Goal: Task Accomplishment & Management: Complete application form

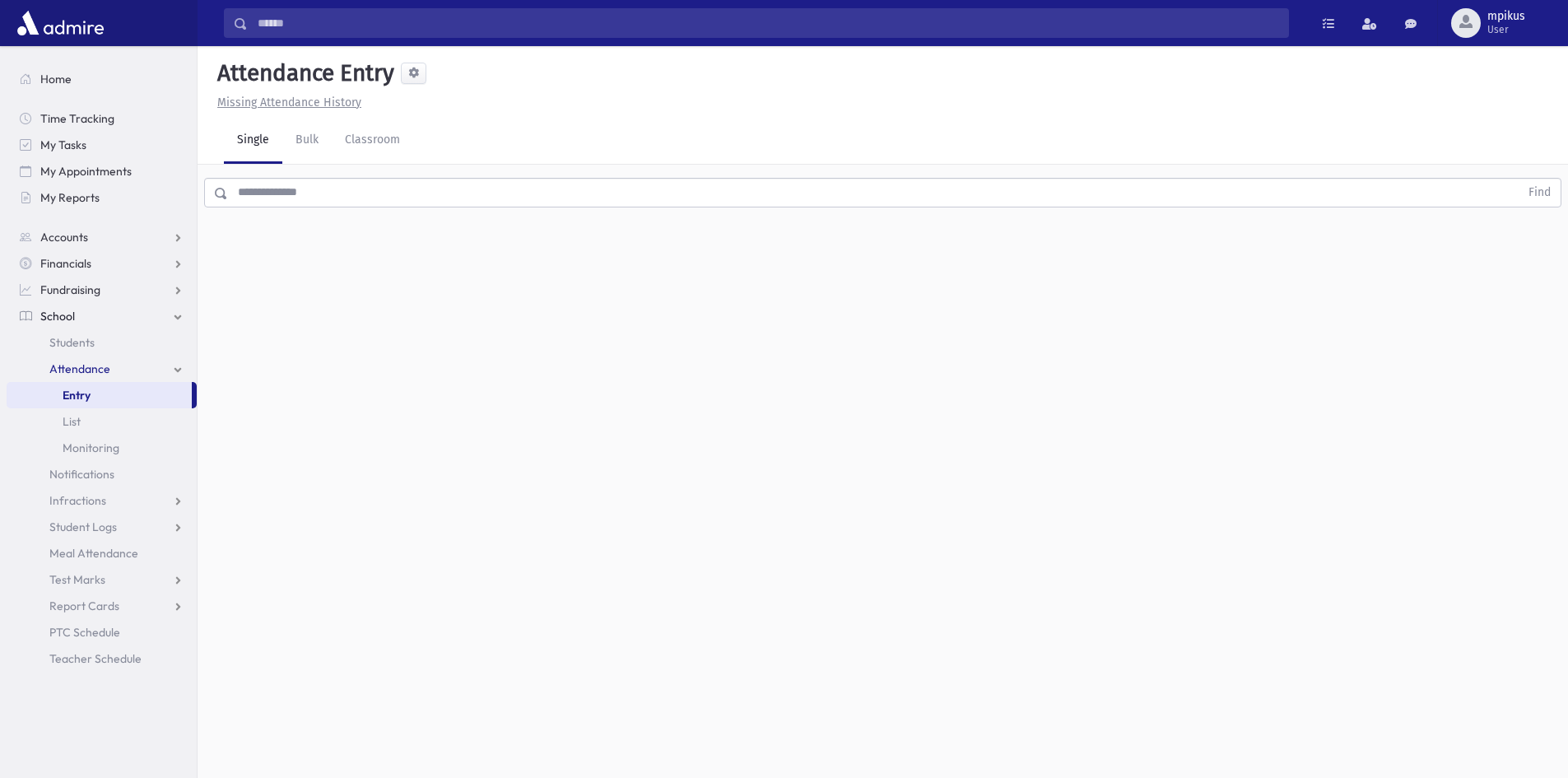
click at [490, 204] on input "text" at bounding box center [874, 193] width 1291 height 29
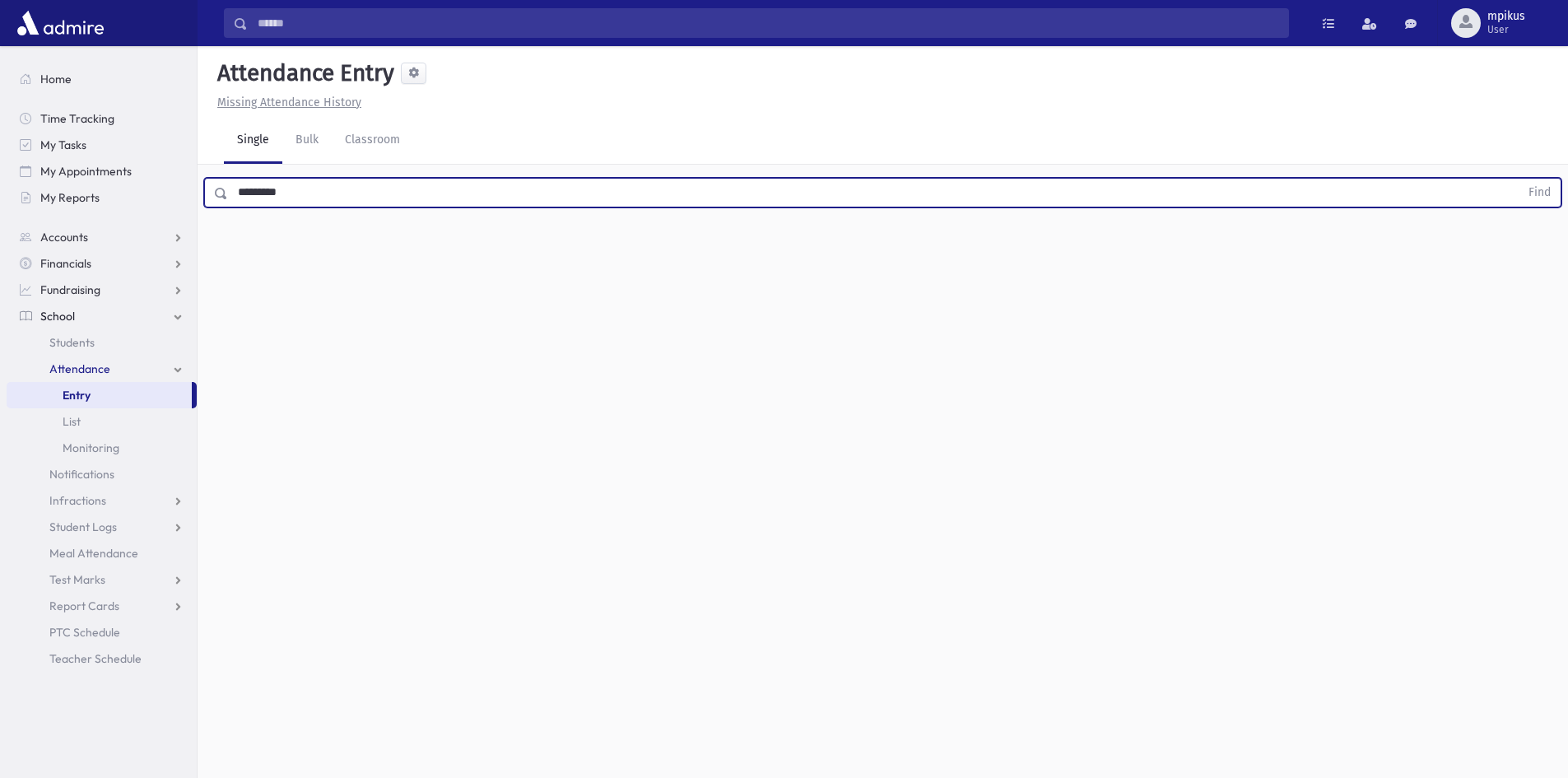
type input "*********"
click at [1519, 179] on button "Find" at bounding box center [1539, 193] width 42 height 28
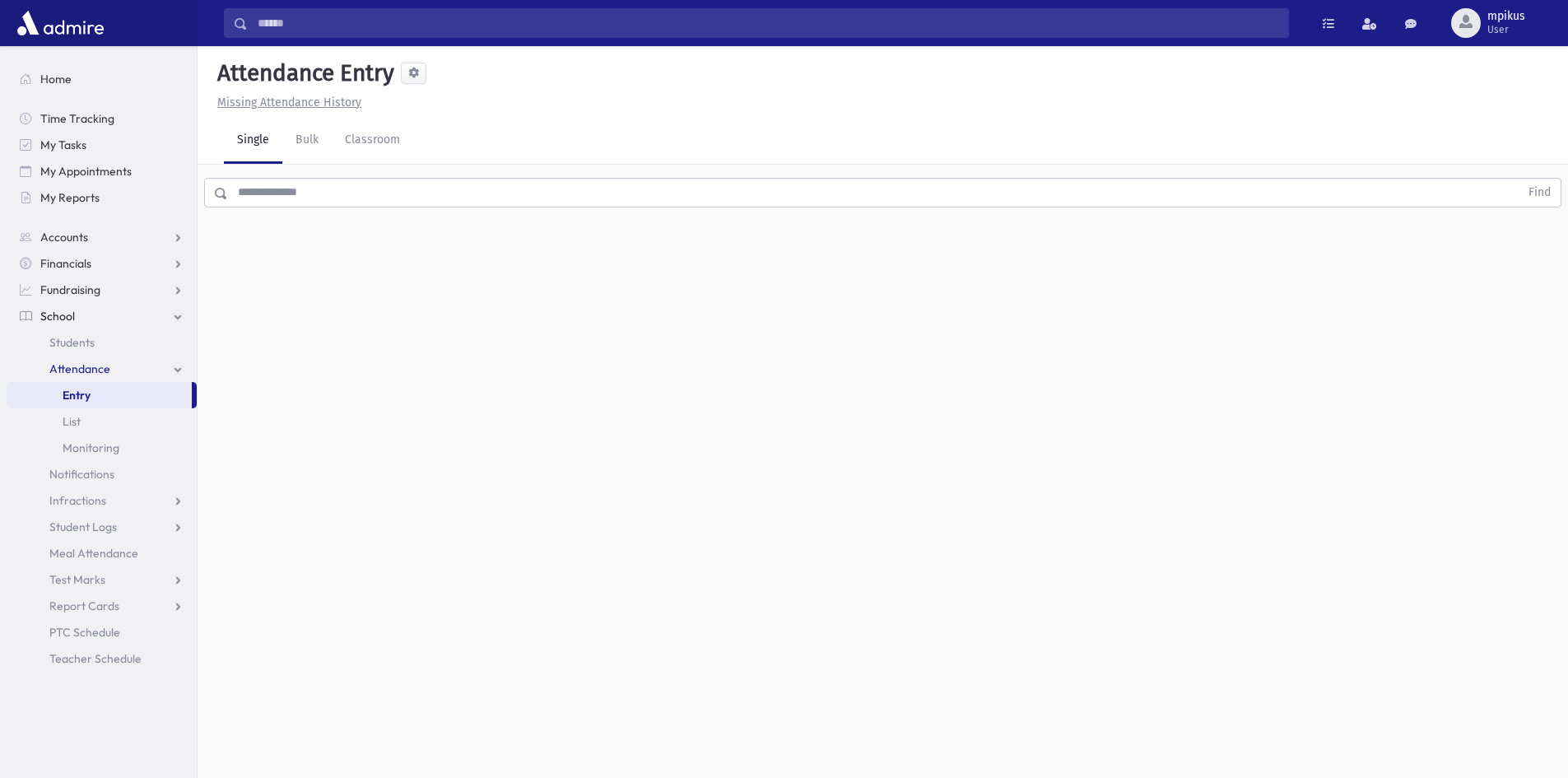
click at [445, 196] on input "text" at bounding box center [874, 193] width 1291 height 29
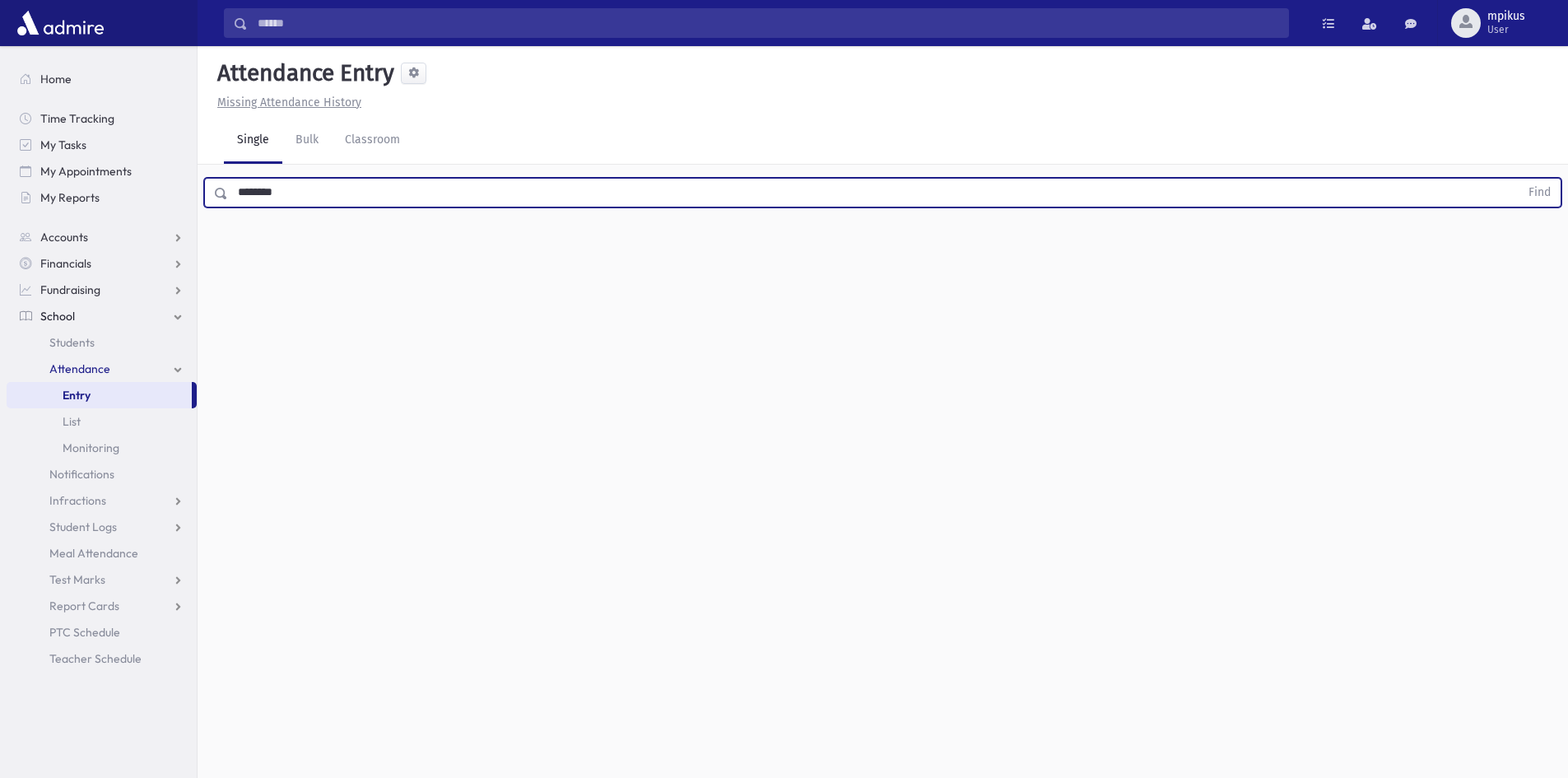
click at [1519, 179] on button "Find" at bounding box center [1539, 193] width 42 height 28
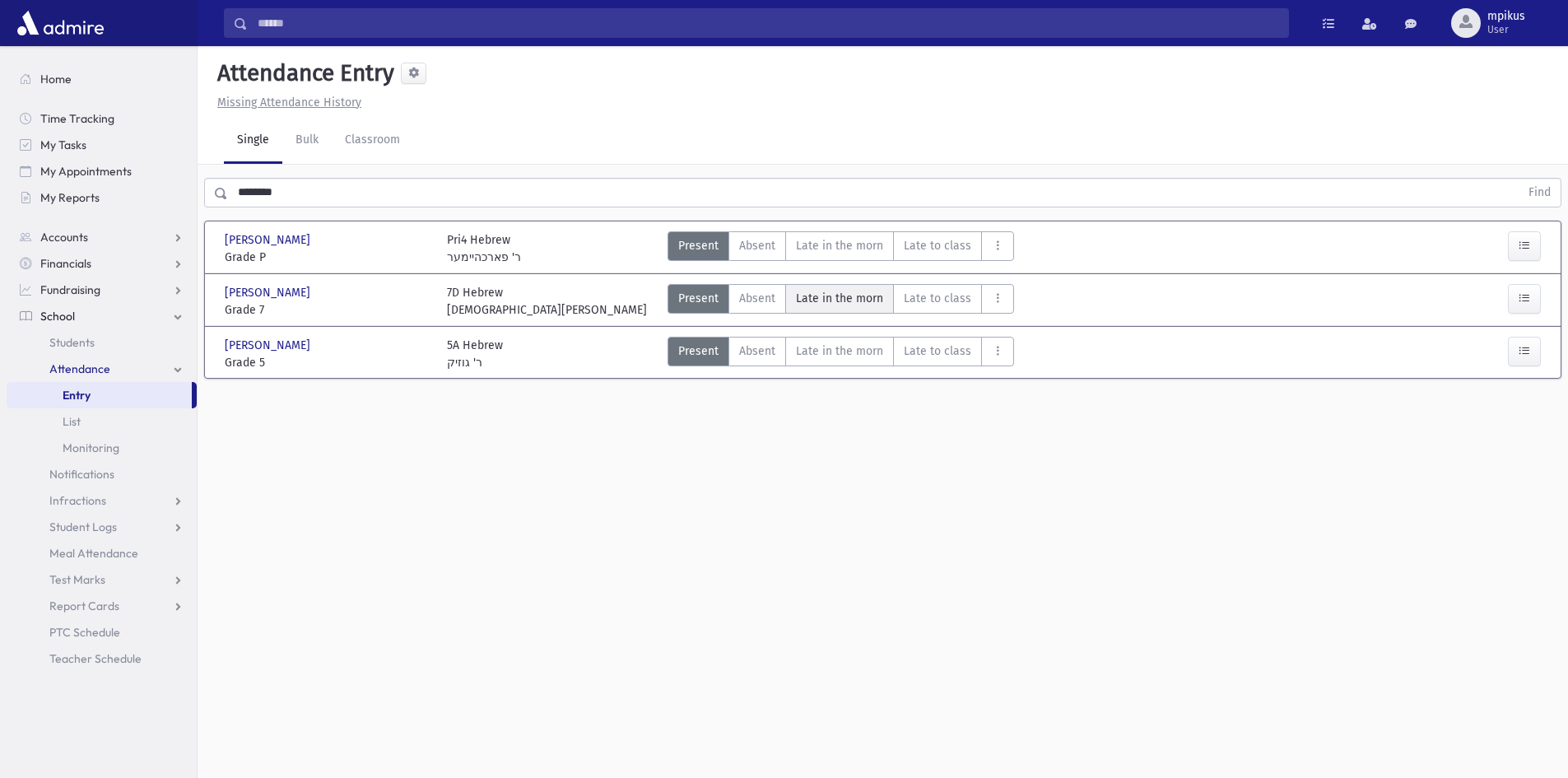
click at [833, 295] on span "Late in the morn" at bounding box center [839, 298] width 87 height 17
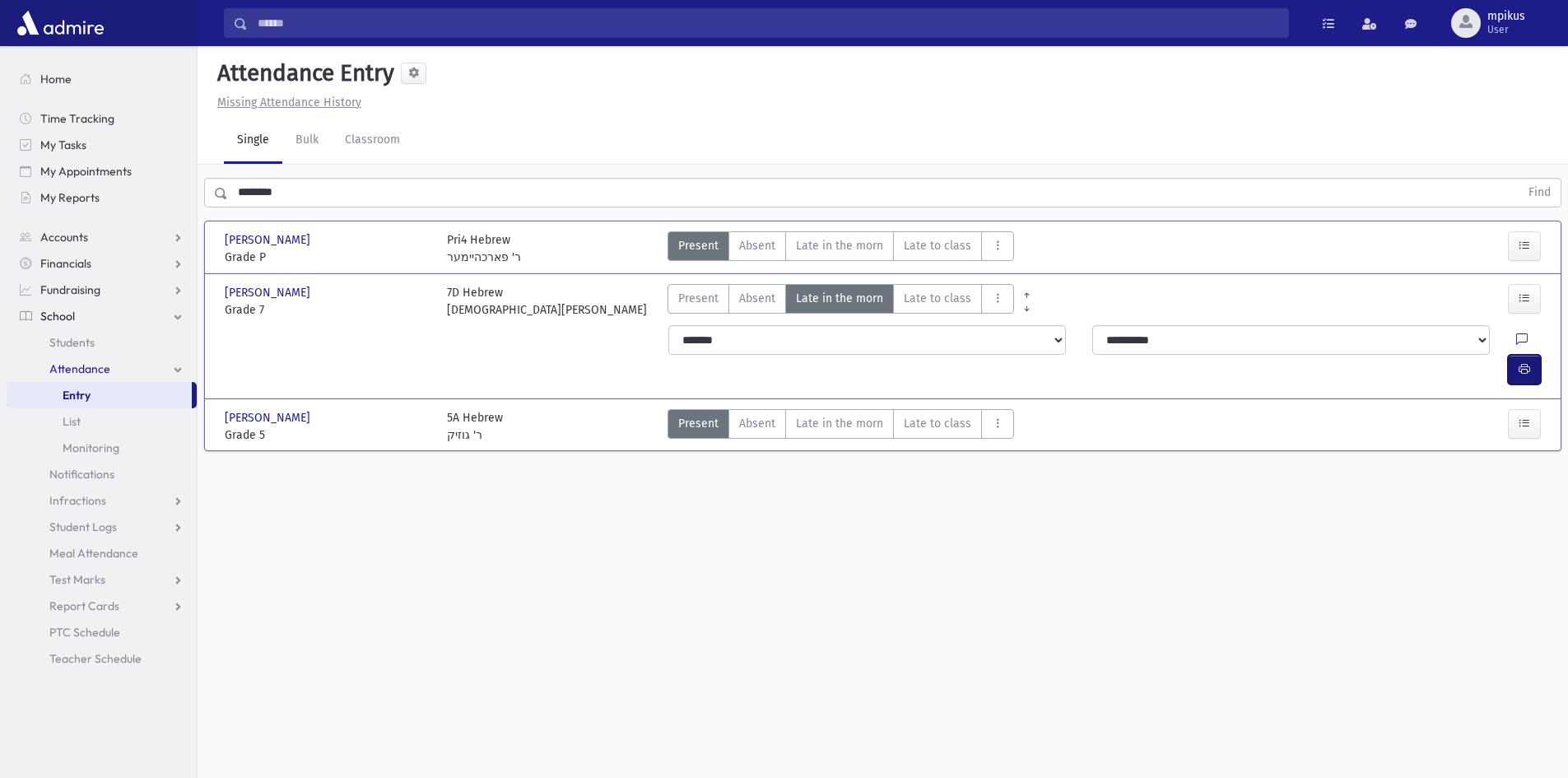
click at [1521, 362] on icon "button" at bounding box center [1524, 369] width 11 height 14
click at [665, 300] on div "Present P Absent A Late in the morn M Late to class L Absent Lunch AL" at bounding box center [1049, 302] width 777 height 35
click at [716, 304] on span "Present" at bounding box center [698, 298] width 41 height 17
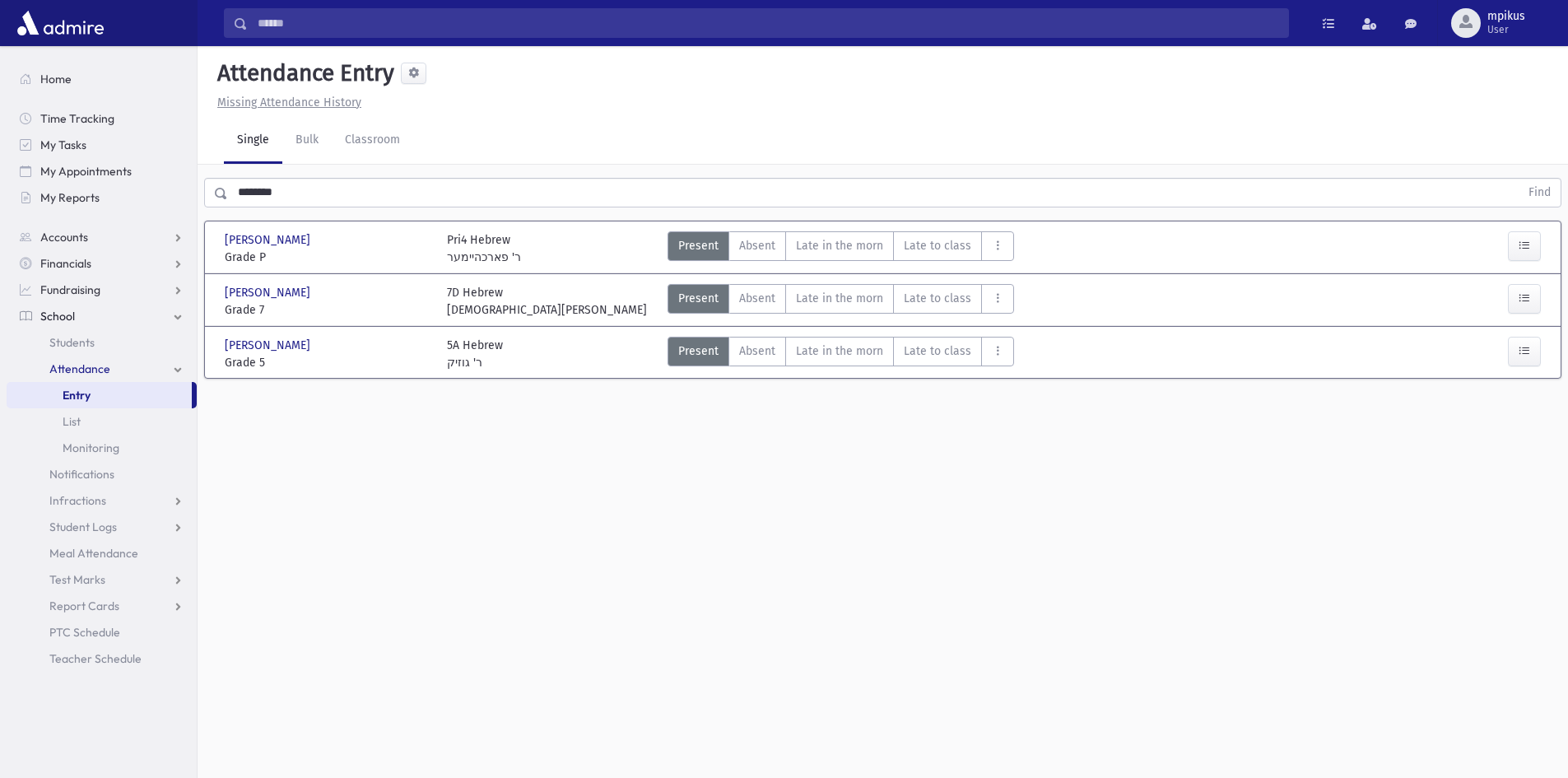
click at [336, 183] on input "********" at bounding box center [874, 193] width 1291 height 29
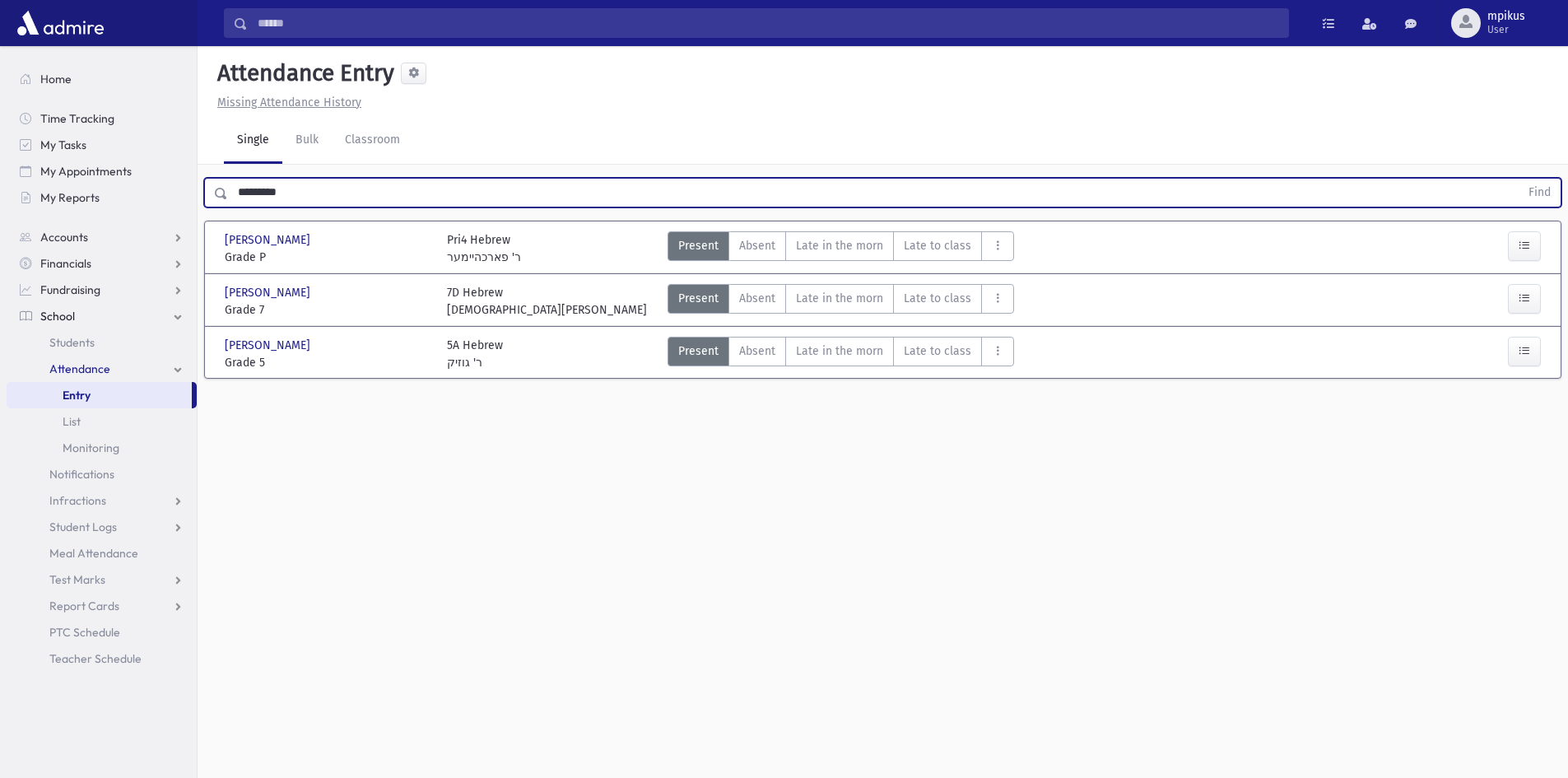
click at [1519, 179] on button "Find" at bounding box center [1539, 193] width 42 height 28
type input "*"
click at [1519, 179] on button "Find" at bounding box center [1539, 193] width 42 height 28
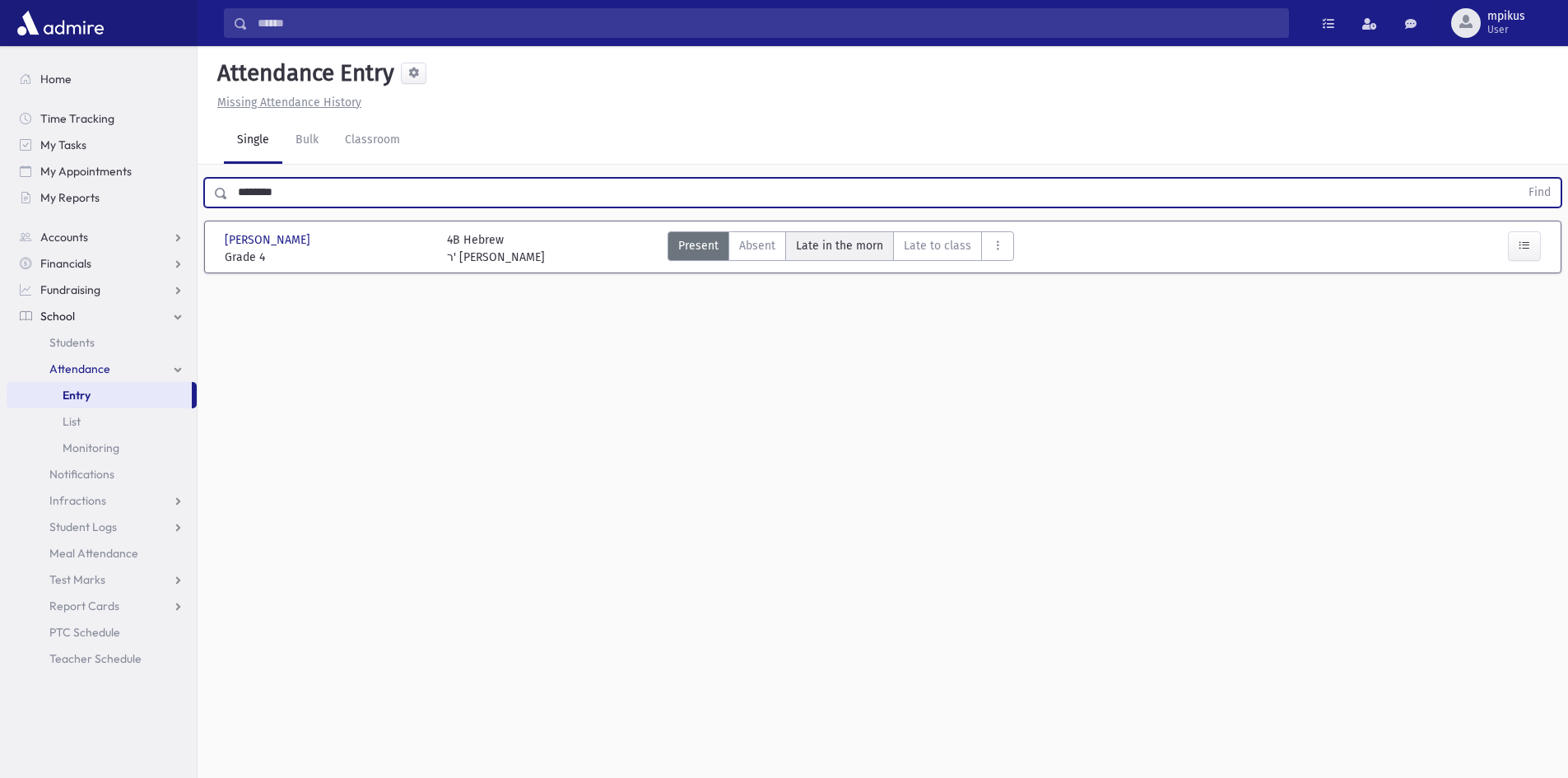
click at [833, 252] on span "Late in the morn" at bounding box center [839, 246] width 87 height 17
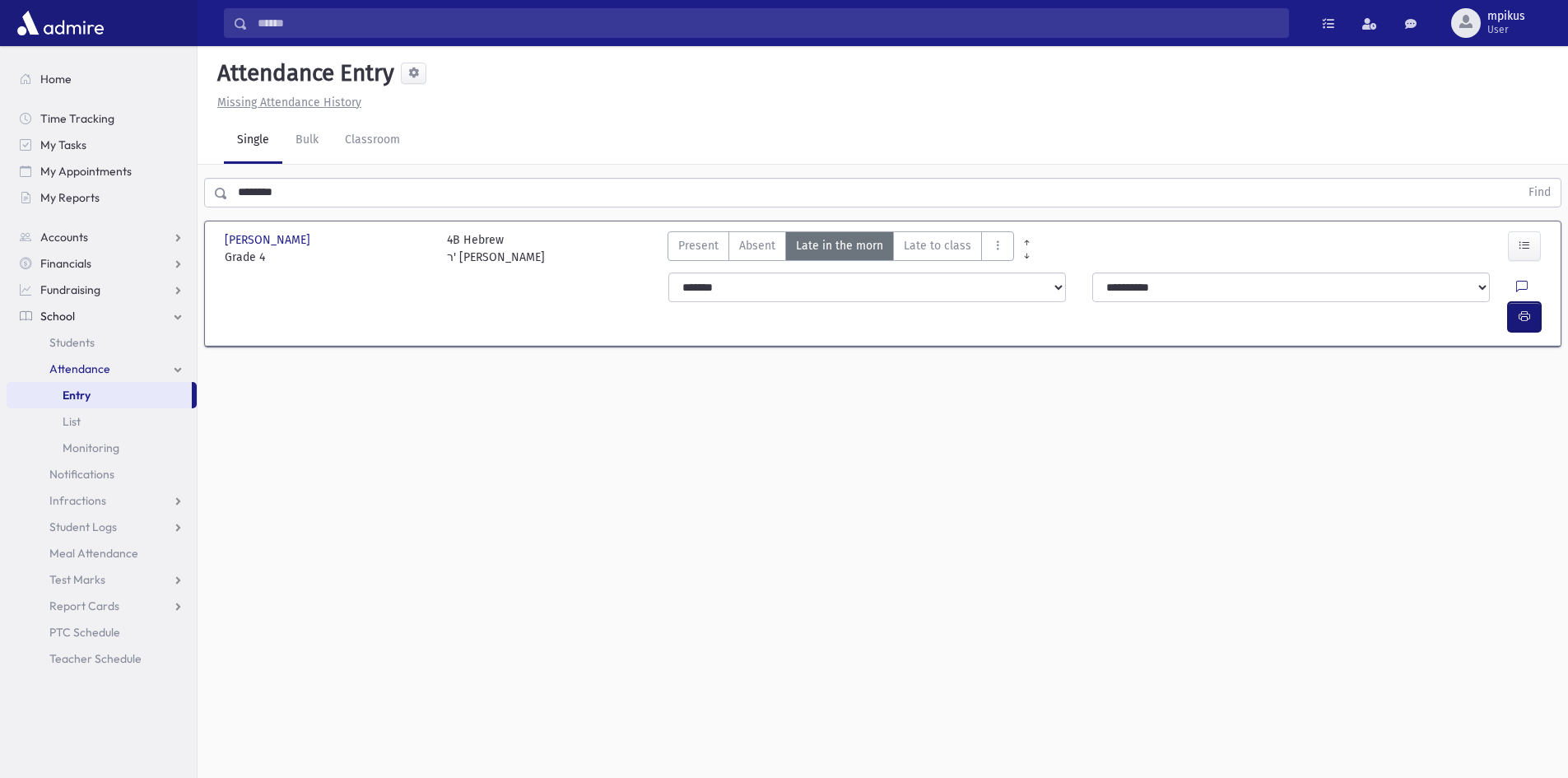
drag, startPoint x: 1525, startPoint y: 282, endPoint x: 1504, endPoint y: 279, distance: 21.2
click at [1521, 302] on button "button" at bounding box center [1524, 316] width 33 height 29
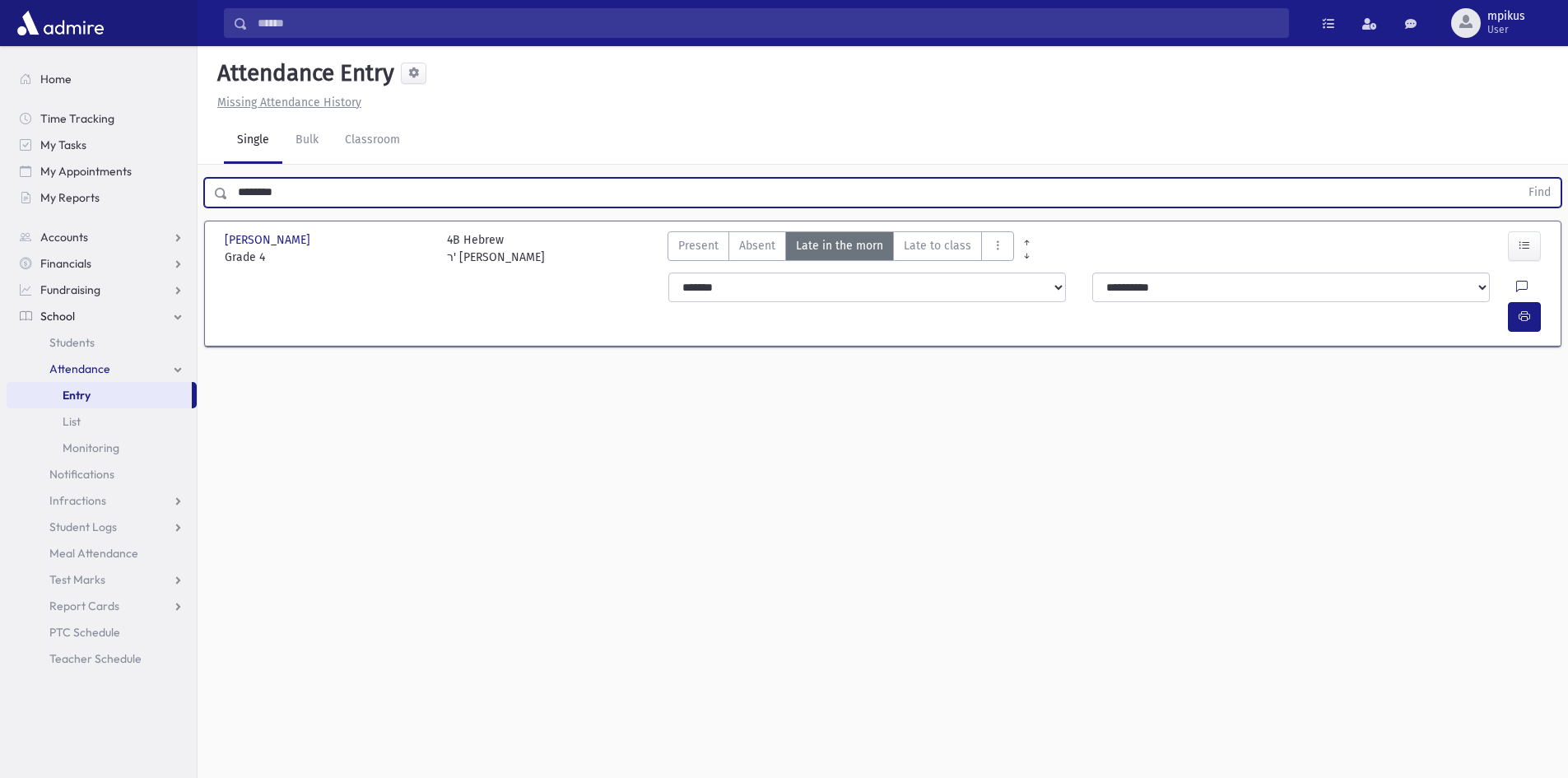
drag, startPoint x: 363, startPoint y: 193, endPoint x: 0, endPoint y: 79, distance: 380.5
click at [22, 113] on div "Search Results All Accounts" at bounding box center [784, 407] width 1568 height 815
click at [1519, 179] on button "Find" at bounding box center [1539, 193] width 42 height 28
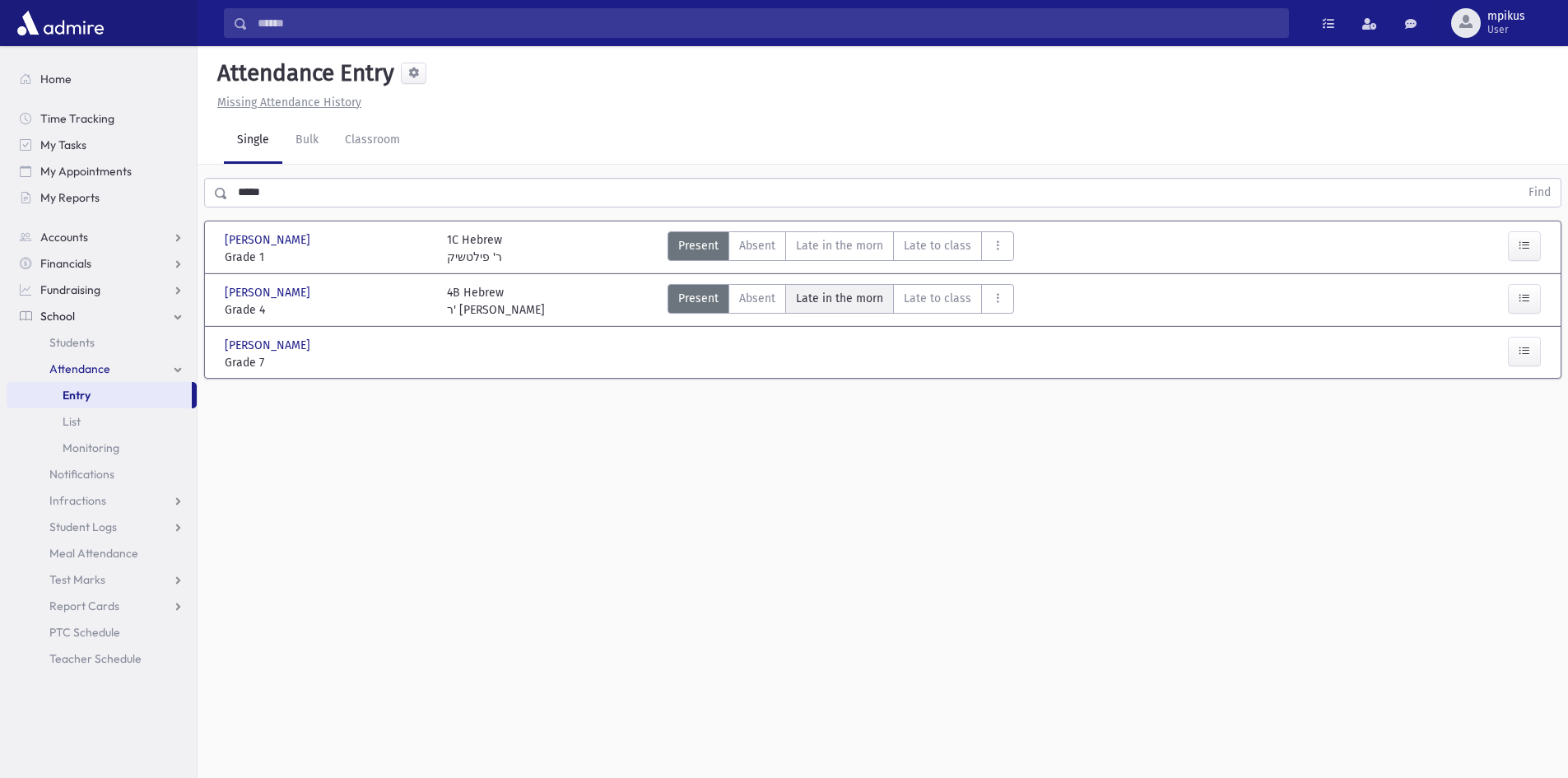
click at [863, 295] on span "Late in the morn" at bounding box center [839, 298] width 87 height 17
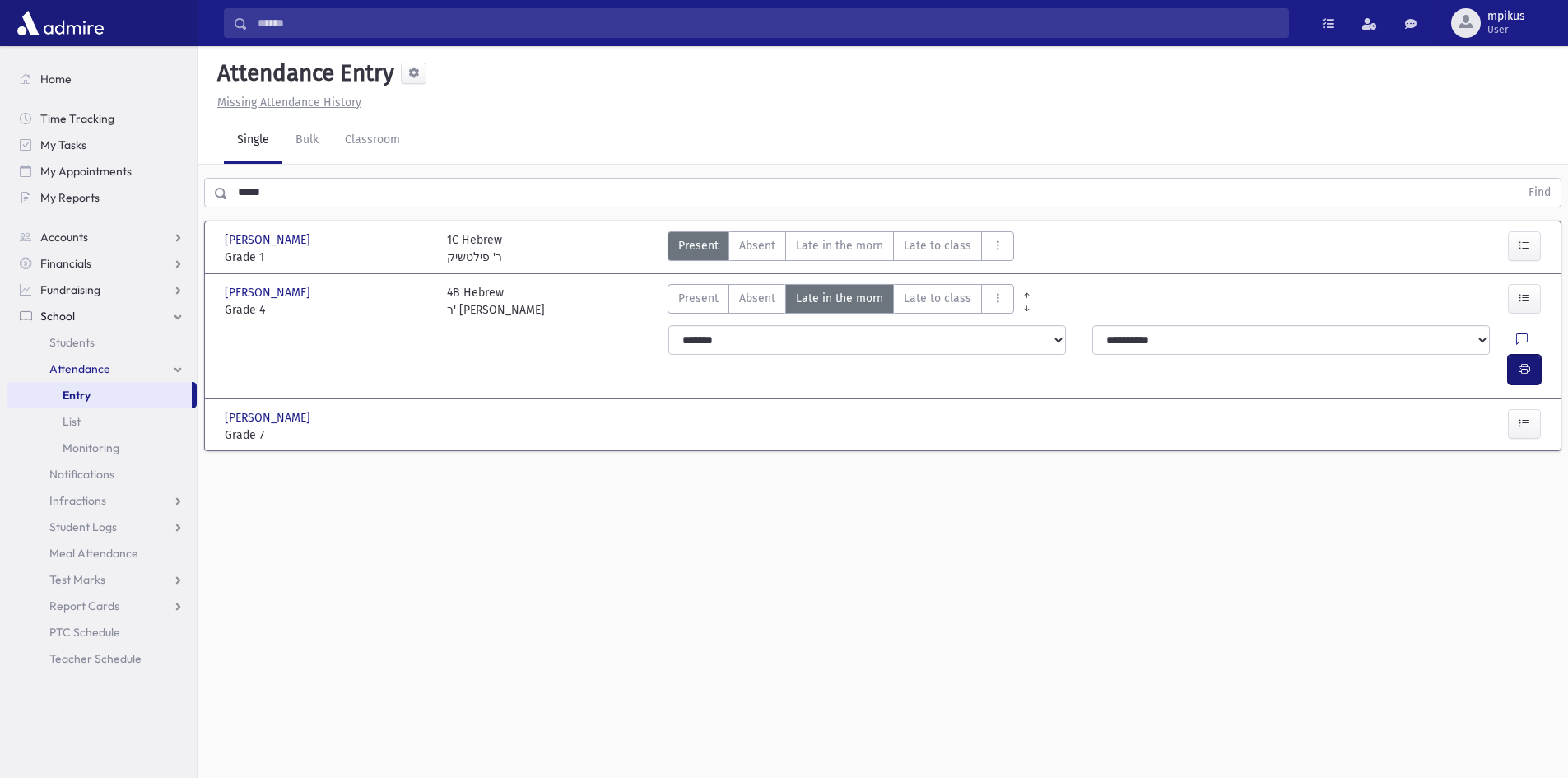
drag, startPoint x: 1525, startPoint y: 336, endPoint x: 1459, endPoint y: 348, distance: 67.1
click at [1524, 362] on icon "button" at bounding box center [1524, 369] width 11 height 14
click at [0, 182] on div "Search Results All Accounts" at bounding box center [784, 407] width 1568 height 815
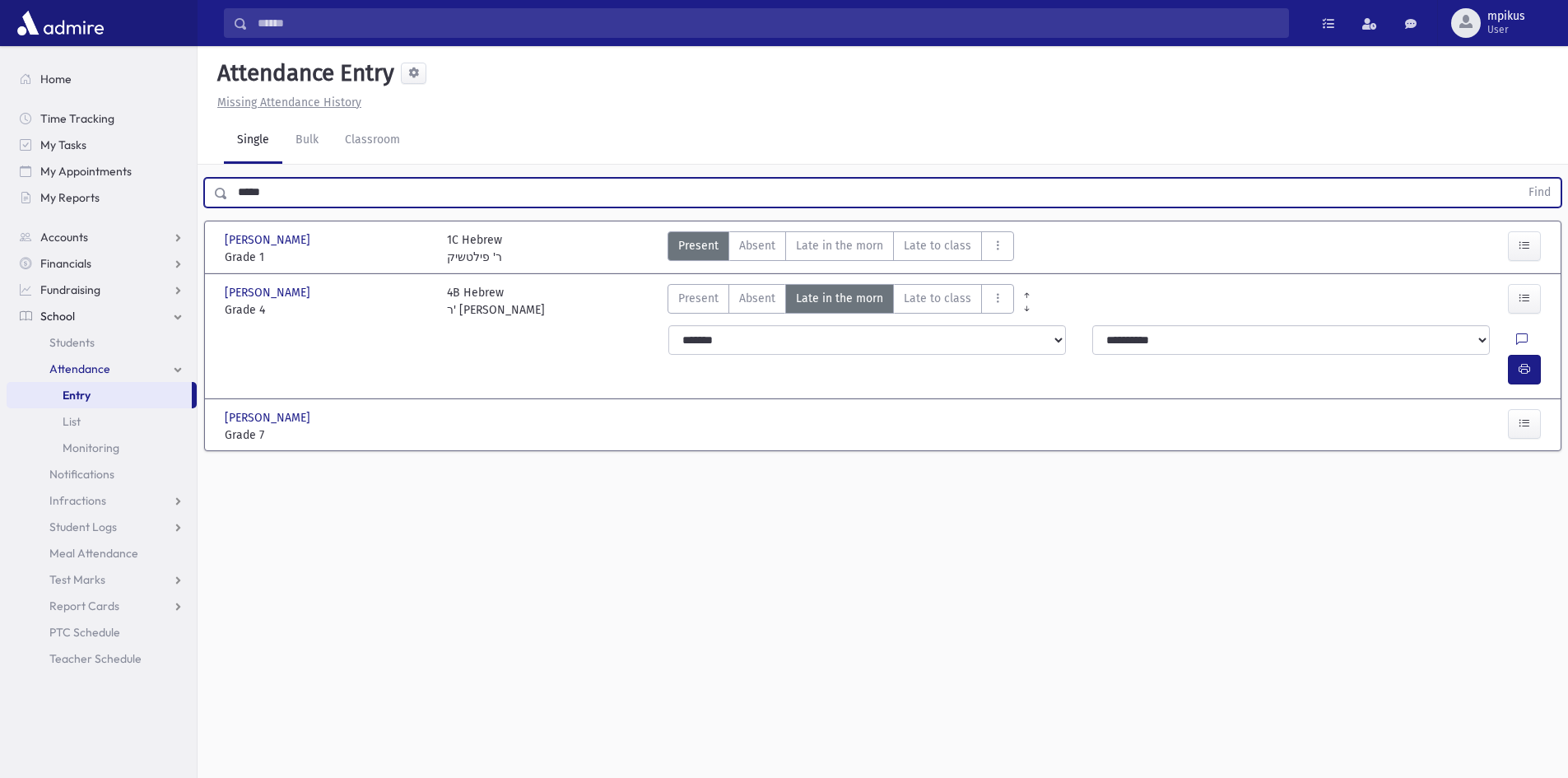
click at [1519, 179] on button "Find" at bounding box center [1539, 193] width 42 height 28
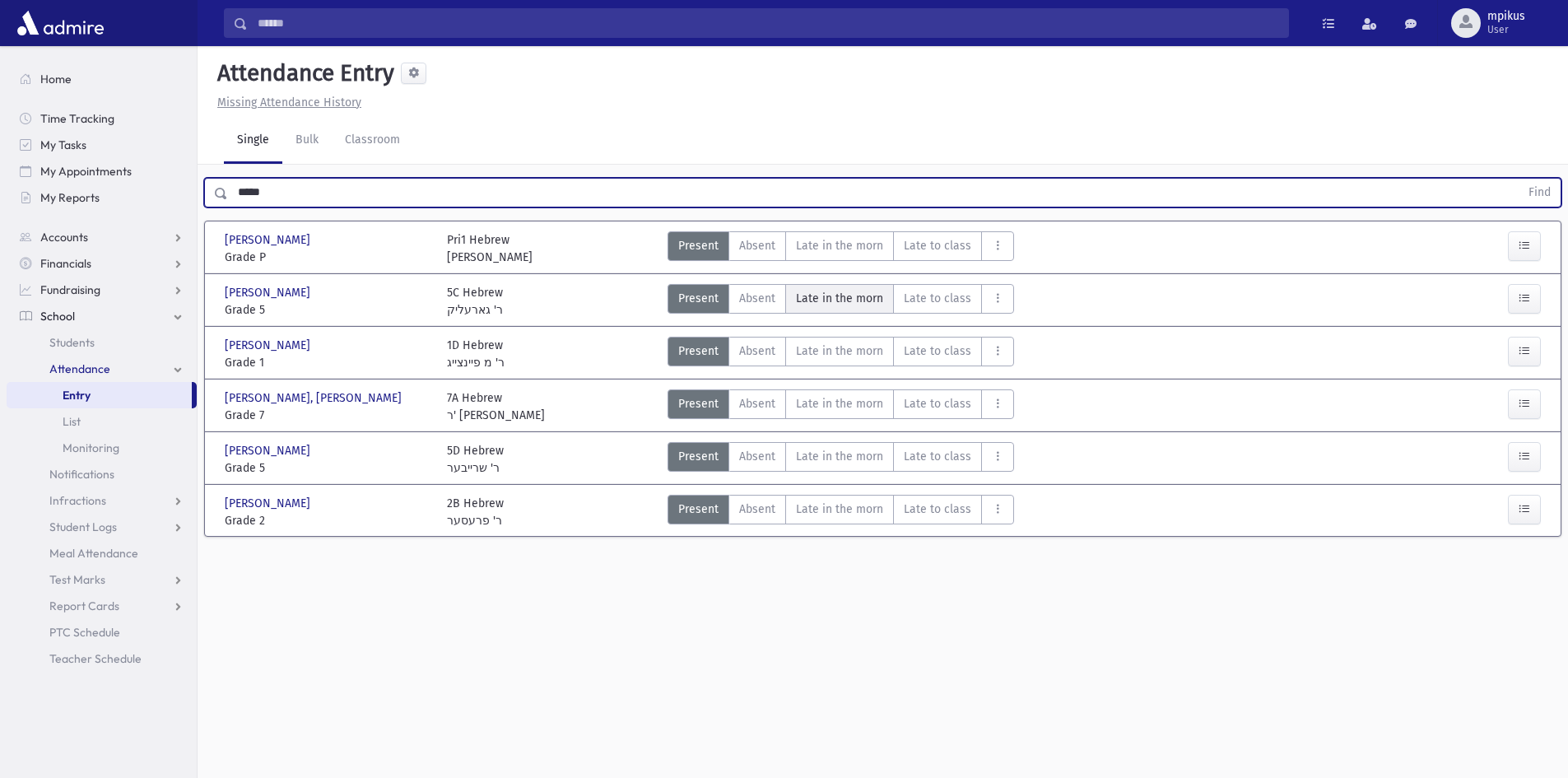
click at [883, 295] on morn"] "Late in the morn M" at bounding box center [839, 299] width 109 height 29
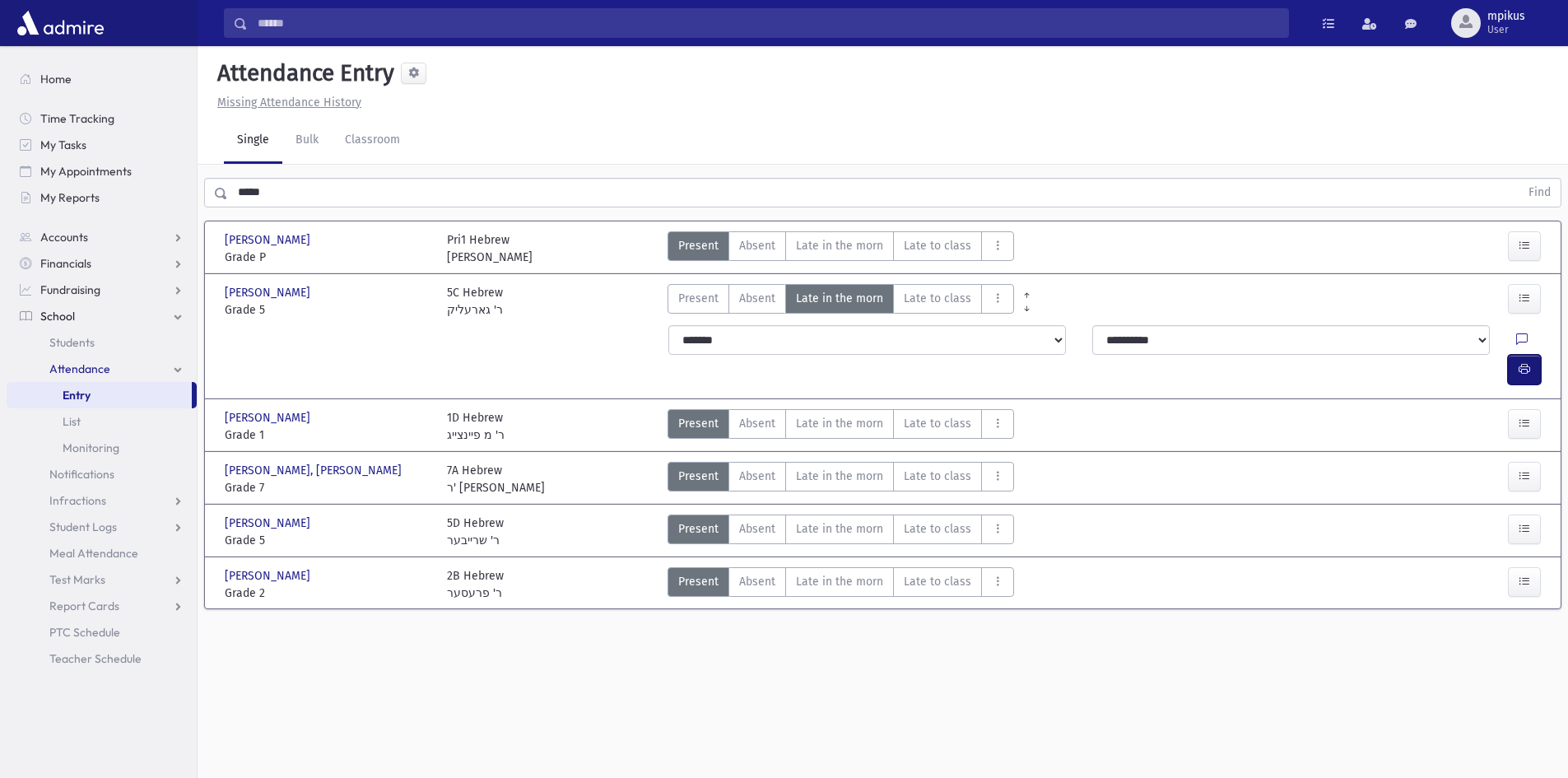
click at [1512, 354] on button "button" at bounding box center [1524, 369] width 33 height 29
drag, startPoint x: 400, startPoint y: 201, endPoint x: 26, endPoint y: 176, distance: 374.8
click at [217, 213] on div "***** Find" at bounding box center [883, 188] width 1370 height 49
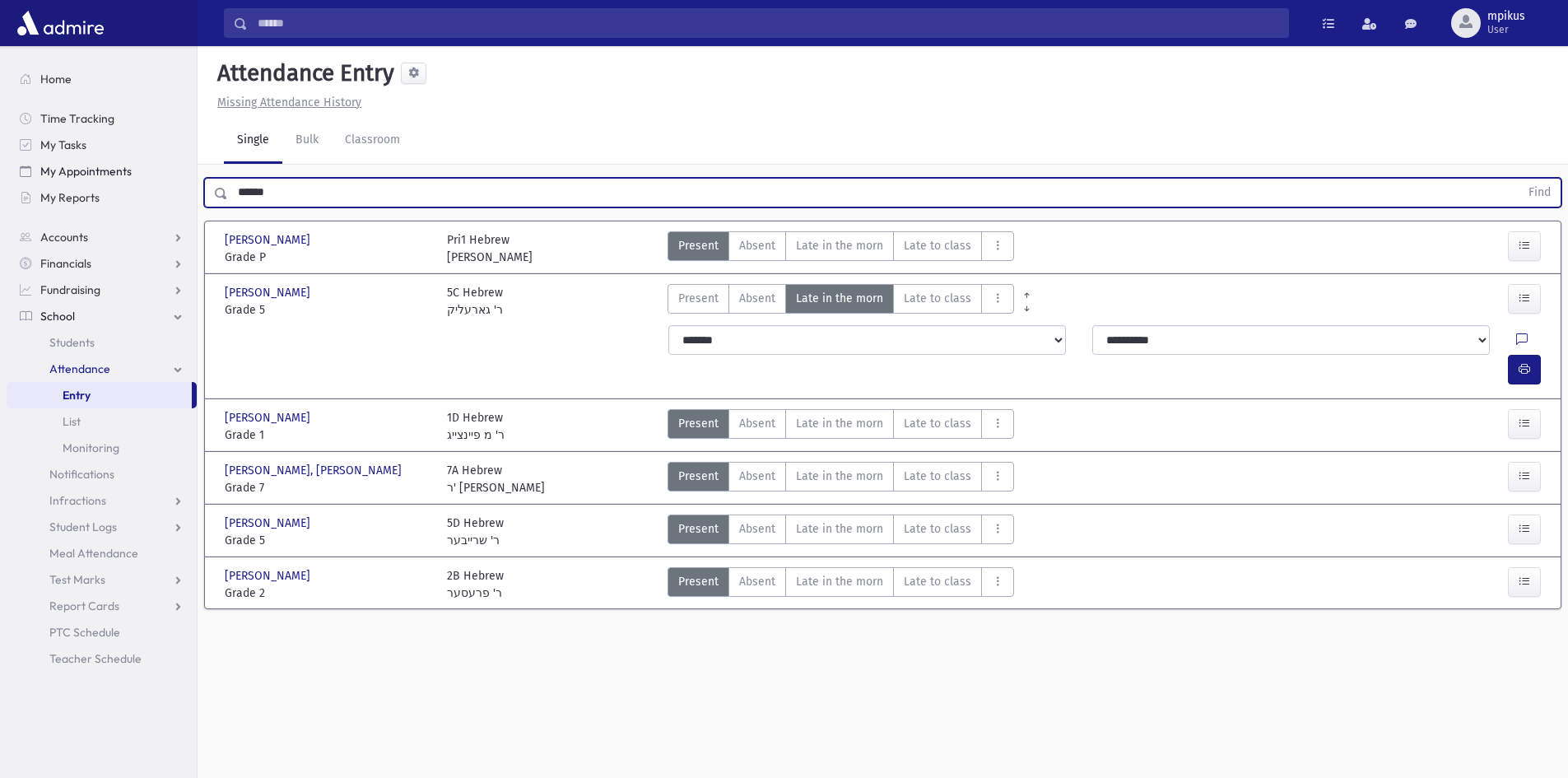
click at [1519, 179] on button "Find" at bounding box center [1539, 193] width 42 height 28
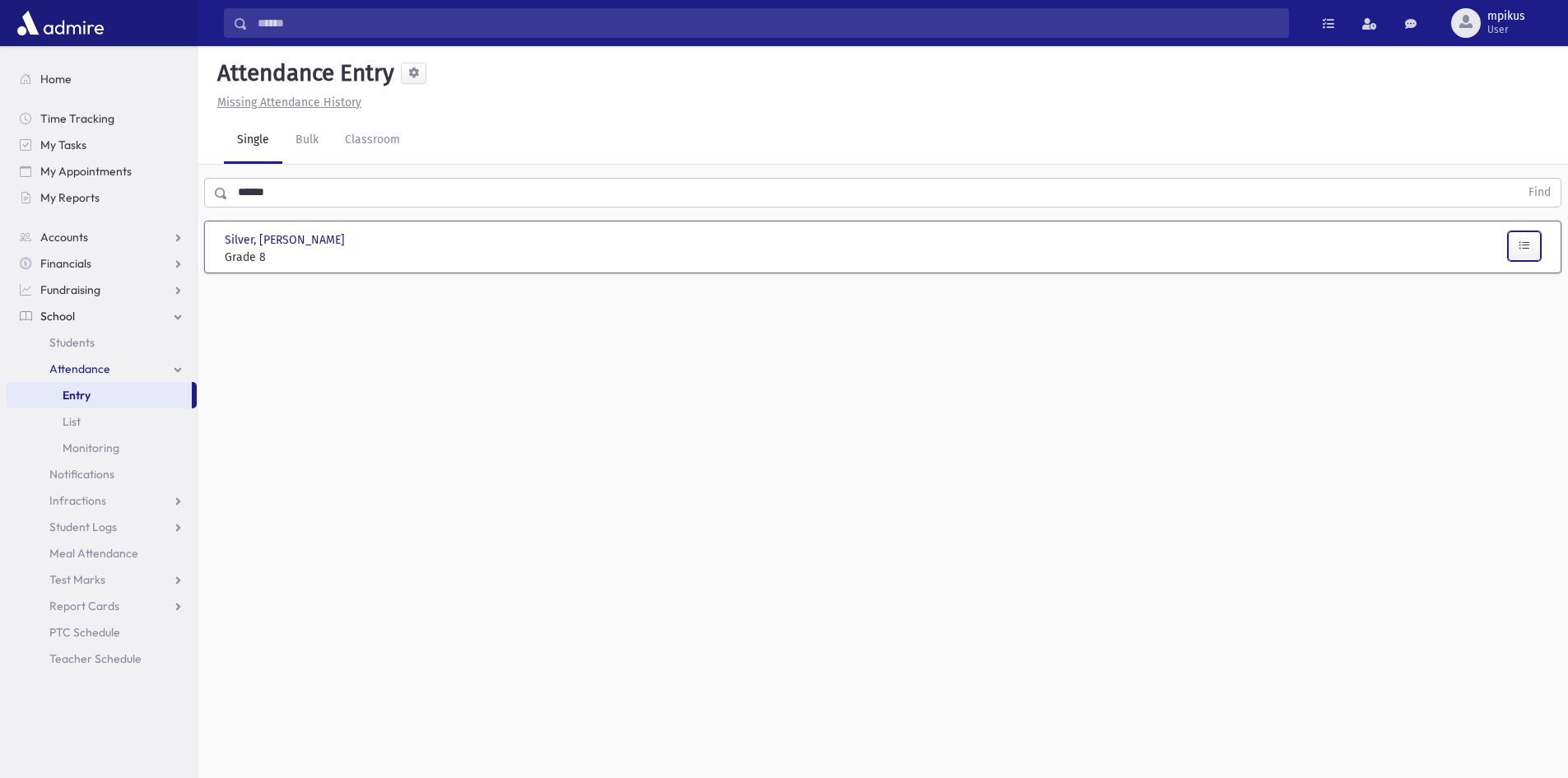
click at [1514, 259] on button "button" at bounding box center [1524, 246] width 33 height 29
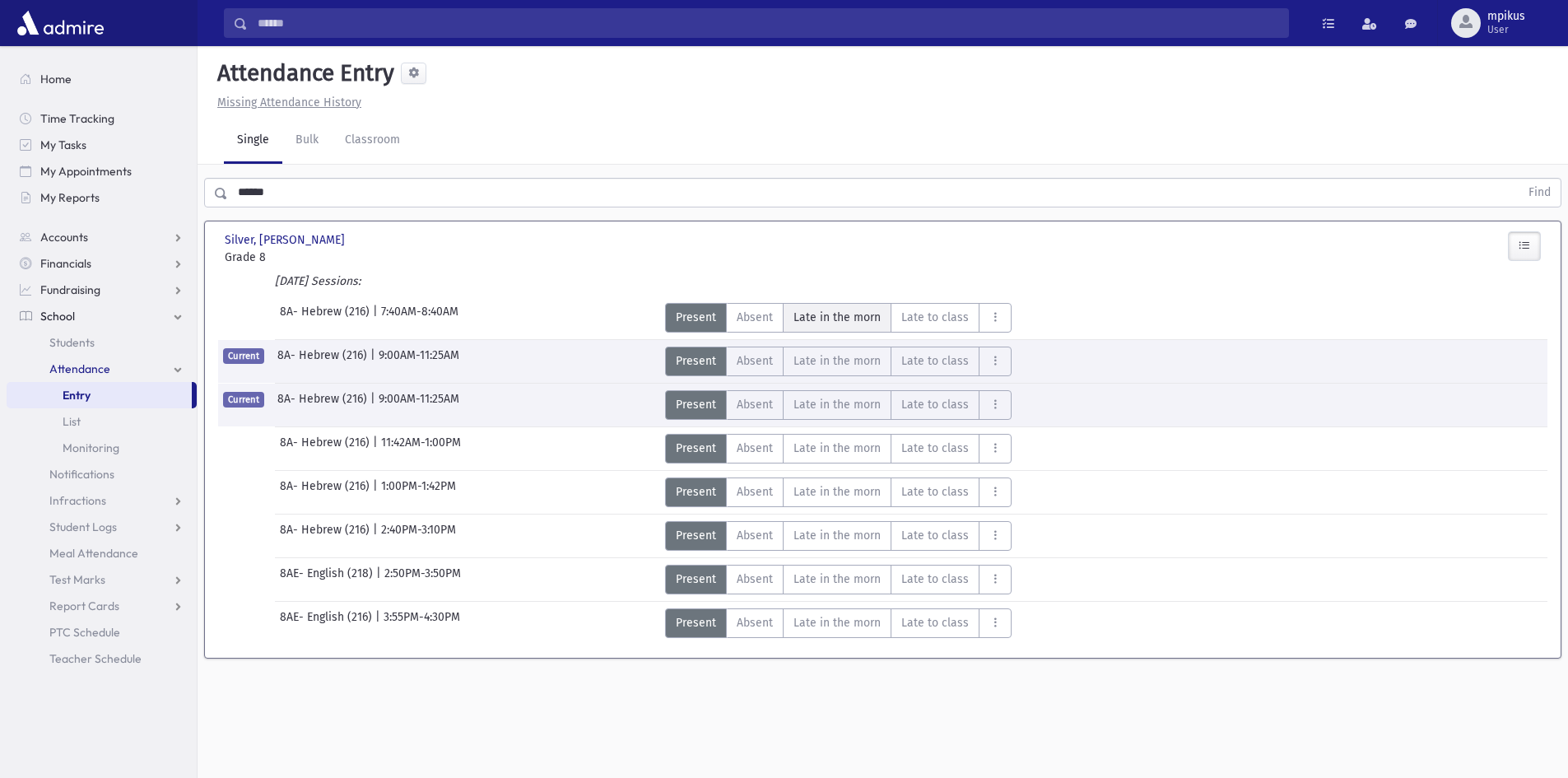
click at [848, 328] on morn"] "Late in the morn M" at bounding box center [838, 317] width 109 height 29
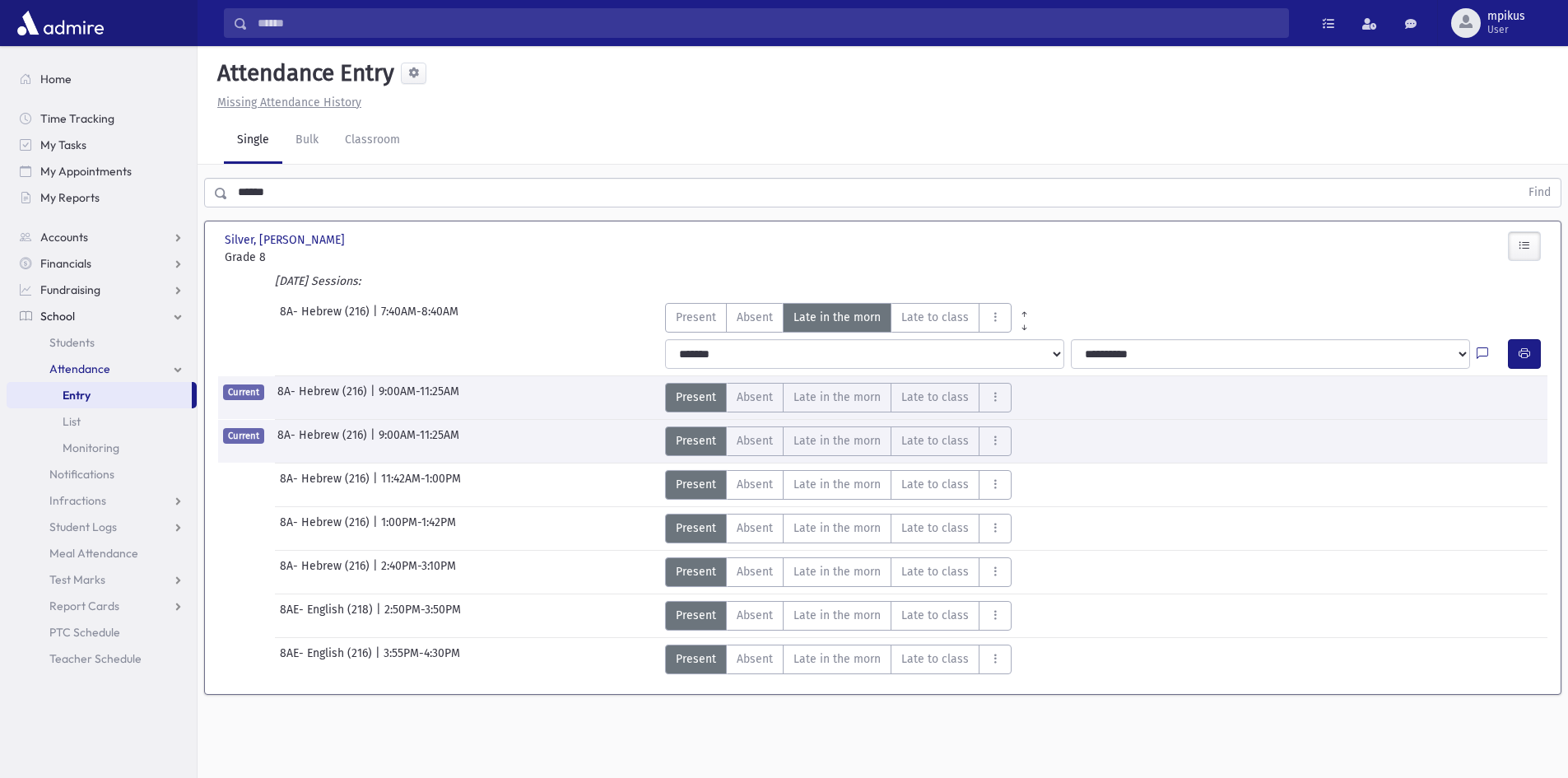
click at [1542, 354] on div at bounding box center [1527, 354] width 40 height 29
click at [1514, 353] on button "button" at bounding box center [1524, 354] width 33 height 29
click at [707, 323] on span "Present" at bounding box center [696, 317] width 41 height 17
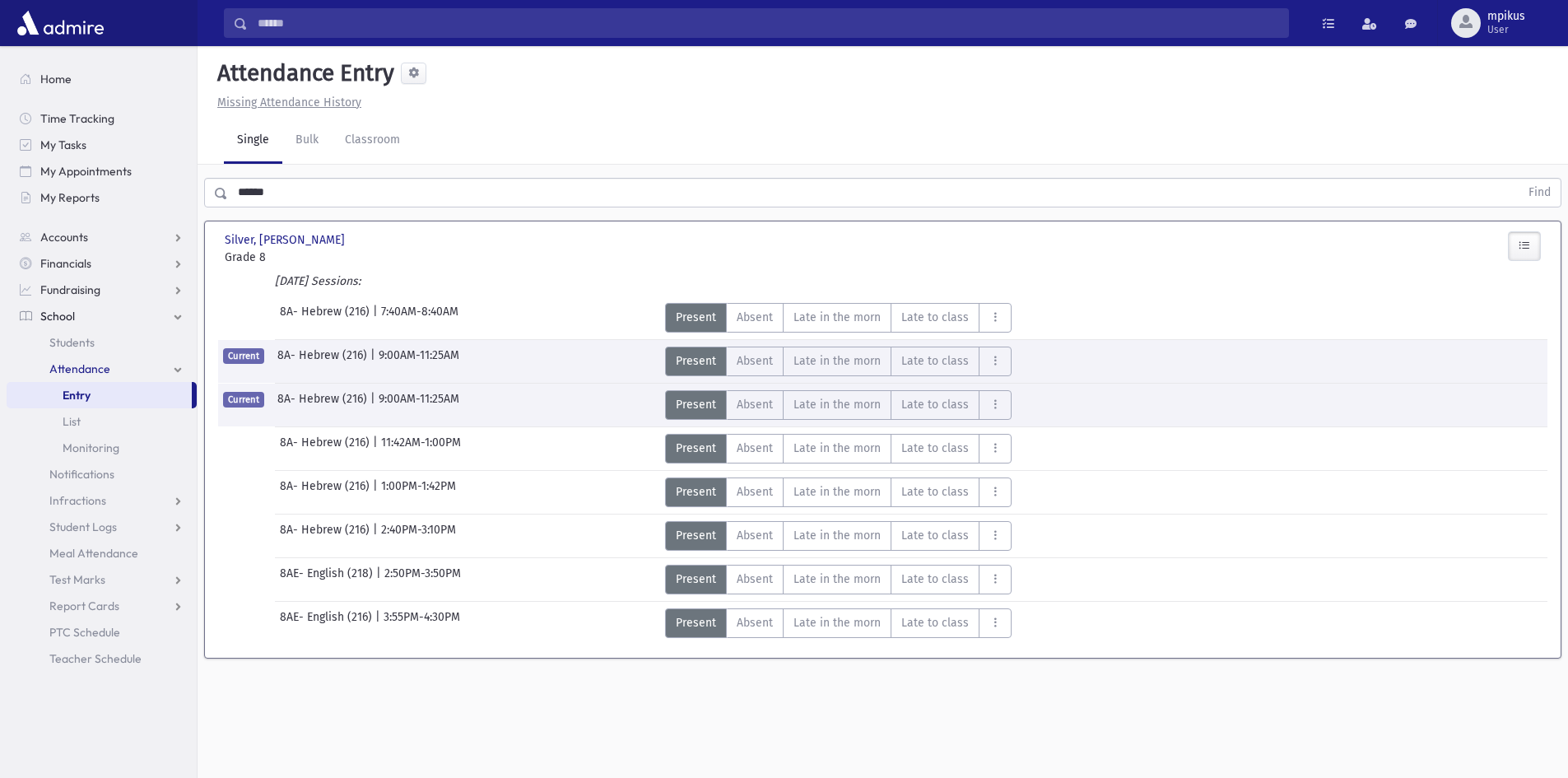
click at [832, 377] on div "**********" at bounding box center [1107, 379] width 897 height 7
click at [830, 365] on span "Late in the morn" at bounding box center [837, 361] width 87 height 17
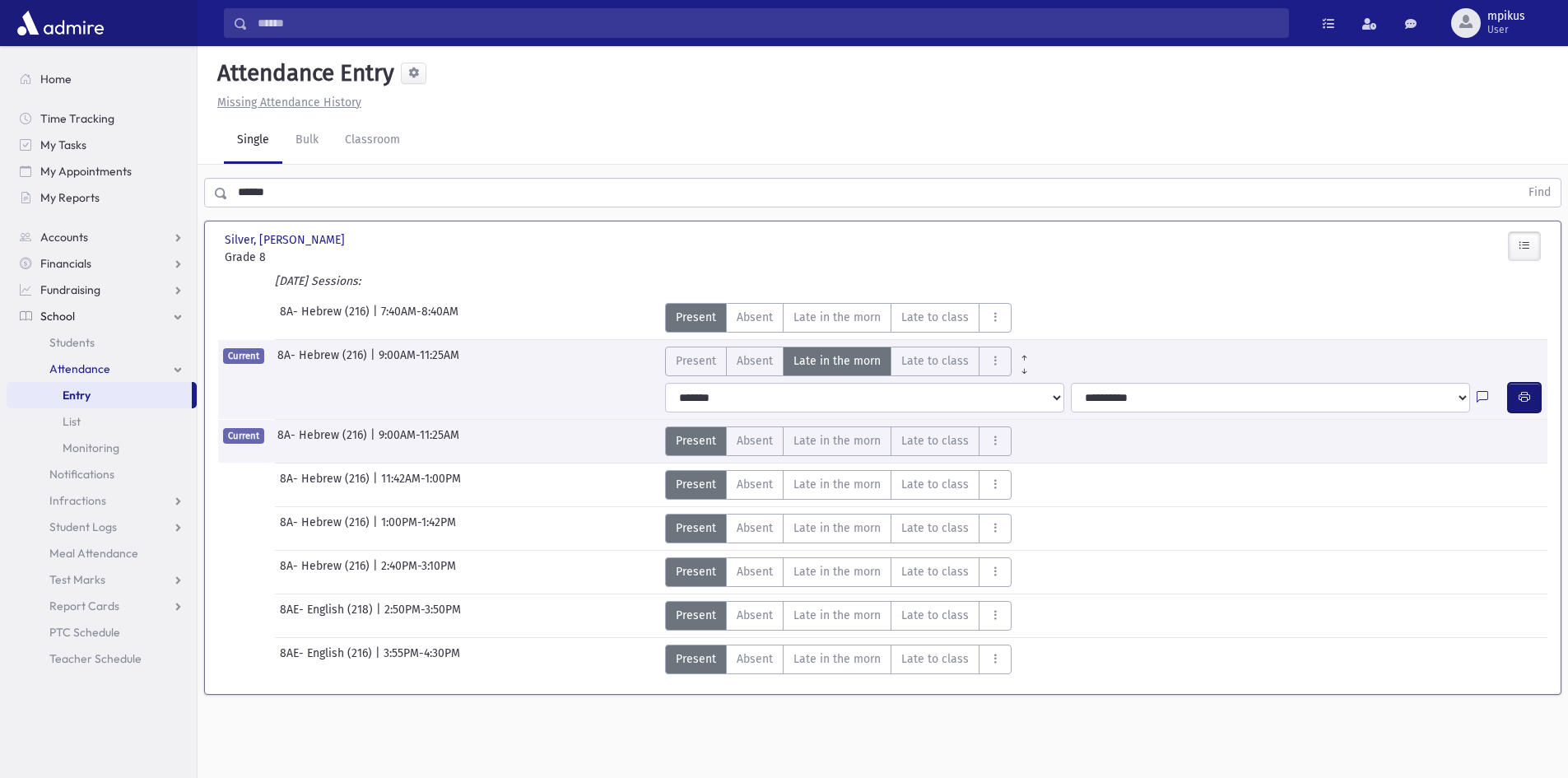
click at [1523, 398] on icon "button" at bounding box center [1524, 397] width 11 height 14
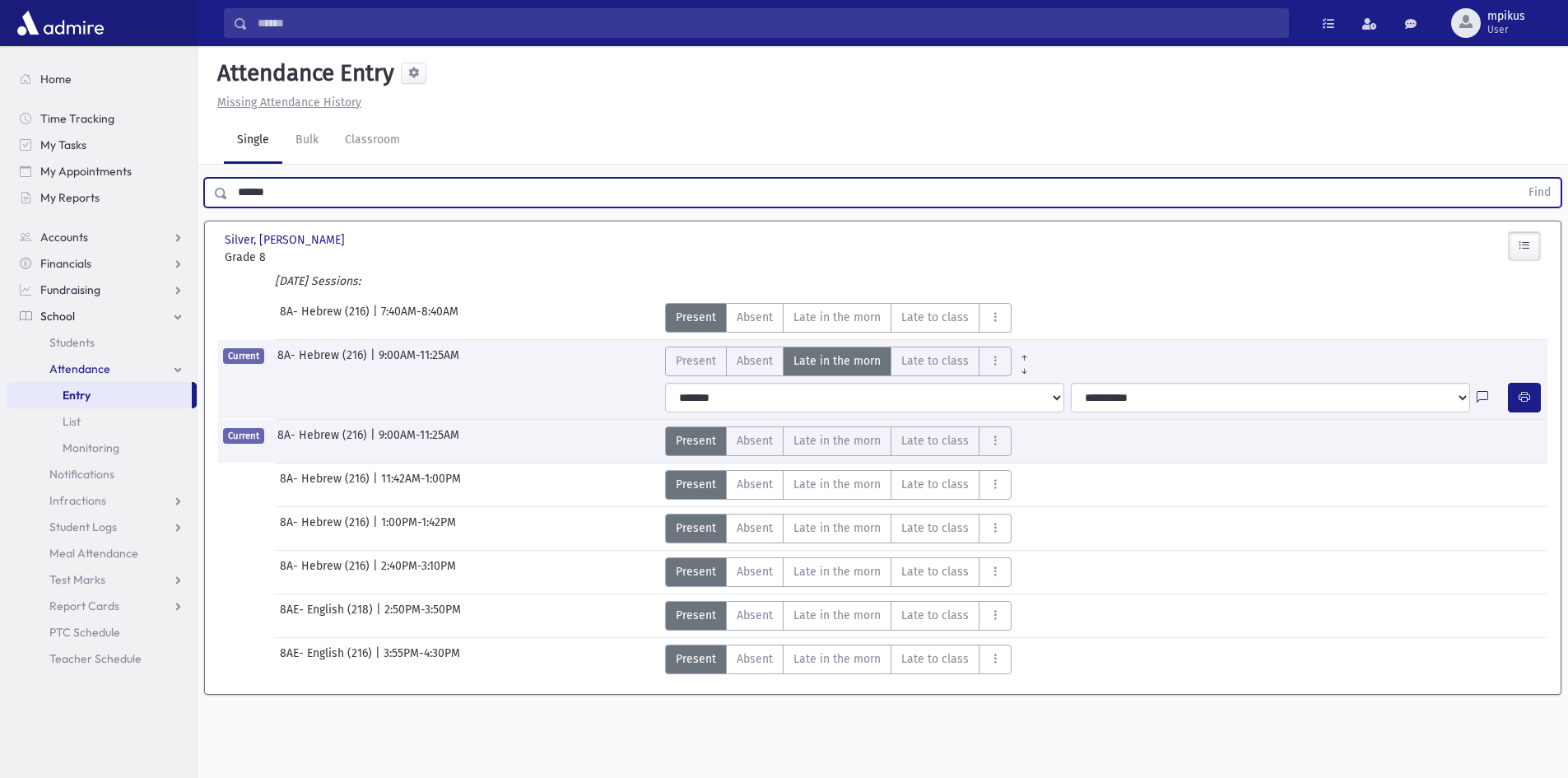
drag, startPoint x: 513, startPoint y: 207, endPoint x: 0, endPoint y: 215, distance: 513.1
click at [0, 241] on div "Search Results All Accounts" at bounding box center [784, 407] width 1568 height 815
click at [1519, 179] on button "Find" at bounding box center [1539, 193] width 42 height 28
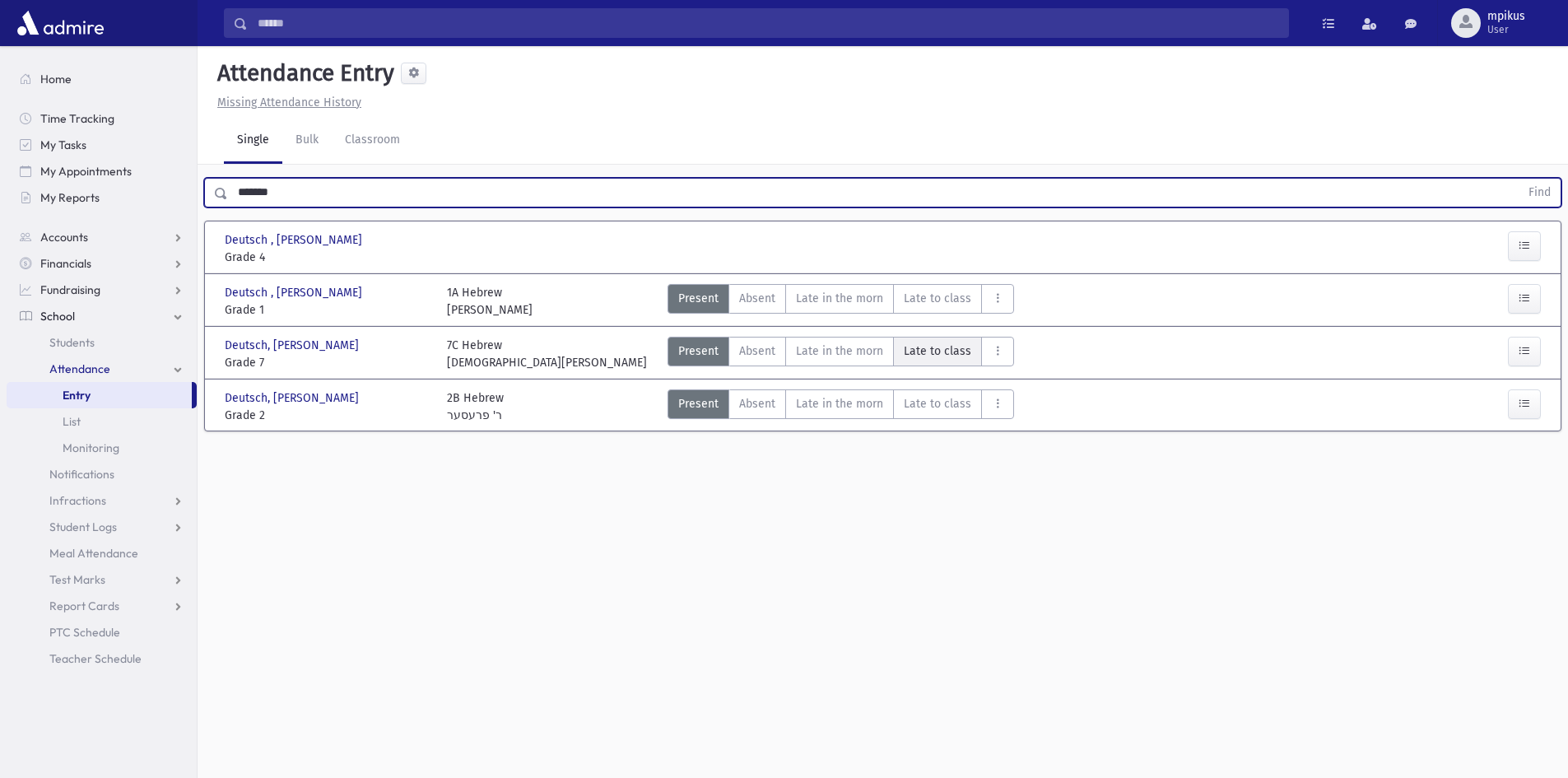
drag, startPoint x: 858, startPoint y: 357, endPoint x: 896, endPoint y: 365, distance: 38.8
click at [858, 356] on span "Late in the morn" at bounding box center [839, 351] width 87 height 17
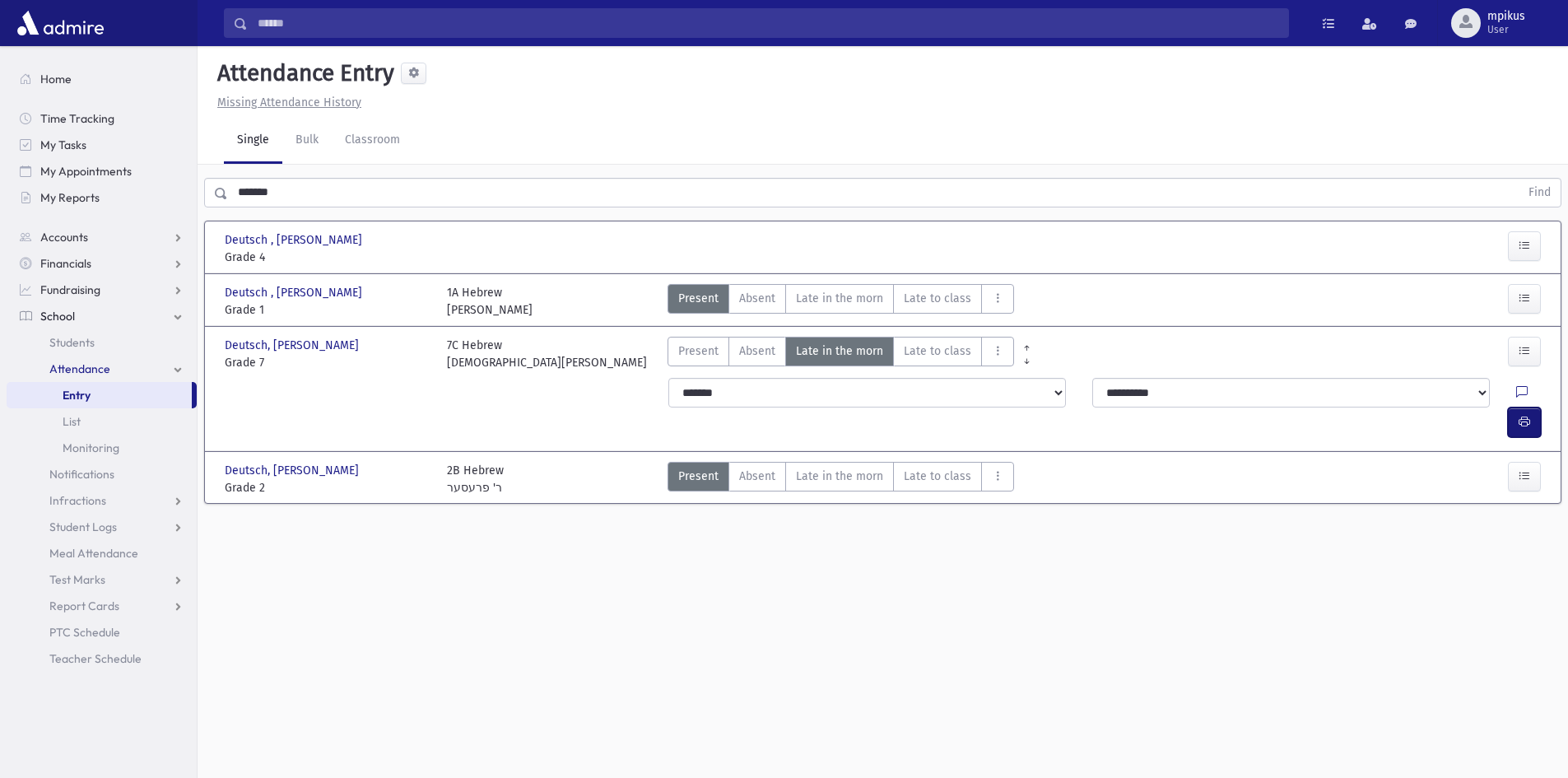
click at [1540, 407] on button "button" at bounding box center [1524, 422] width 33 height 29
click at [447, 204] on input "*******" at bounding box center [874, 193] width 1291 height 29
click at [447, 214] on section "Deutsch , Moshe Yehuda Deutsch , Moshe Yehuda Grade 4 Grade 4 Present P Absent …" at bounding box center [883, 371] width 1370 height 313
click at [445, 185] on input "*******" at bounding box center [874, 193] width 1291 height 29
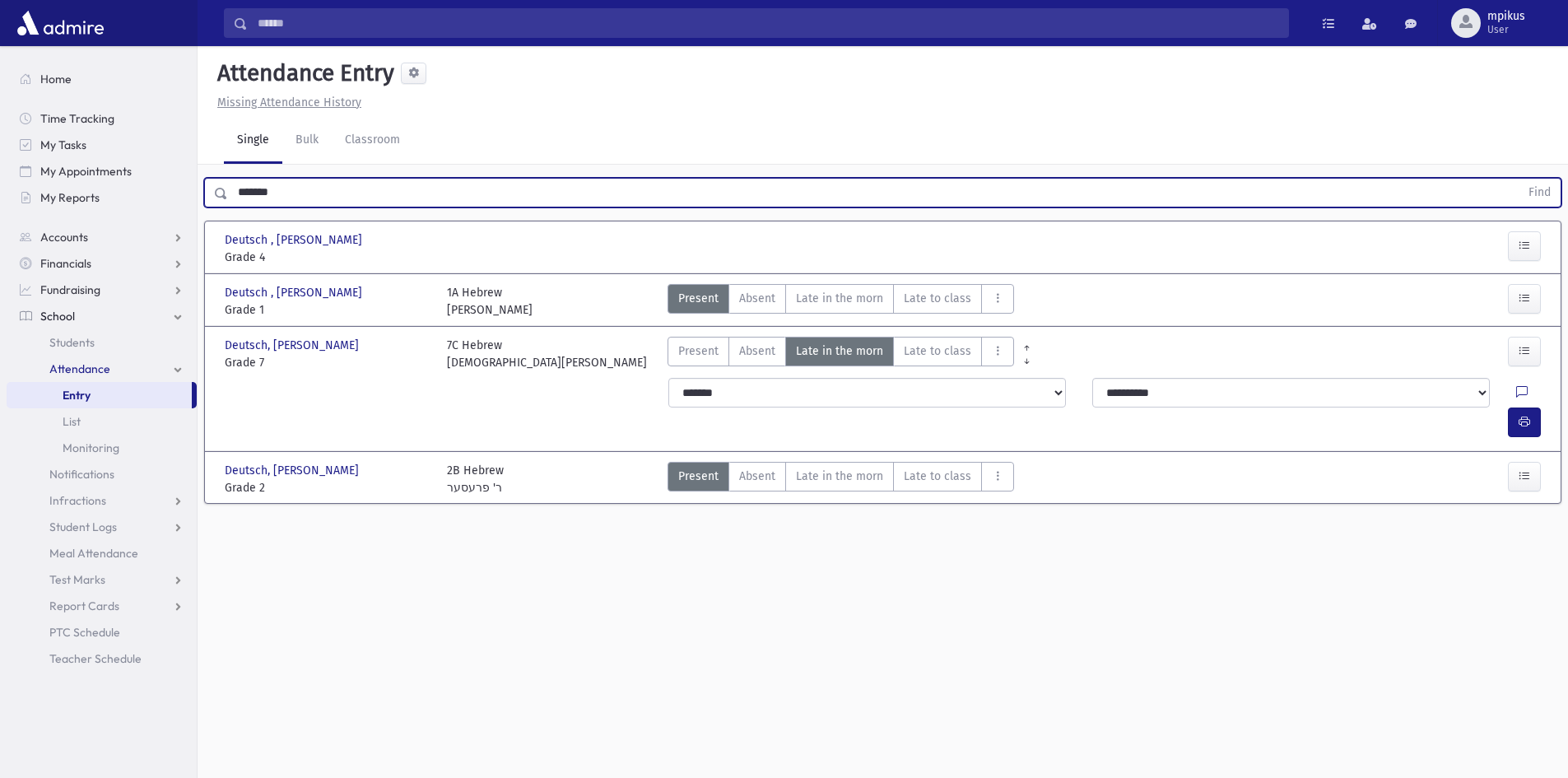
click at [446, 187] on input "*******" at bounding box center [874, 193] width 1291 height 29
click at [1519, 179] on button "Find" at bounding box center [1539, 193] width 42 height 28
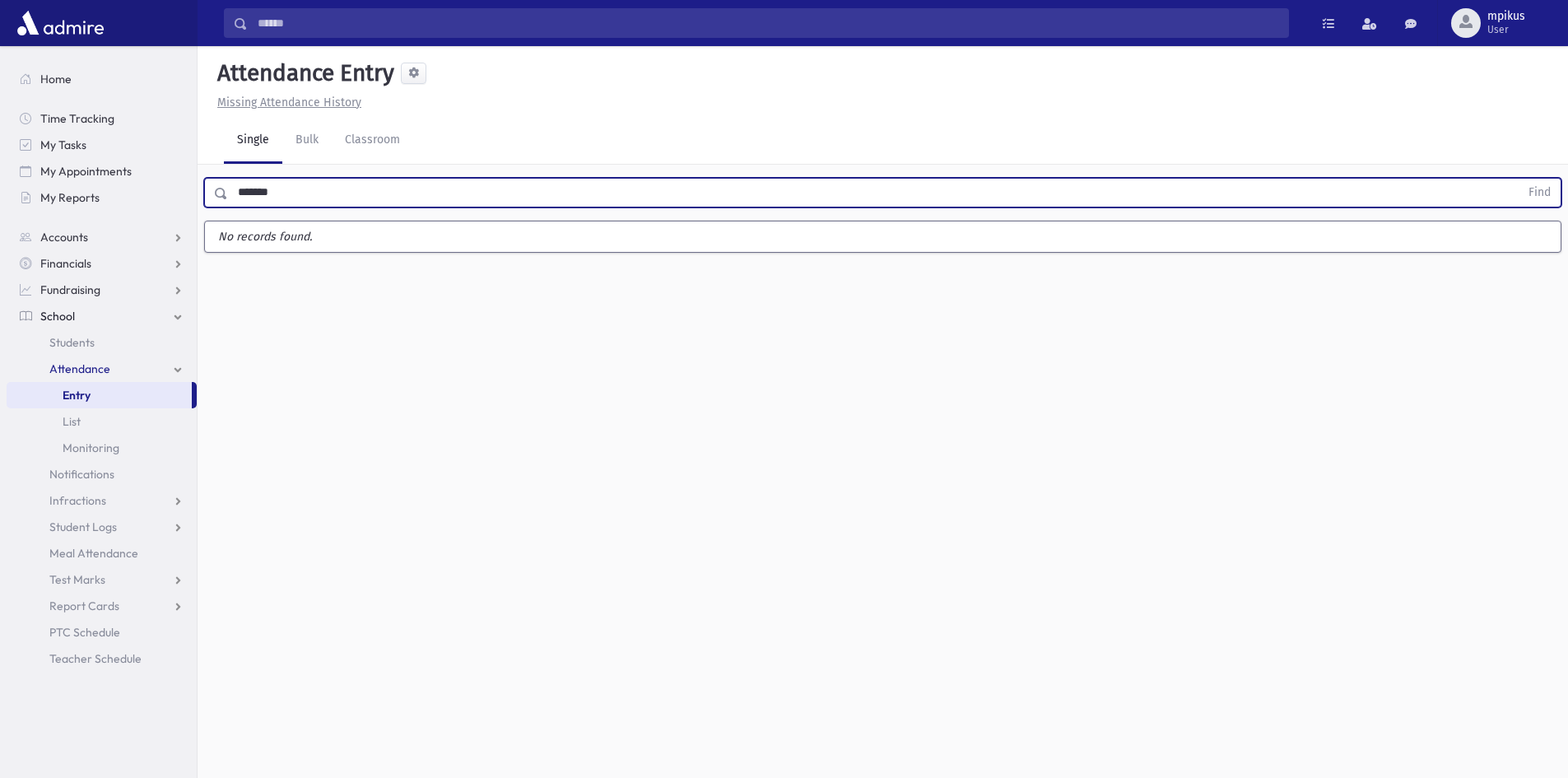
click at [1519, 179] on button "Find" at bounding box center [1539, 193] width 42 height 28
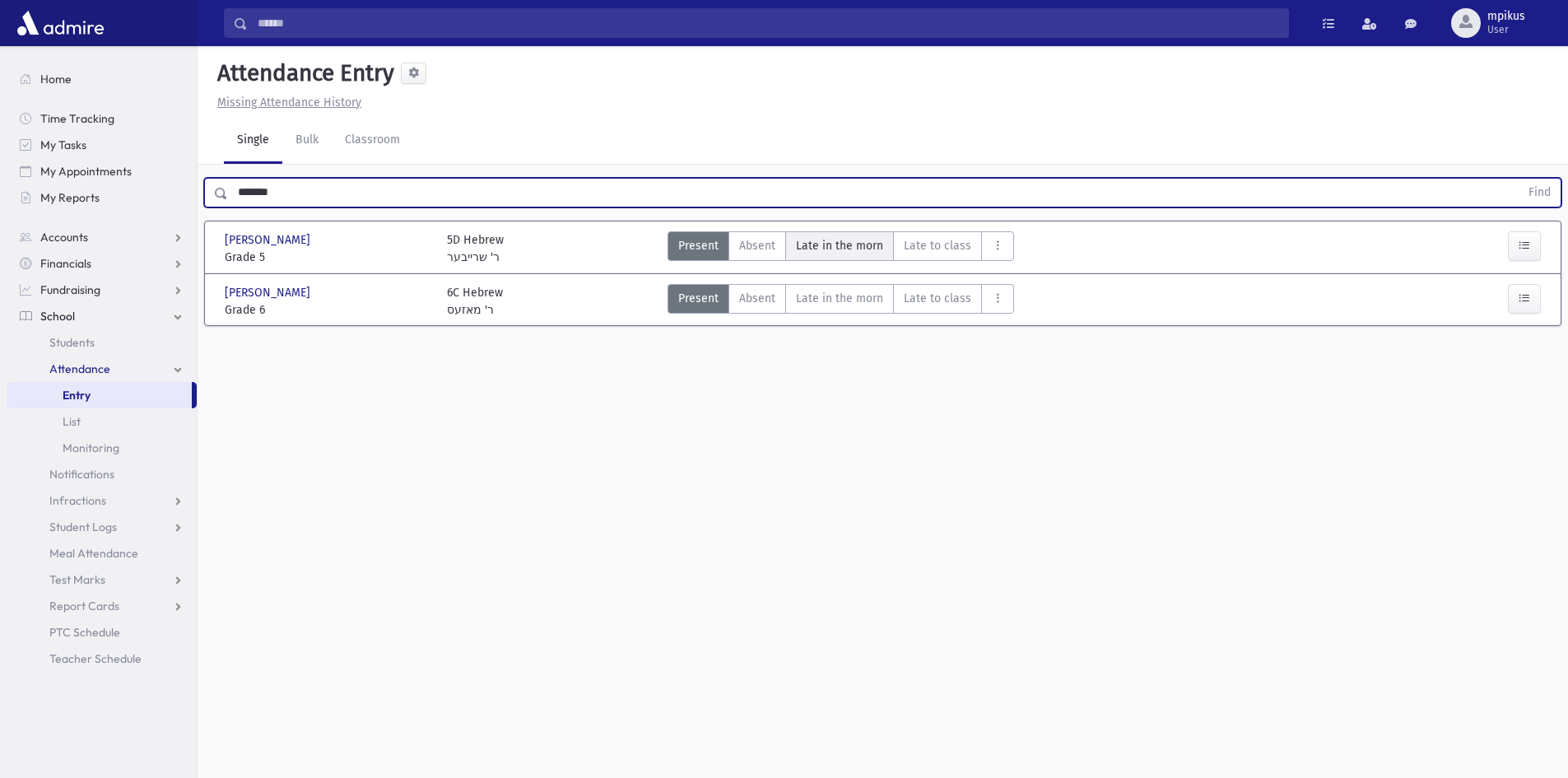
click at [809, 250] on span "Late in the morn" at bounding box center [839, 246] width 87 height 17
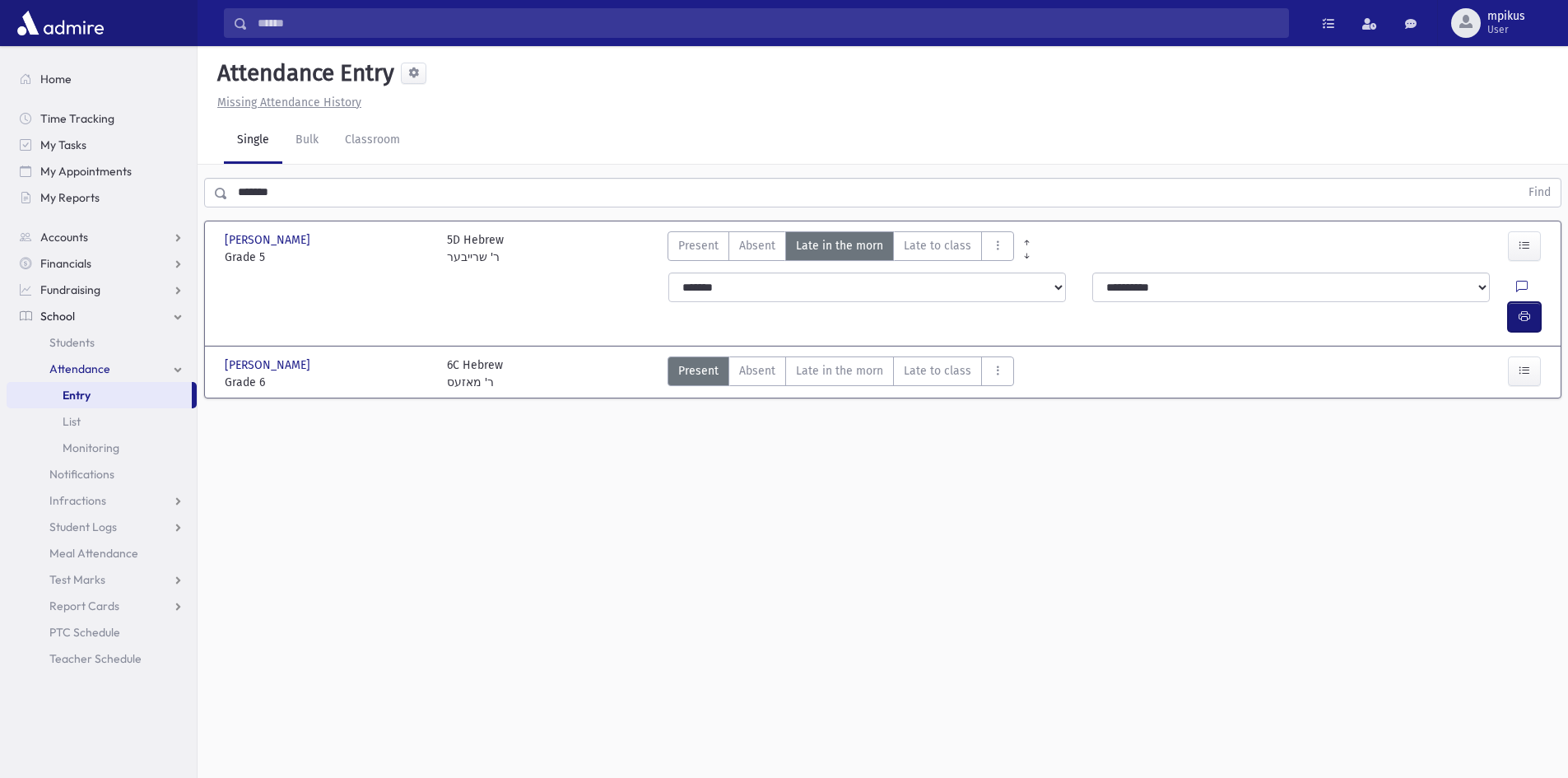
click at [1527, 309] on icon "button" at bounding box center [1524, 316] width 11 height 14
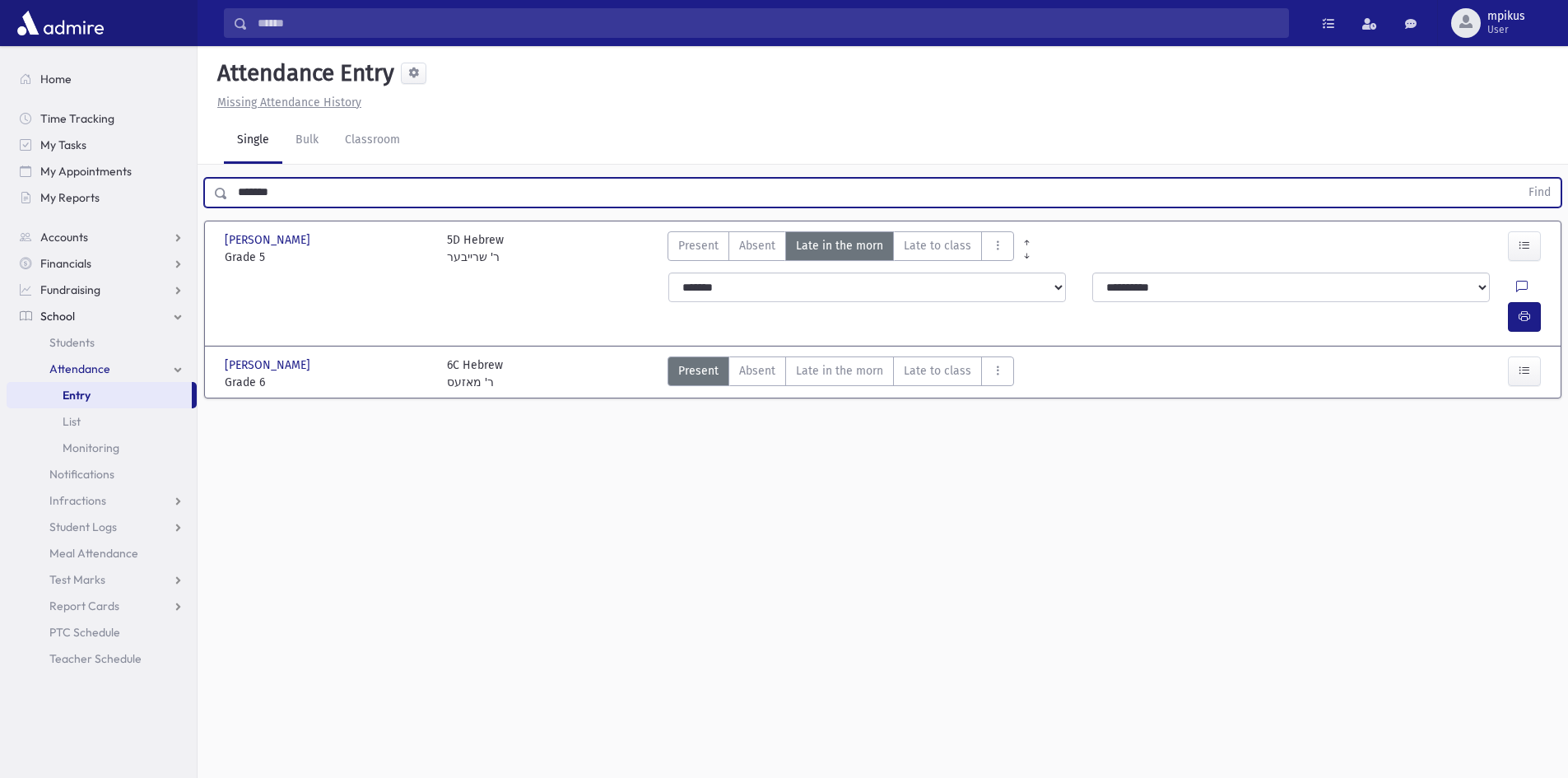
click at [415, 193] on input "*******" at bounding box center [874, 193] width 1291 height 29
type input "*"
click at [1519, 179] on button "Find" at bounding box center [1539, 193] width 42 height 28
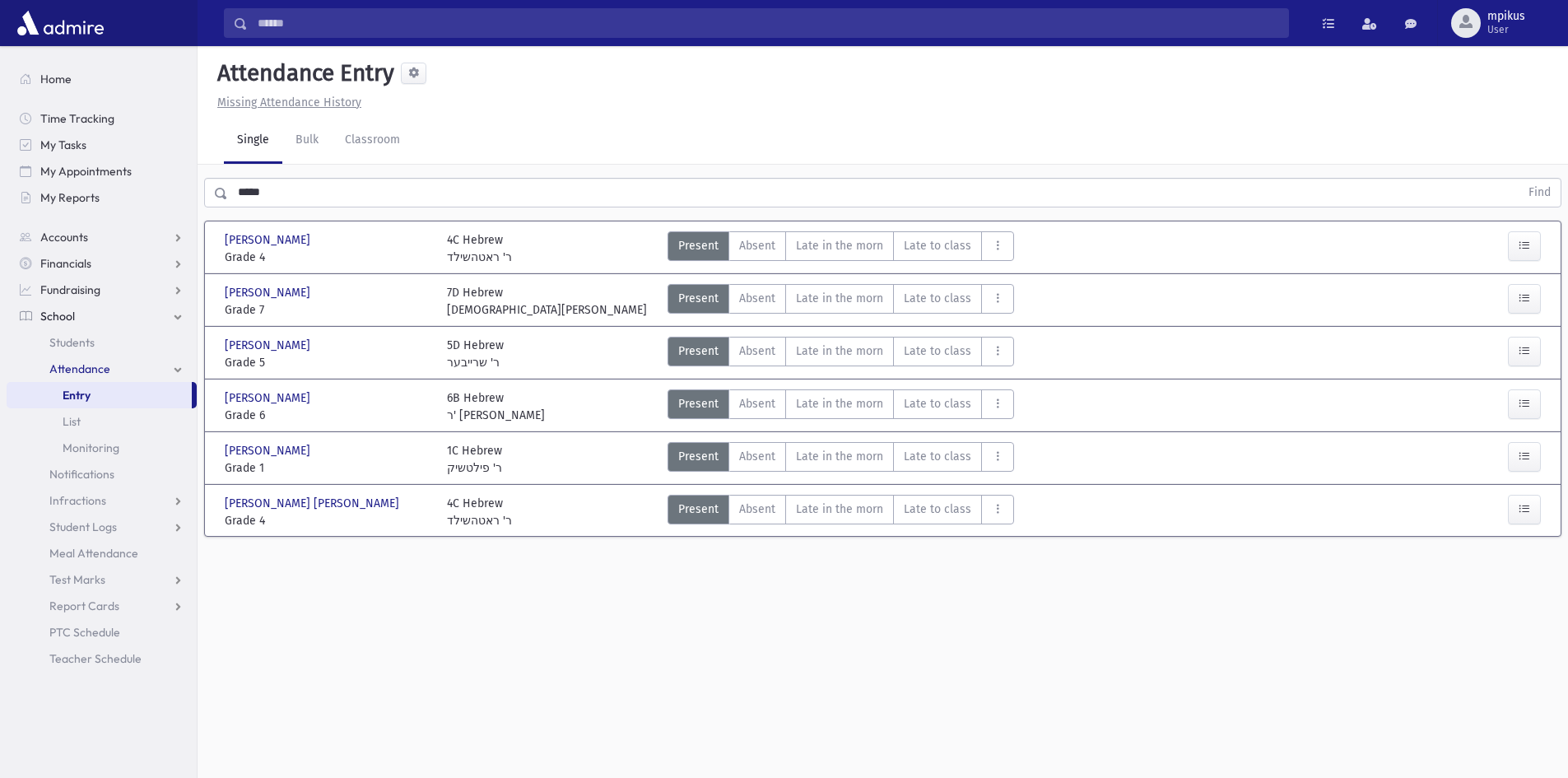
click at [887, 316] on div "Present P Absent A Late in the morn M Late to class L Absent Lunch AL AM" at bounding box center [840, 302] width 347 height 35
drag, startPoint x: 882, startPoint y: 304, endPoint x: 1014, endPoint y: 447, distance: 194.6
click at [881, 303] on morn"] "Late in the morn M" at bounding box center [839, 299] width 109 height 29
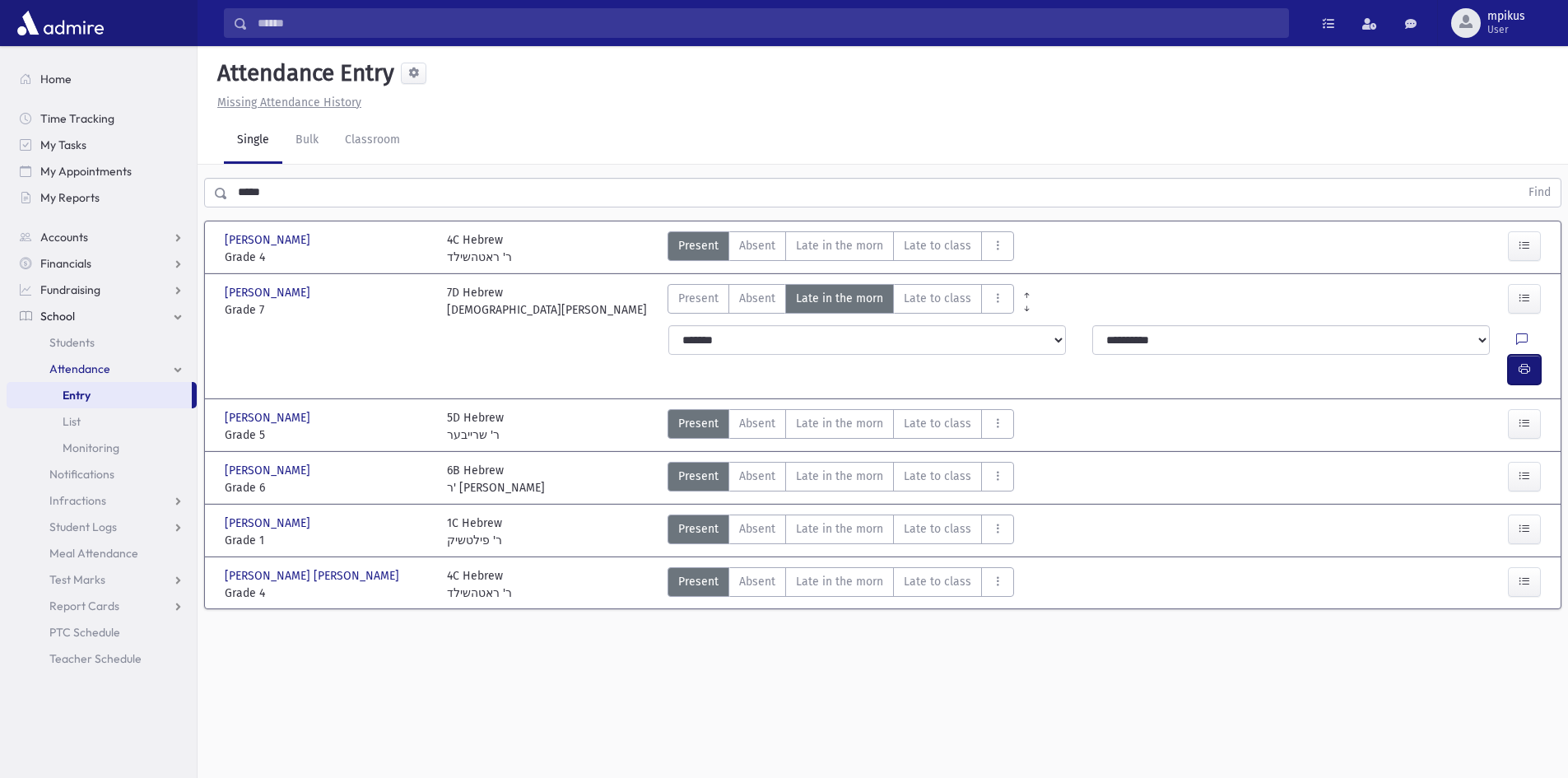
click at [1536, 354] on button "button" at bounding box center [1524, 369] width 33 height 29
click at [418, 175] on div "***** Find" at bounding box center [883, 188] width 1370 height 49
click at [411, 194] on input "*****" at bounding box center [874, 193] width 1291 height 29
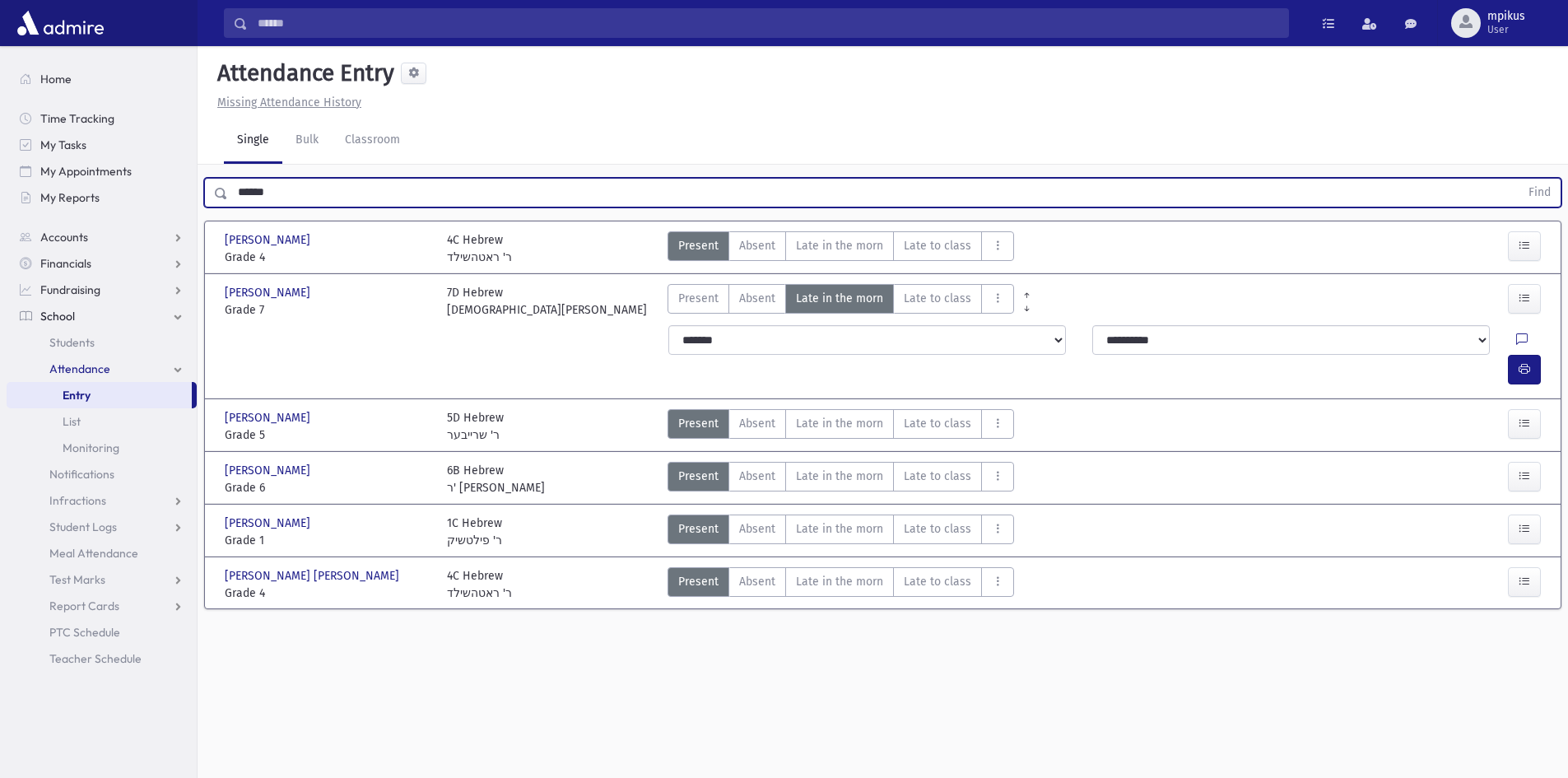
click at [1519, 179] on button "Find" at bounding box center [1539, 193] width 42 height 28
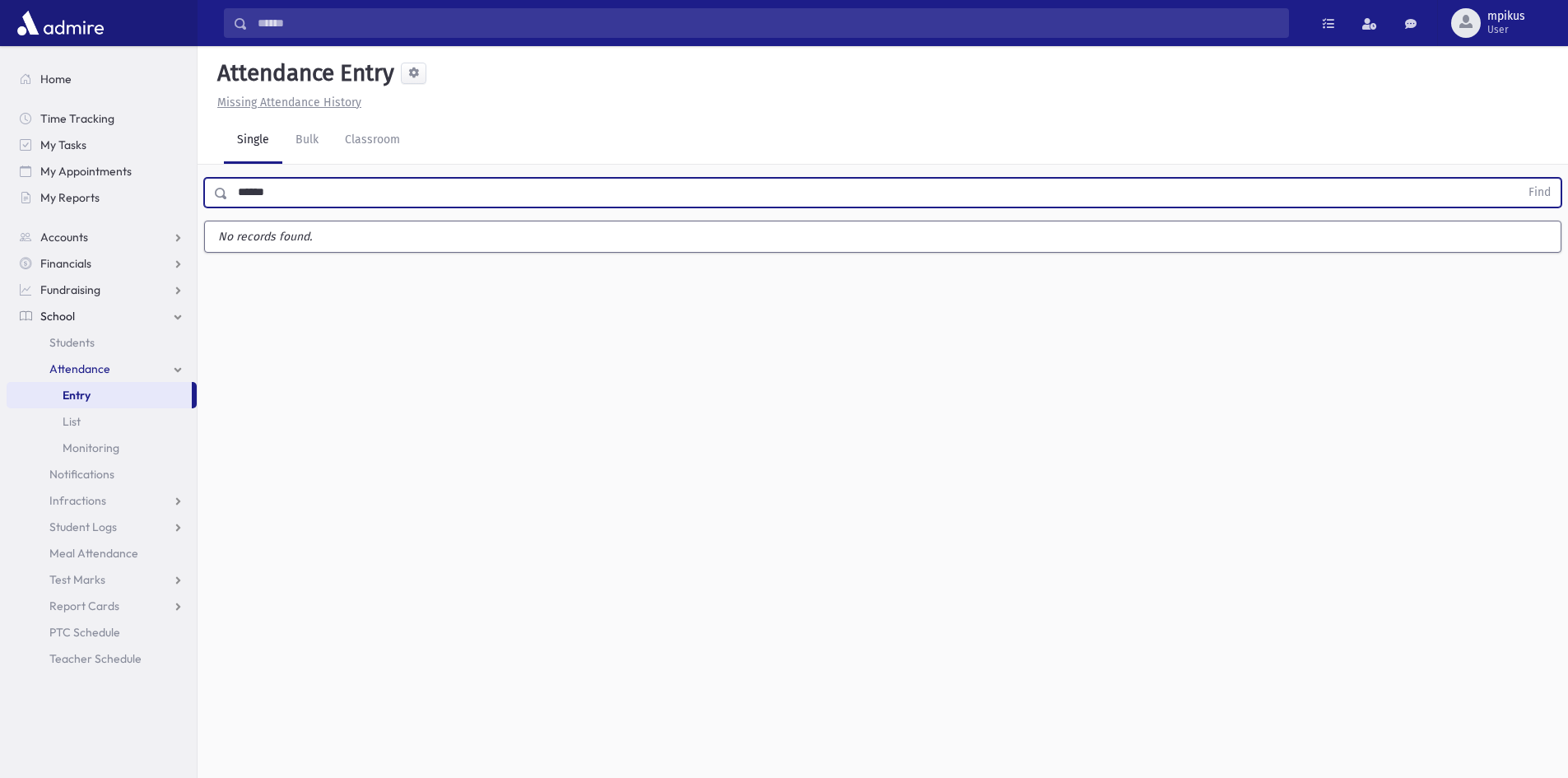
click at [1519, 179] on button "Find" at bounding box center [1539, 193] width 42 height 28
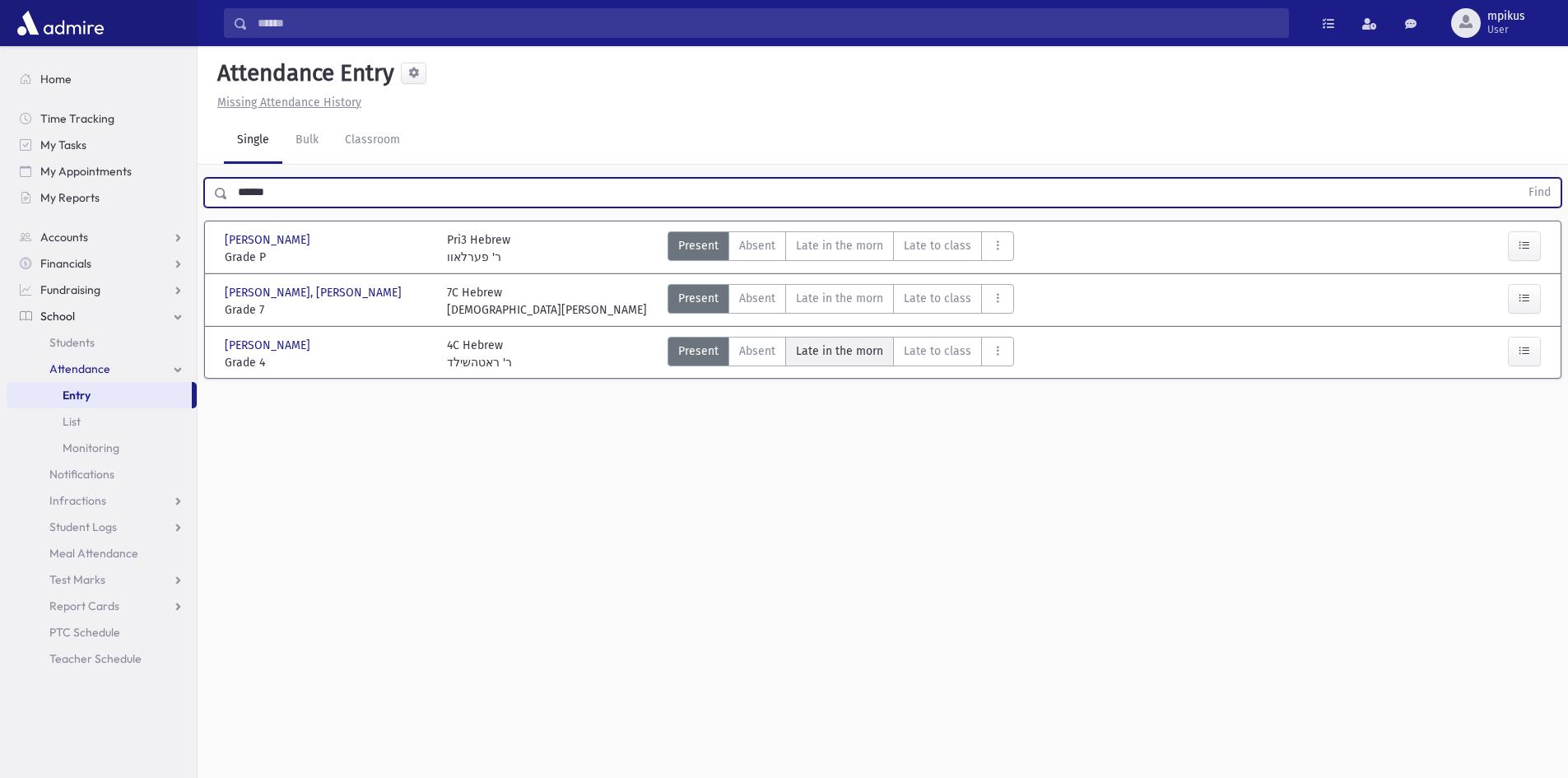
click at [834, 341] on morn"] "Late in the morn M" at bounding box center [839, 351] width 109 height 29
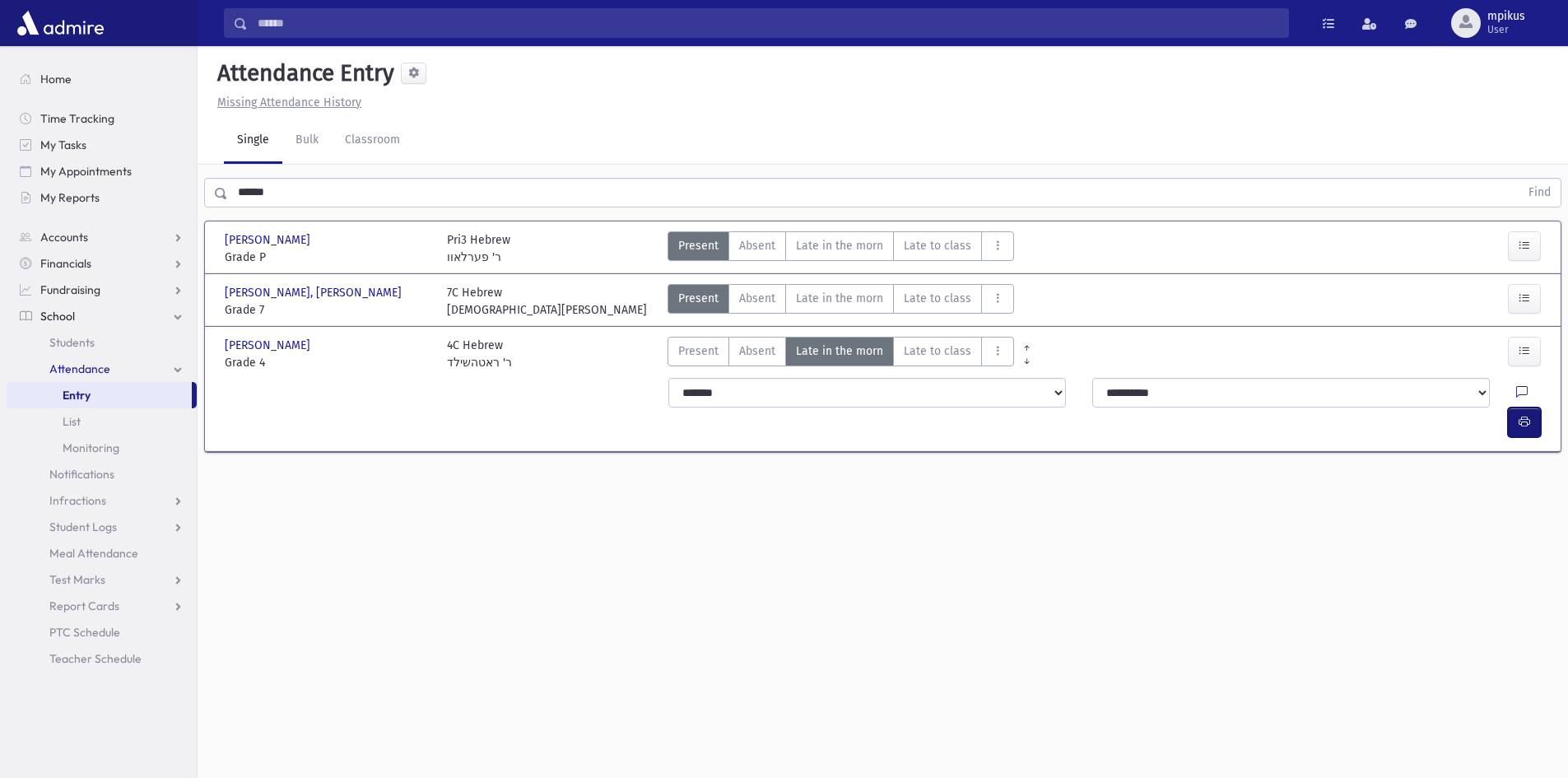
drag, startPoint x: 1538, startPoint y: 392, endPoint x: 1542, endPoint y: 384, distance: 8.9
click at [1539, 407] on button "button" at bounding box center [1524, 422] width 33 height 29
drag, startPoint x: 332, startPoint y: 188, endPoint x: 0, endPoint y: 156, distance: 333.5
click at [0, 188] on div "Search Results All Accounts" at bounding box center [784, 407] width 1568 height 815
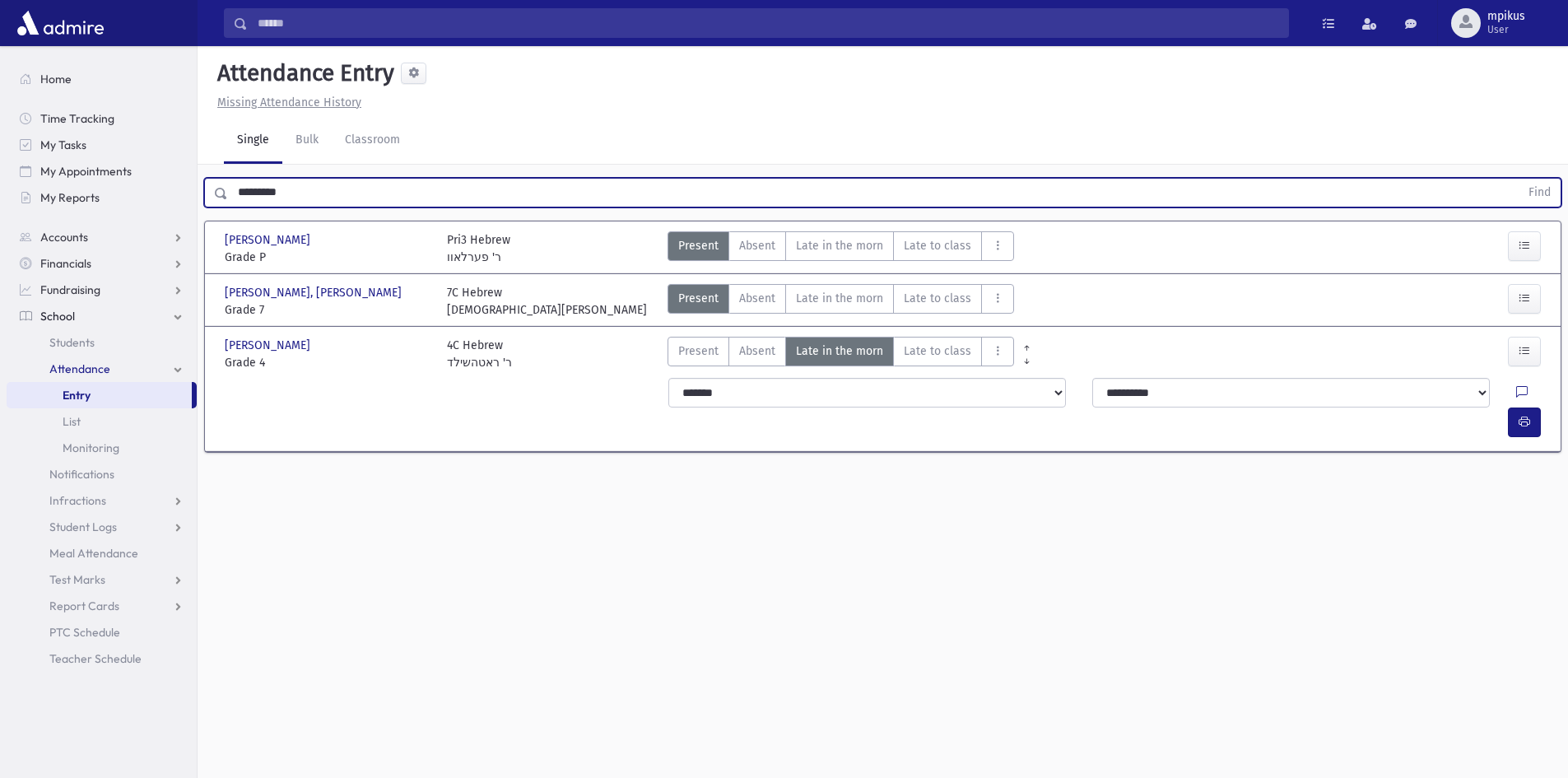
click at [1519, 179] on button "Find" at bounding box center [1539, 193] width 42 height 28
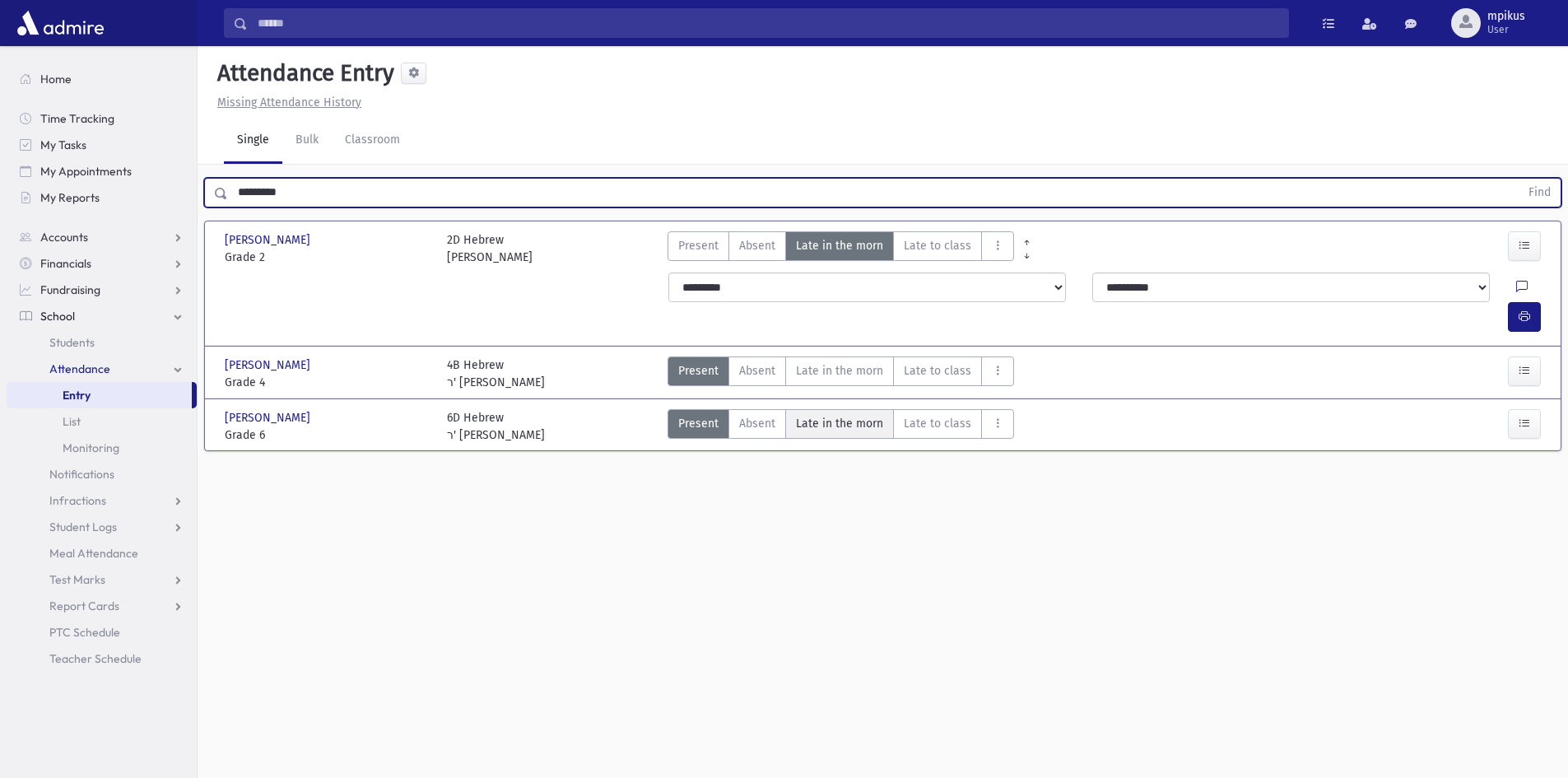
drag, startPoint x: 820, startPoint y: 391, endPoint x: 874, endPoint y: 404, distance: 55.5
click at [820, 415] on span "Late in the morn" at bounding box center [839, 424] width 87 height 17
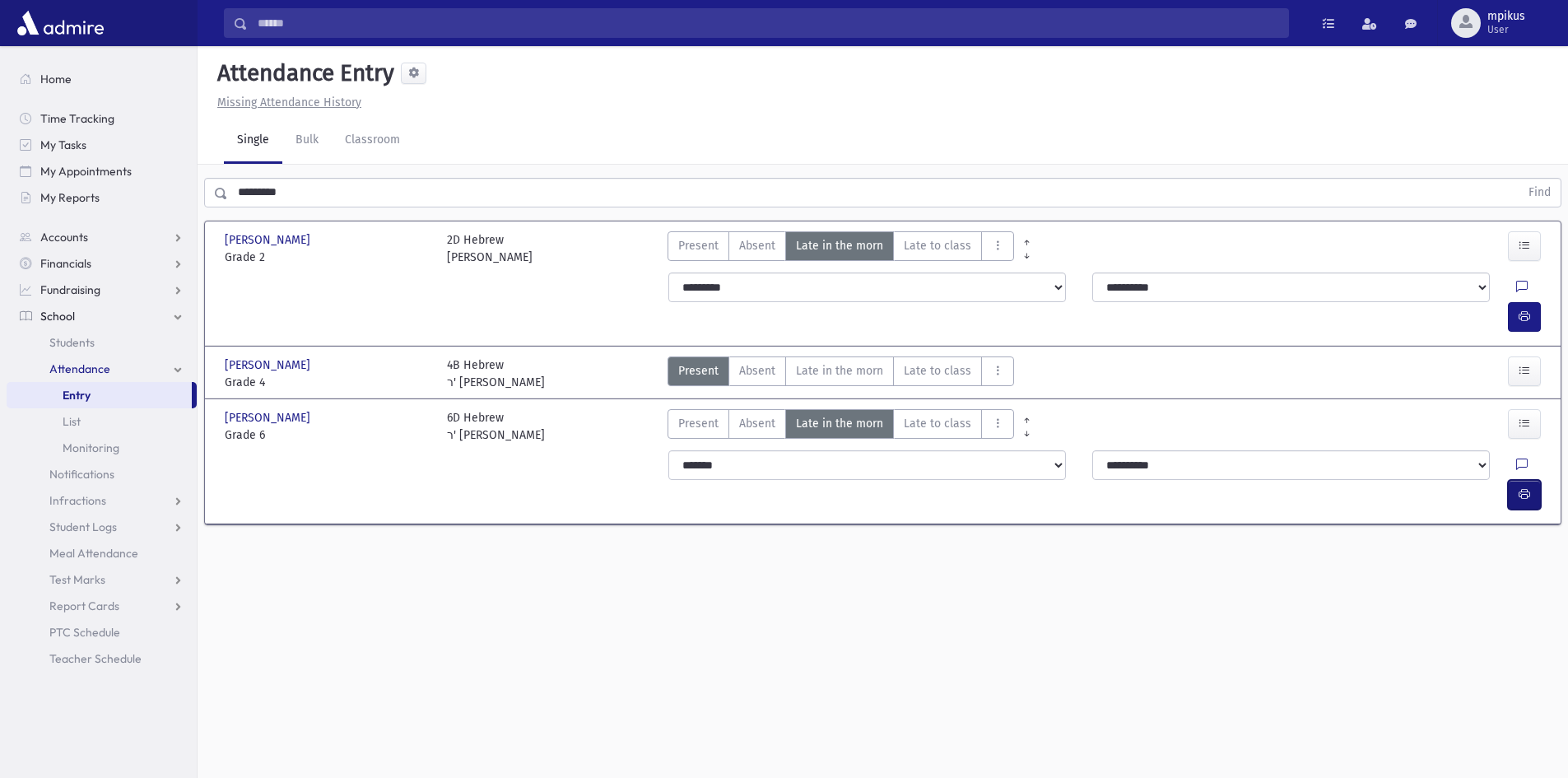
drag, startPoint x: 1532, startPoint y: 443, endPoint x: 1497, endPoint y: 446, distance: 35.1
click at [1527, 480] on button "button" at bounding box center [1524, 494] width 33 height 29
click at [844, 356] on morn"] "Late in the morn M" at bounding box center [839, 371] width 109 height 29
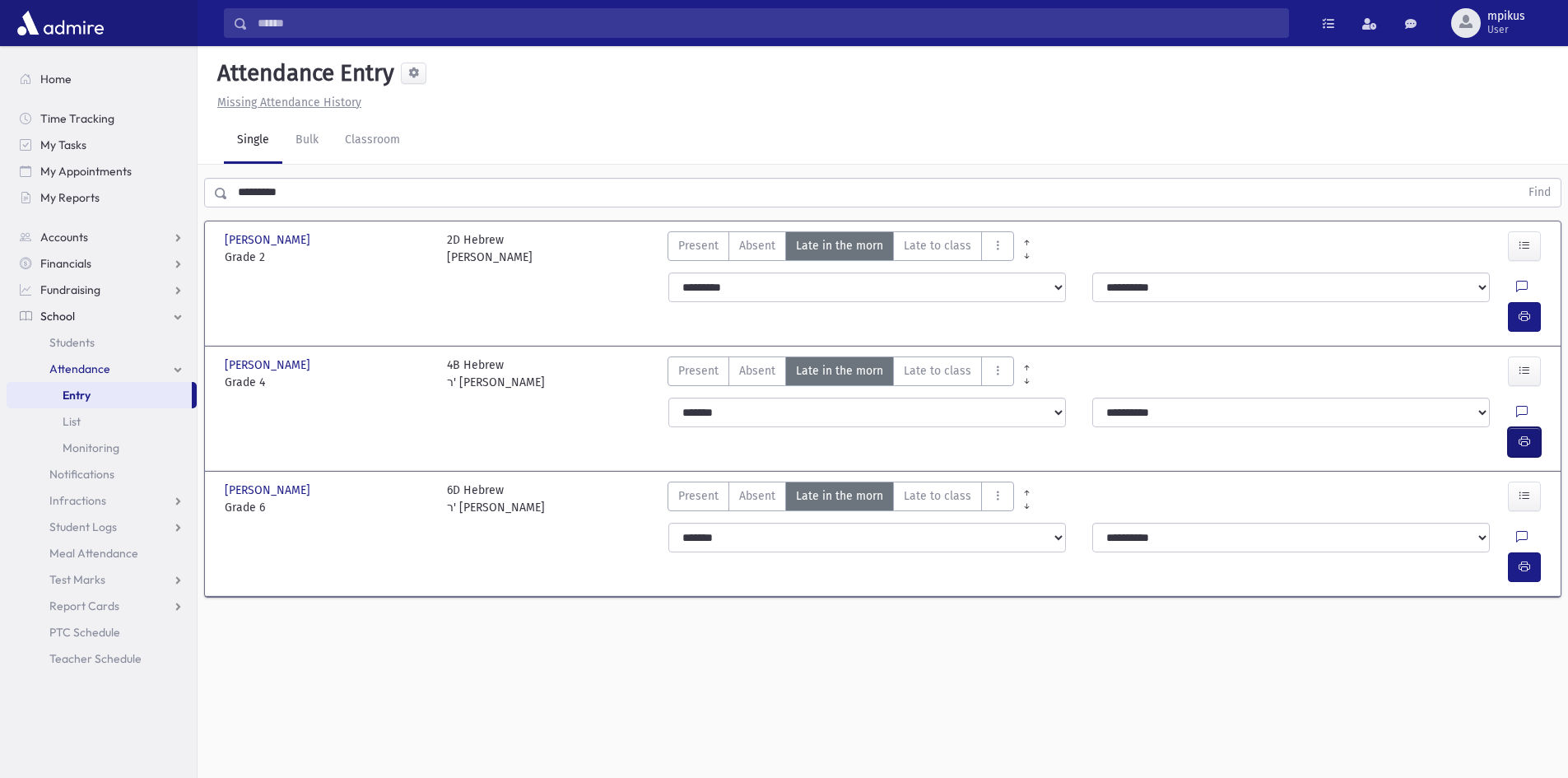
drag, startPoint x: 1517, startPoint y: 378, endPoint x: 1215, endPoint y: 373, distance: 302.0
click at [1517, 427] on button "button" at bounding box center [1524, 442] width 33 height 29
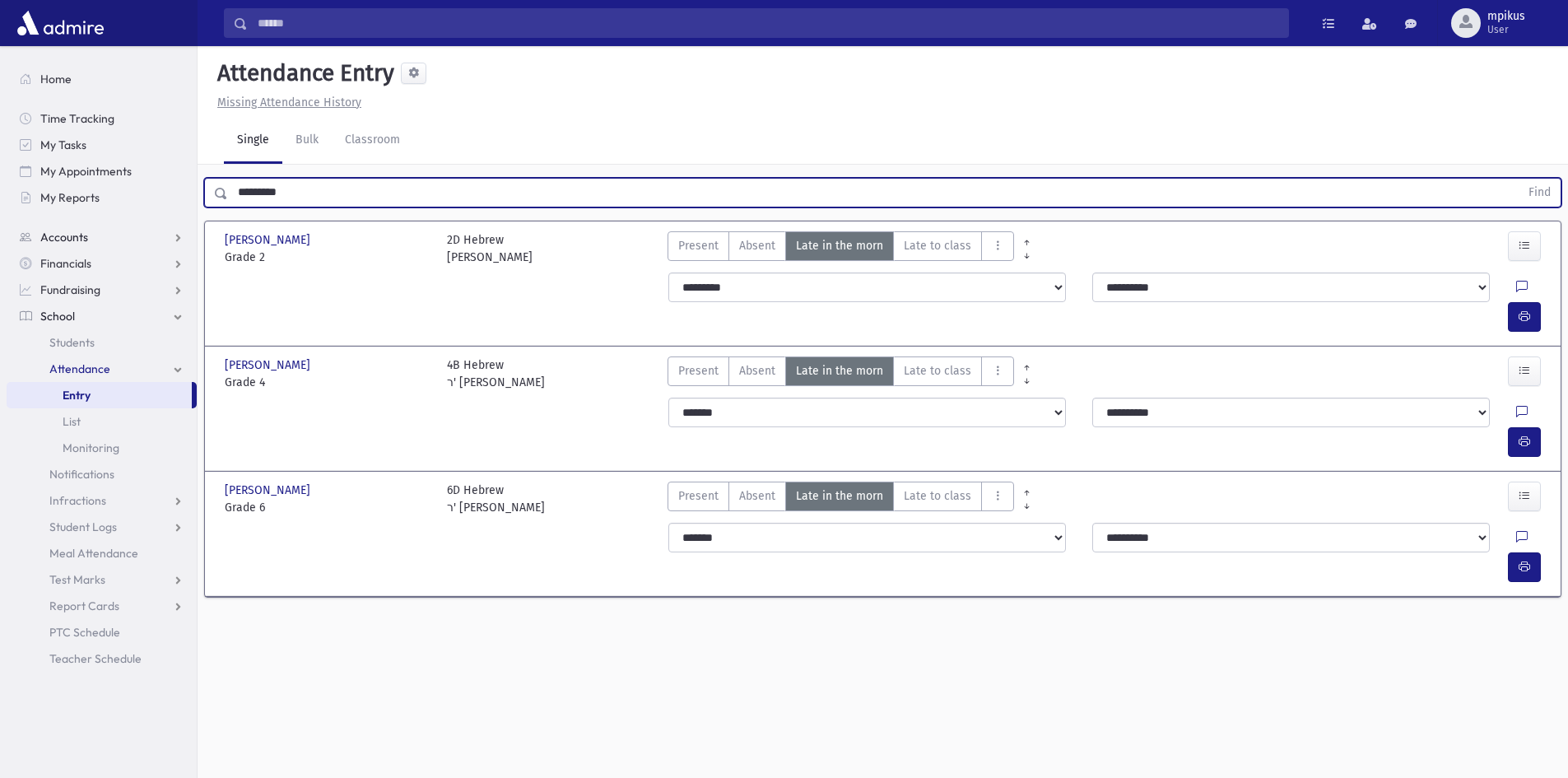
drag, startPoint x: 328, startPoint y: 207, endPoint x: 40, endPoint y: 242, distance: 290.1
click at [132, 218] on div "Search Results All Accounts" at bounding box center [784, 407] width 1568 height 815
type input "******"
click at [1519, 179] on button "Find" at bounding box center [1539, 193] width 42 height 28
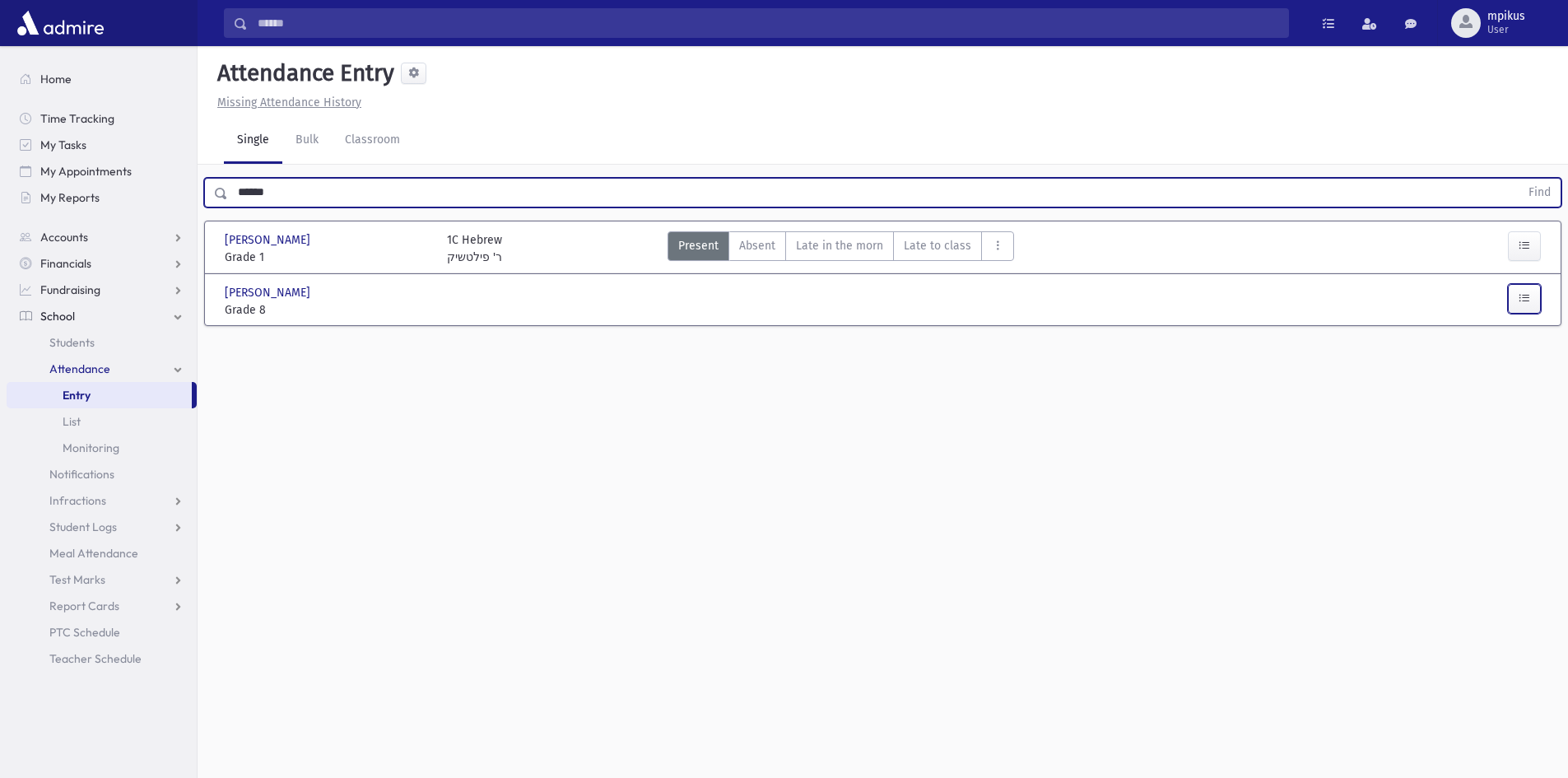
drag, startPoint x: 1511, startPoint y: 296, endPoint x: 1527, endPoint y: 288, distance: 17.9
click at [1513, 293] on button "button" at bounding box center [1524, 299] width 33 height 29
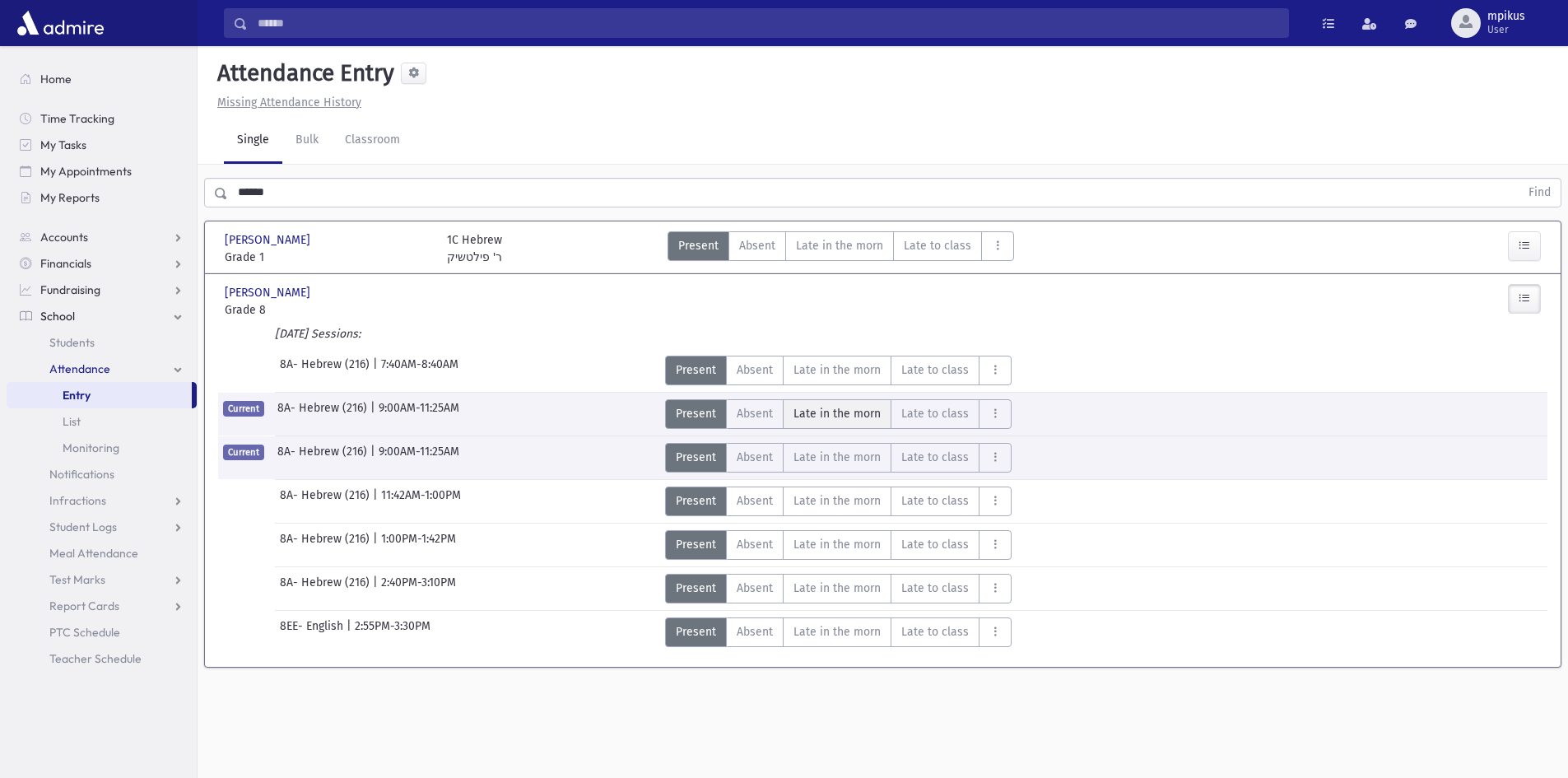
click at [850, 419] on span "Late in the morn" at bounding box center [837, 413] width 87 height 17
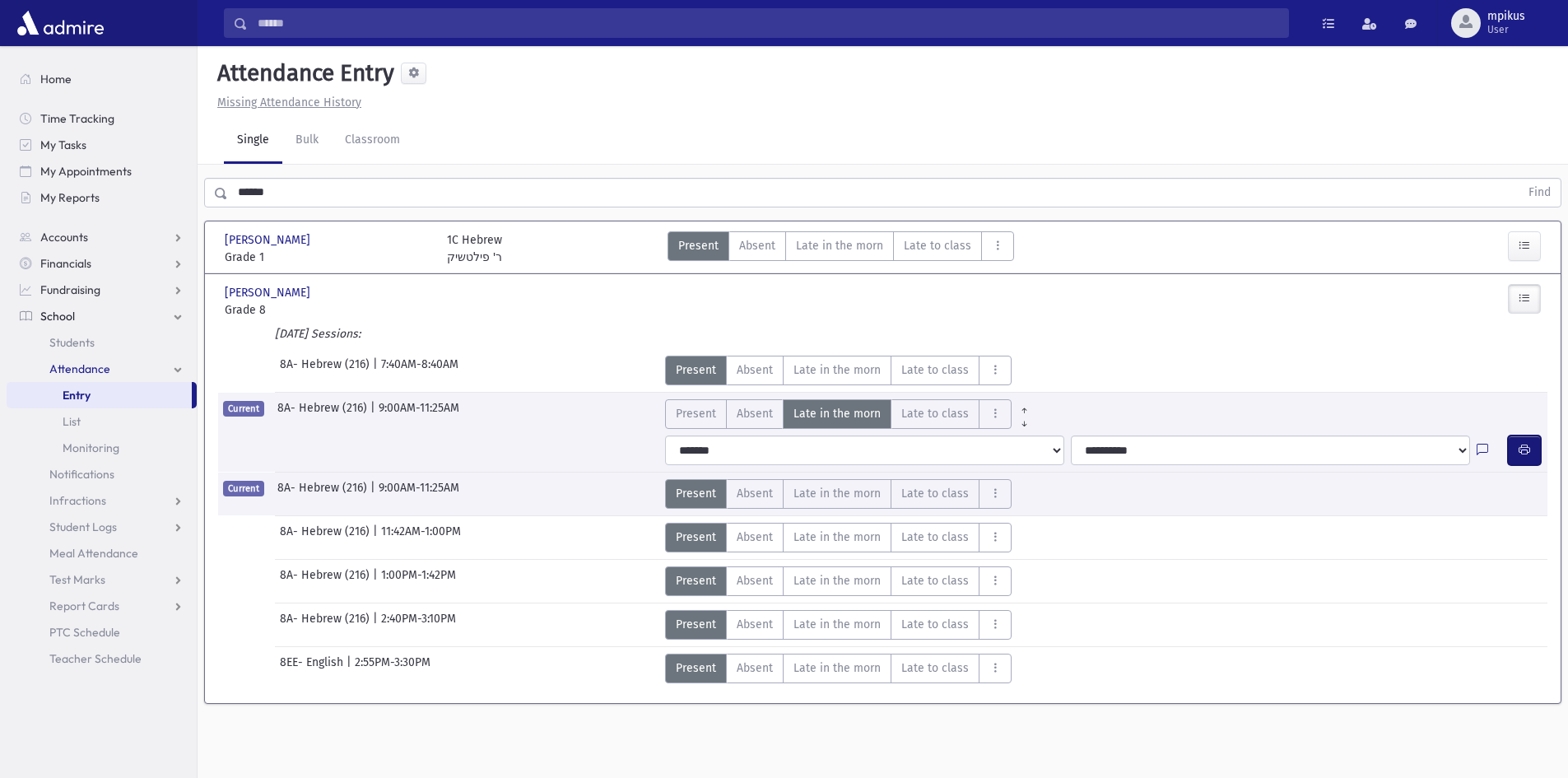
click at [1522, 440] on button "button" at bounding box center [1524, 450] width 33 height 29
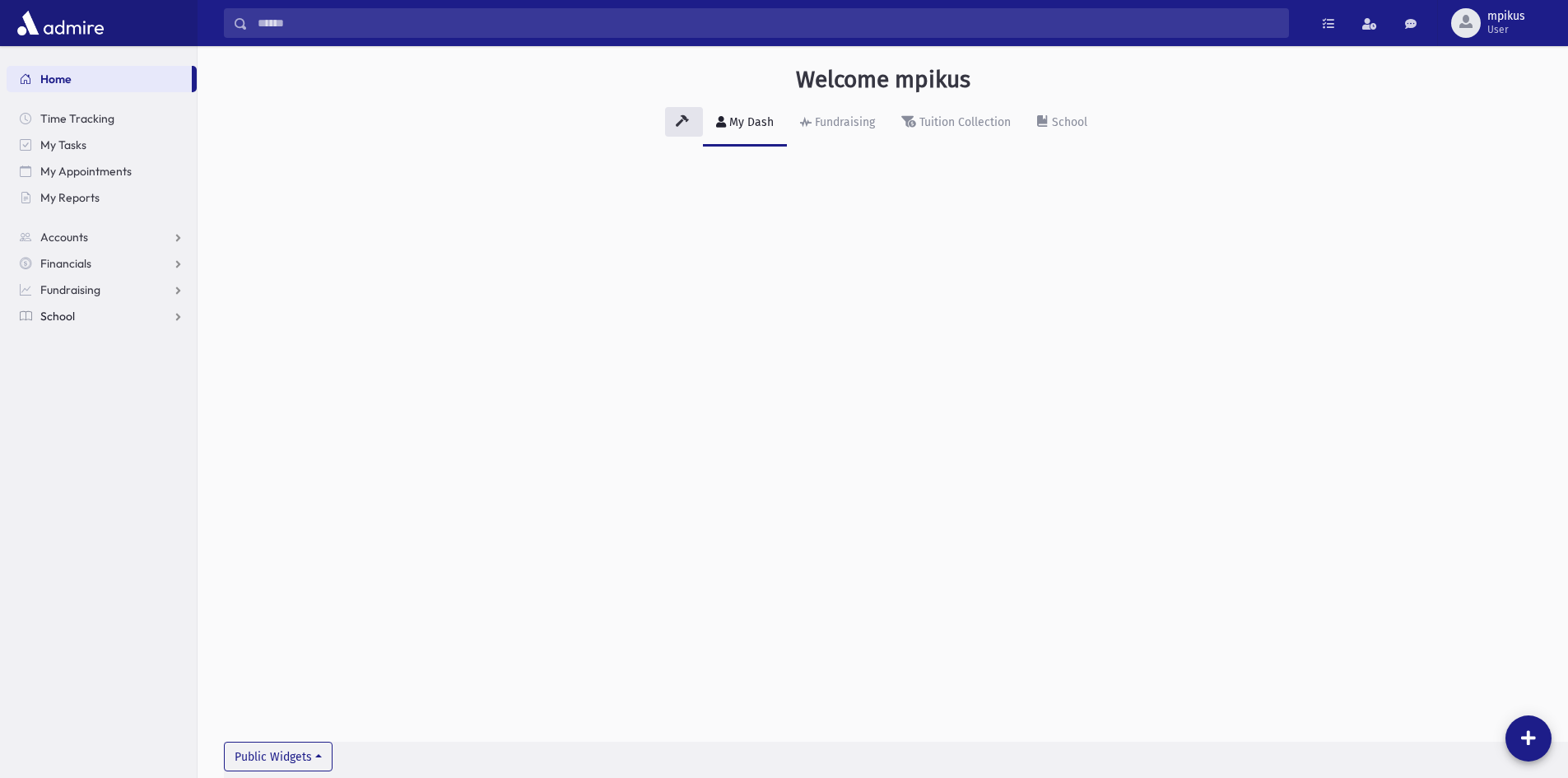
click at [149, 328] on link "School" at bounding box center [102, 316] width 190 height 26
click at [125, 360] on link "Attendance" at bounding box center [102, 368] width 190 height 26
click at [126, 399] on link "Entry" at bounding box center [102, 395] width 190 height 26
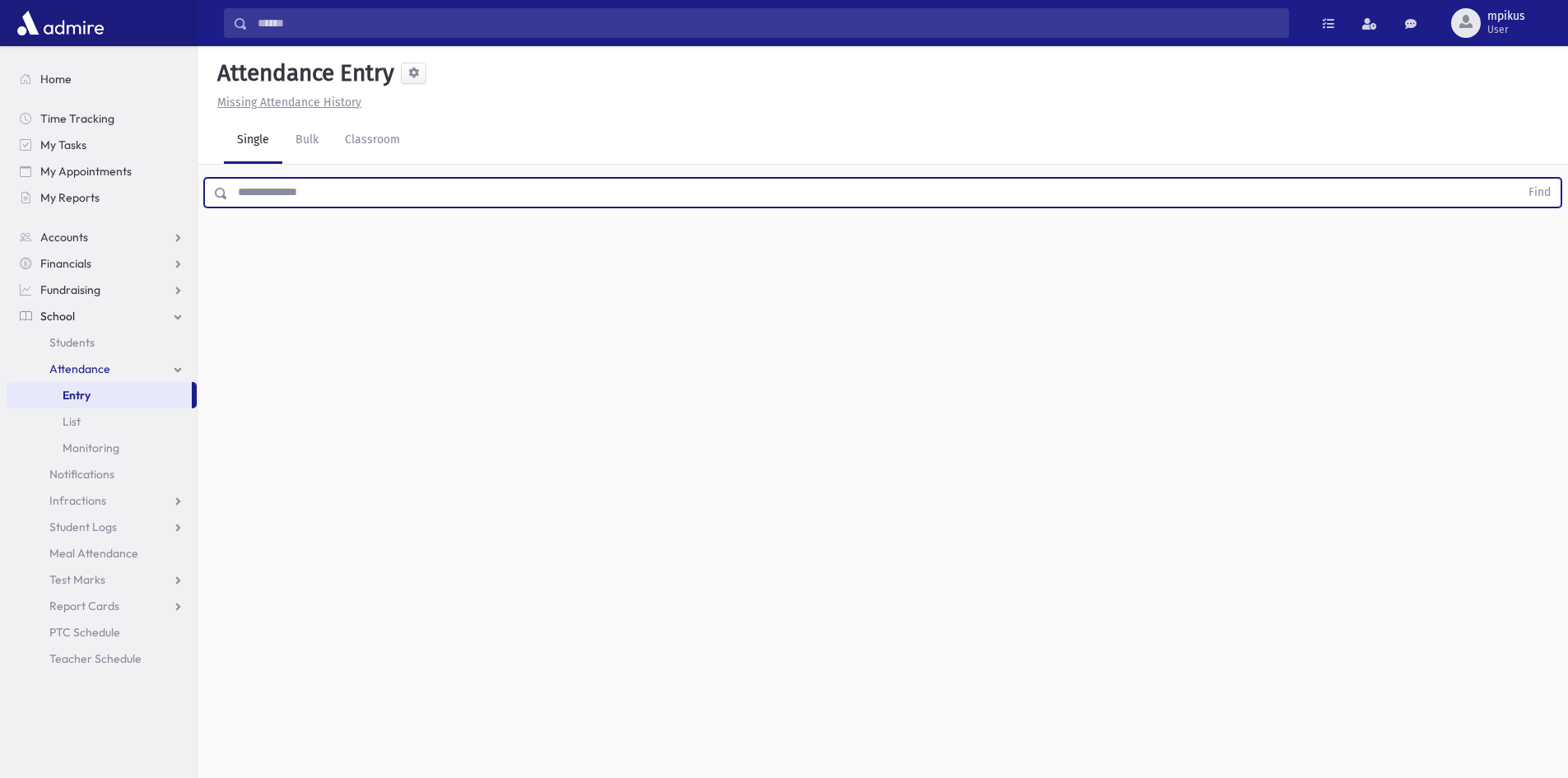
drag, startPoint x: 322, startPoint y: 204, endPoint x: 349, endPoint y: 173, distance: 41.1
click at [322, 201] on input "text" at bounding box center [874, 193] width 1291 height 29
type input "********"
click at [1519, 179] on button "Find" at bounding box center [1539, 193] width 42 height 28
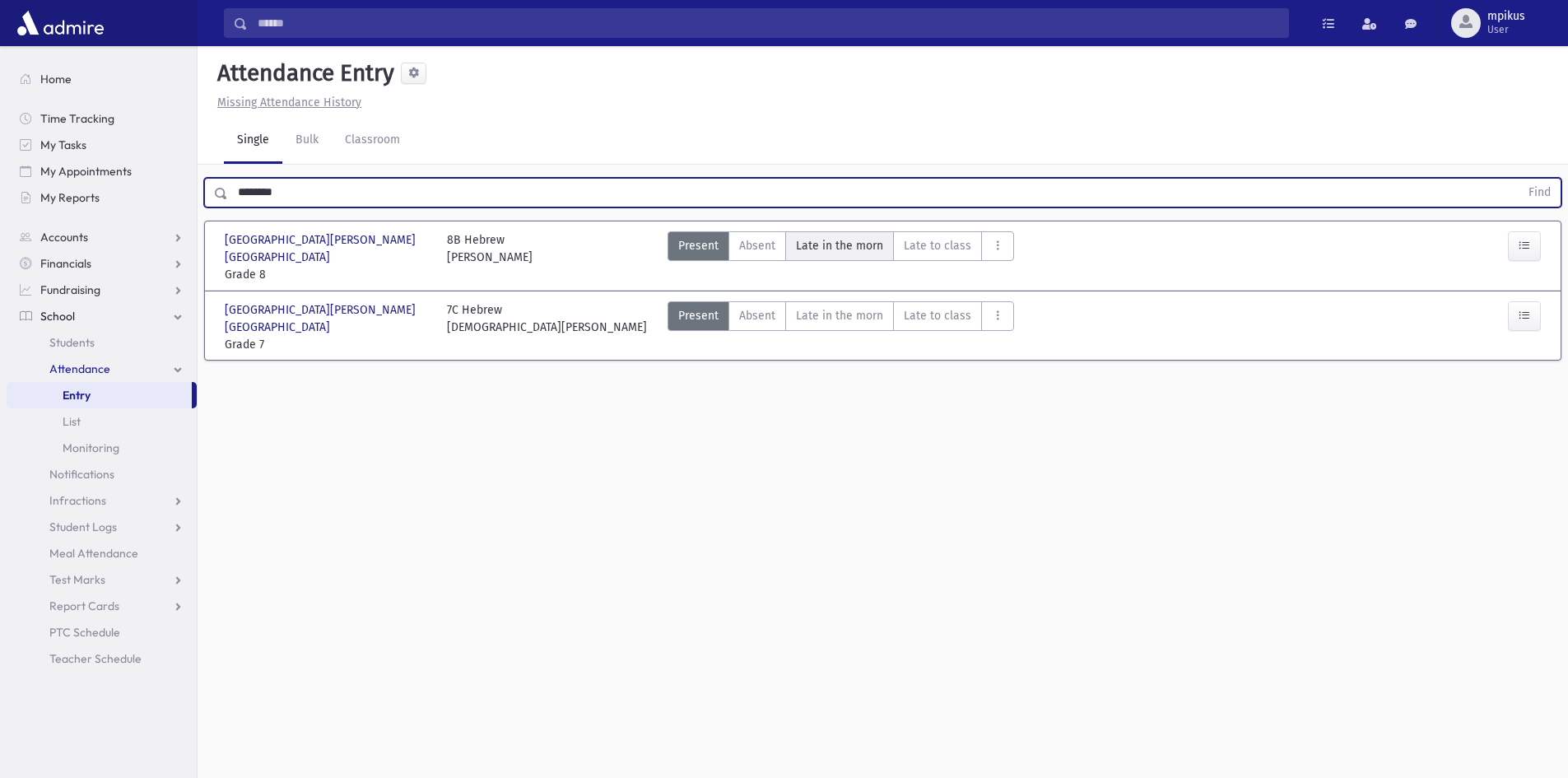
click at [801, 243] on span "Late in the morn" at bounding box center [839, 246] width 87 height 17
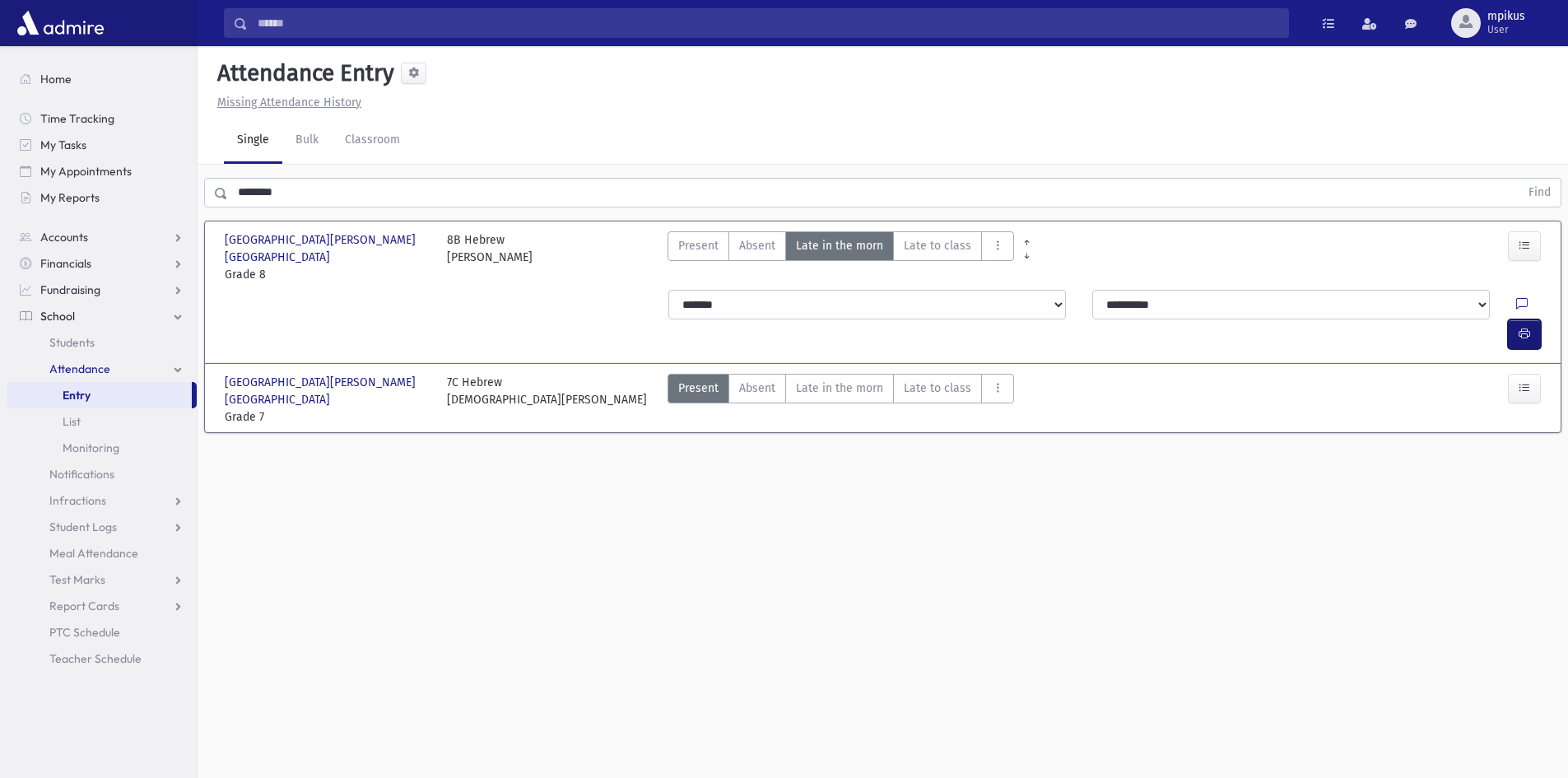
click at [1513, 319] on button "button" at bounding box center [1524, 334] width 33 height 29
click at [851, 373] on morn"] "Late in the morn M" at bounding box center [839, 388] width 109 height 29
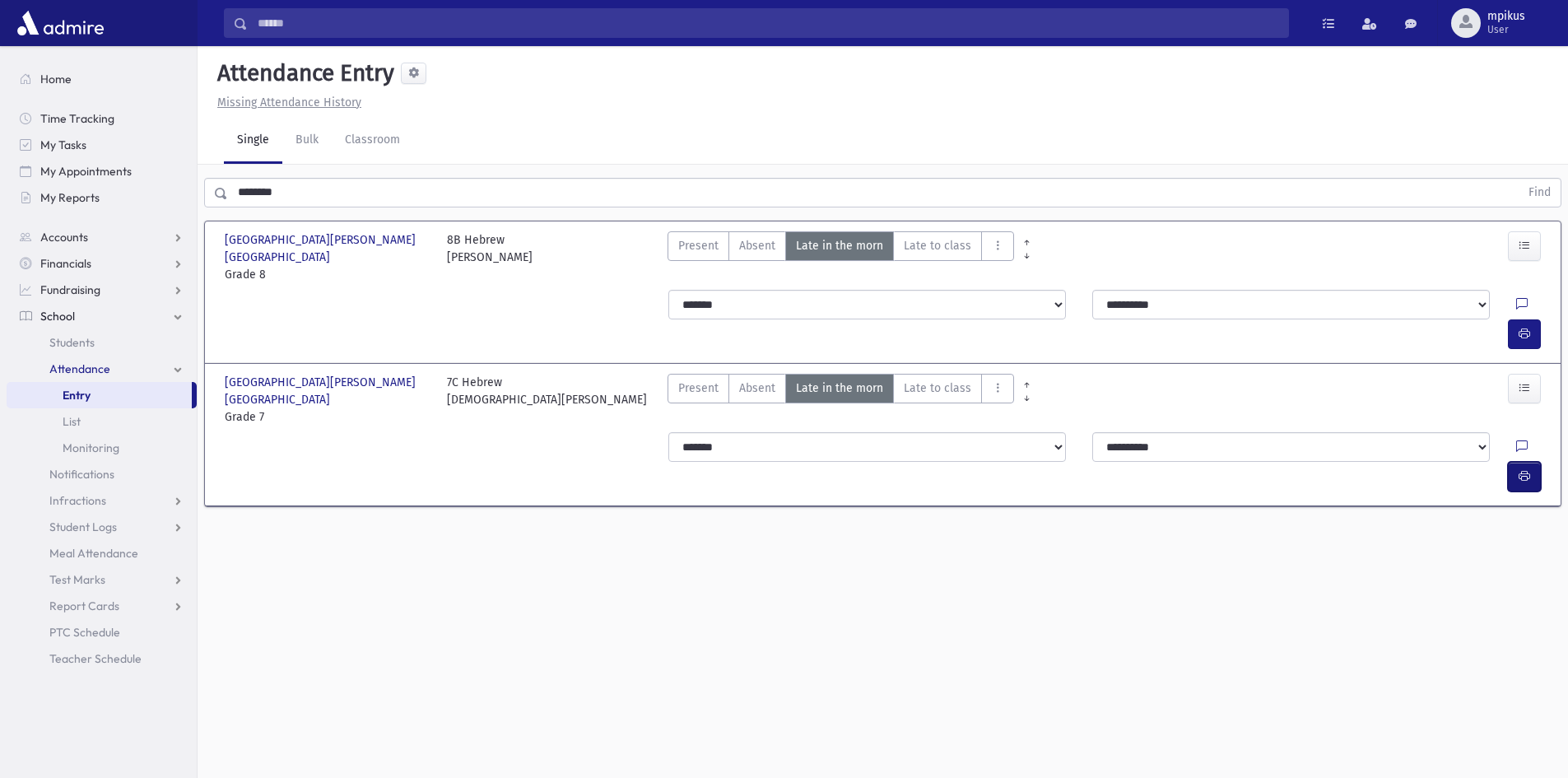
click at [1525, 462] on button "button" at bounding box center [1524, 476] width 33 height 29
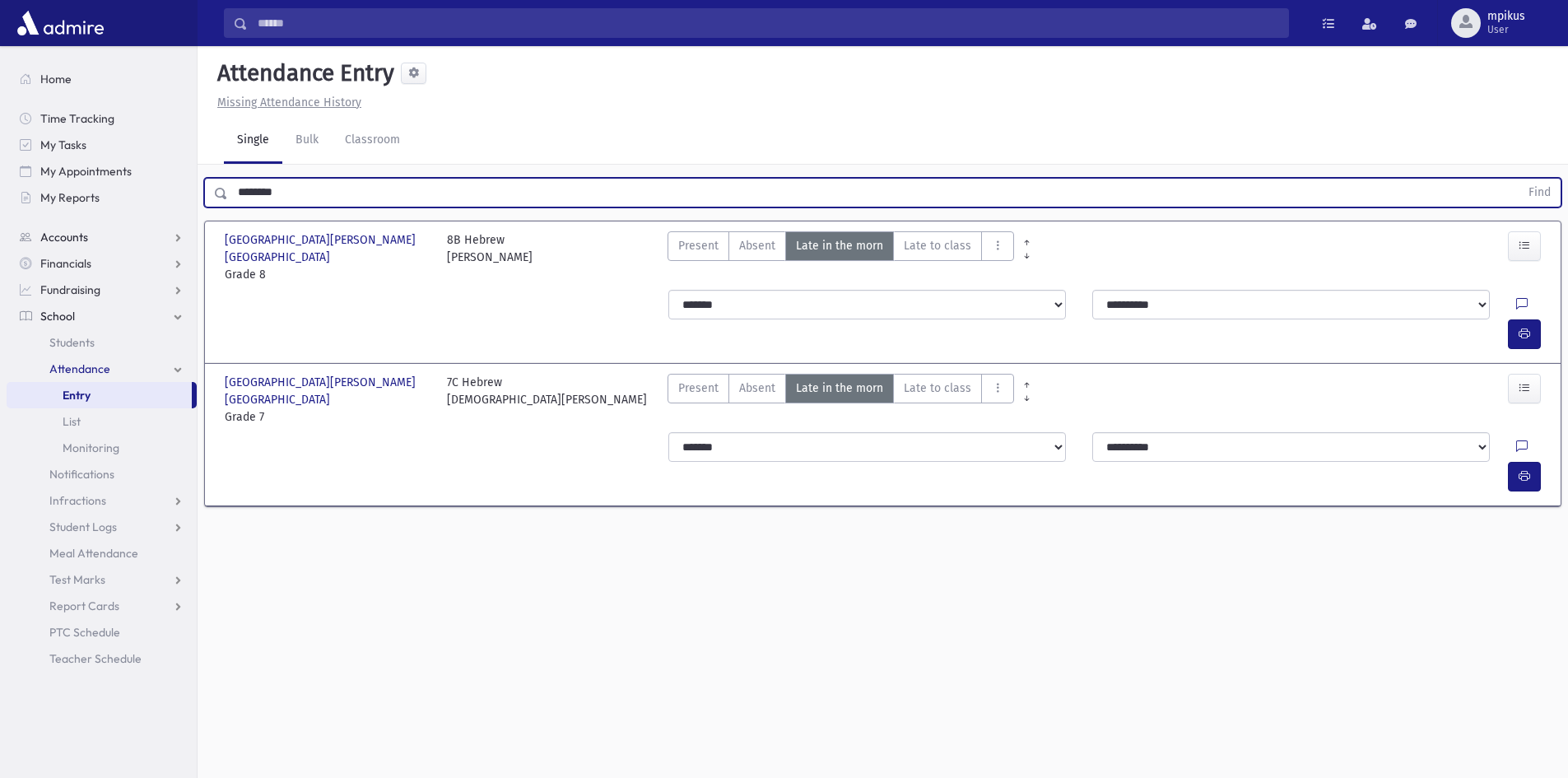
drag, startPoint x: 309, startPoint y: 187, endPoint x: 192, endPoint y: 233, distance: 125.7
click at [192, 233] on div "Search Results All Accounts" at bounding box center [784, 407] width 1568 height 815
click at [1519, 179] on button "Find" at bounding box center [1539, 193] width 42 height 28
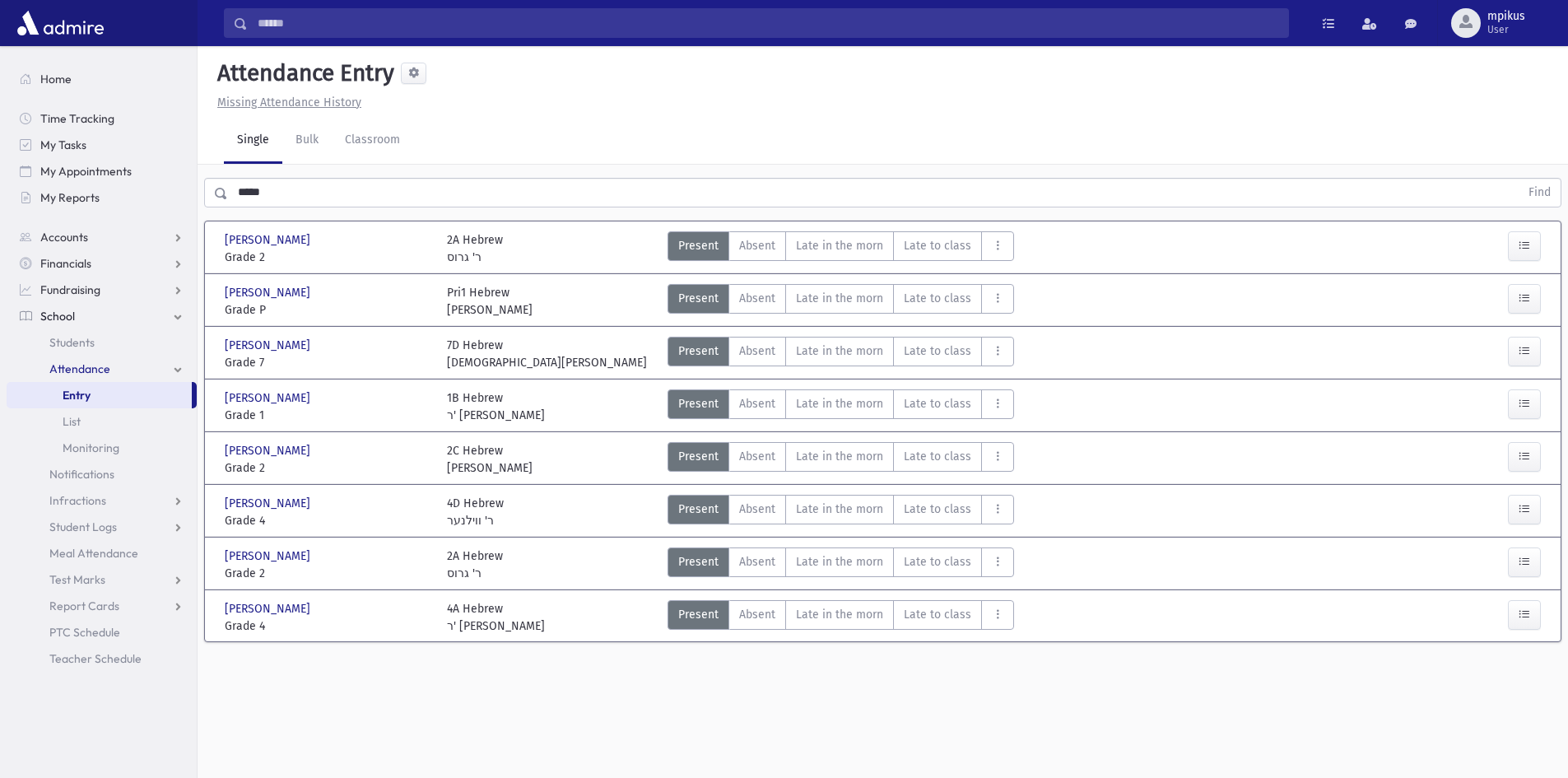
click at [845, 493] on div "Cohen, Baruch Cohen, Baruch Grade 4 Grade 4 4D Hebrew ר' ווילנער Present P Abse…" at bounding box center [883, 510] width 1346 height 38
click at [845, 508] on span "Late in the morn" at bounding box center [839, 509] width 87 height 17
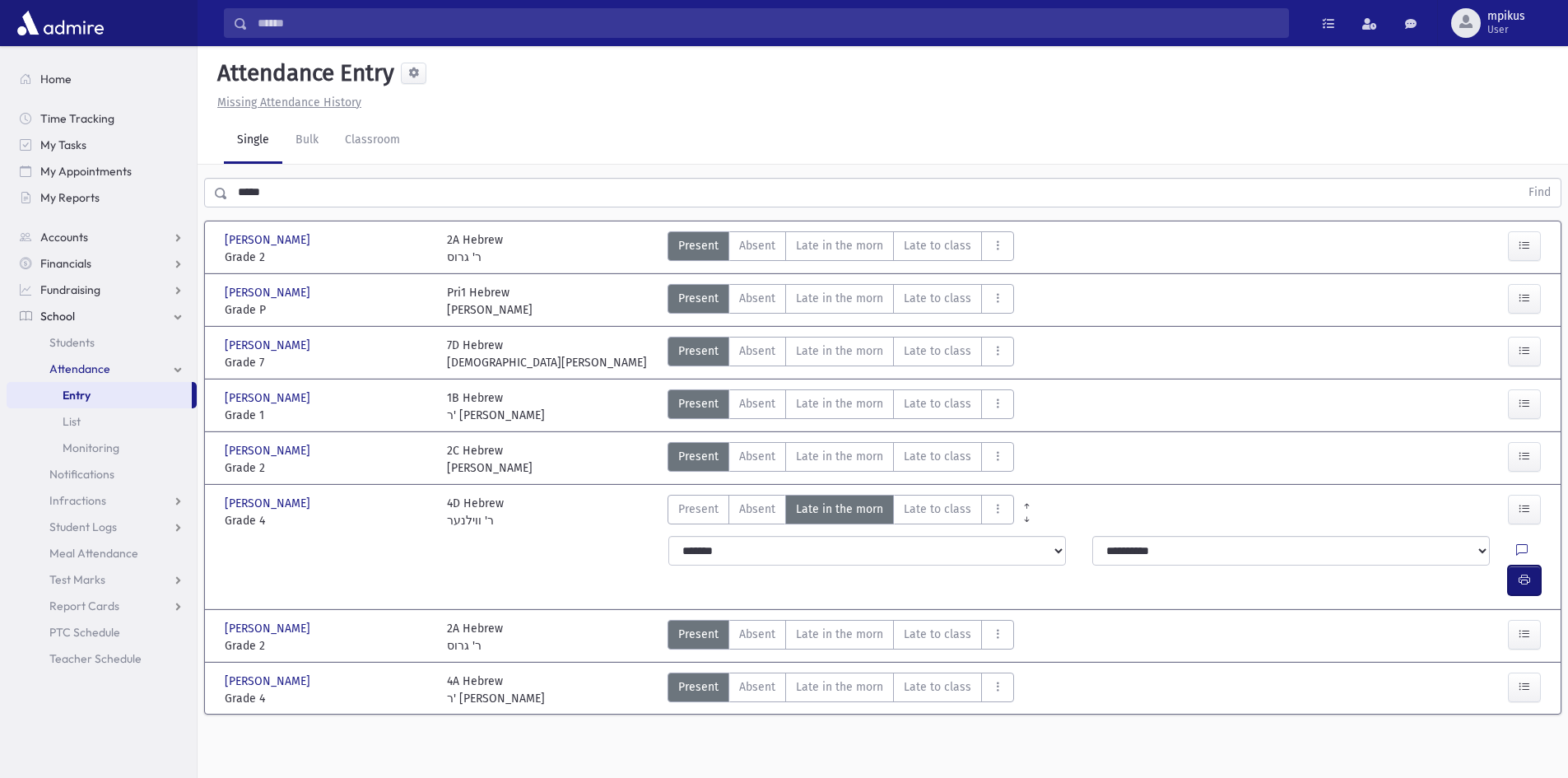
click at [1512, 565] on button "button" at bounding box center [1524, 580] width 33 height 29
drag, startPoint x: 401, startPoint y: 187, endPoint x: 97, endPoint y: 248, distance: 310.1
click at [211, 215] on div "***** Find Cohen , Meir Cohen , Meir Grade 2 Grade 2 2A Hebrew ר' גרוס Present …" at bounding box center [883, 450] width 1370 height 573
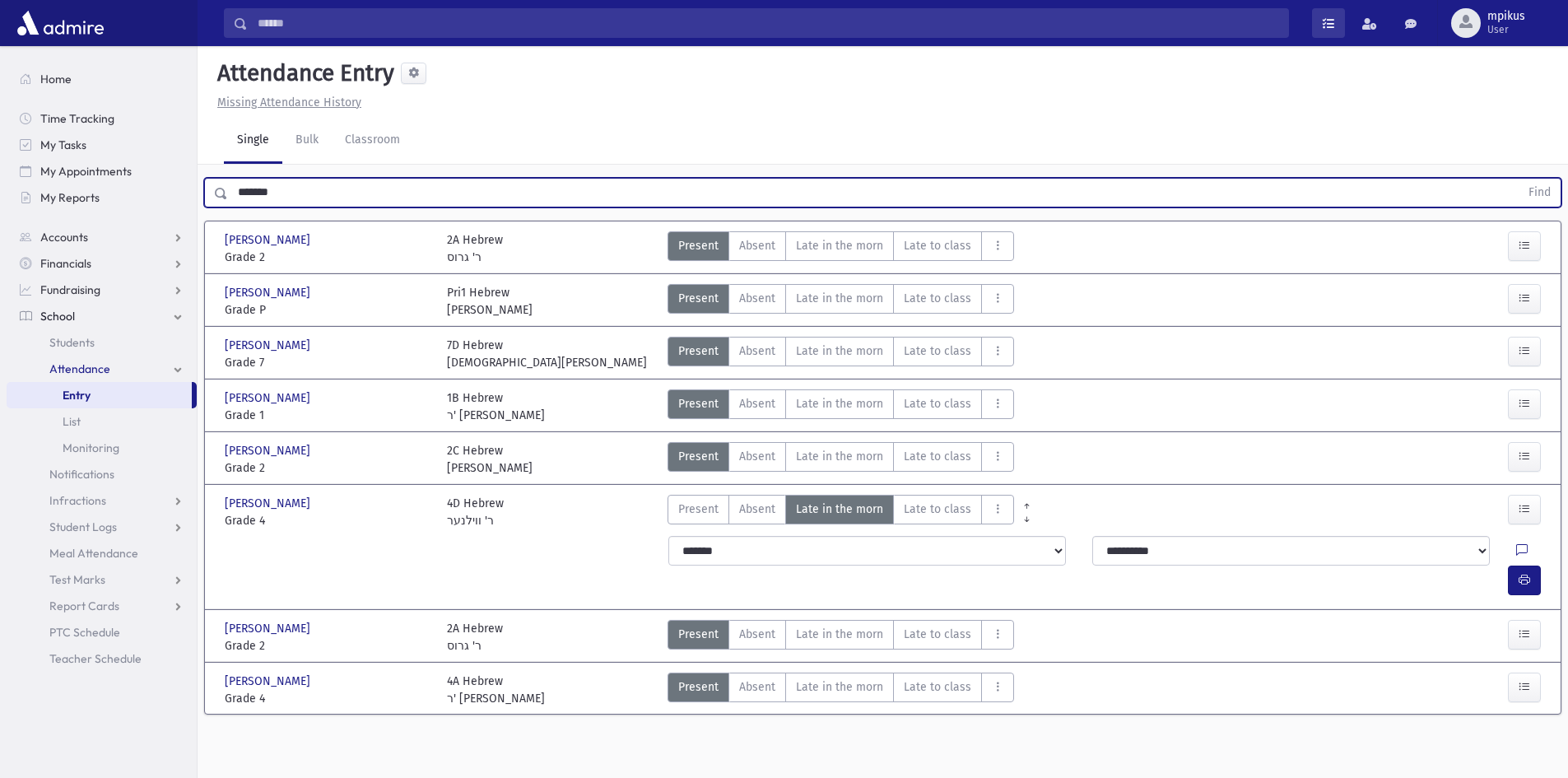
click at [1519, 179] on button "Find" at bounding box center [1539, 193] width 42 height 28
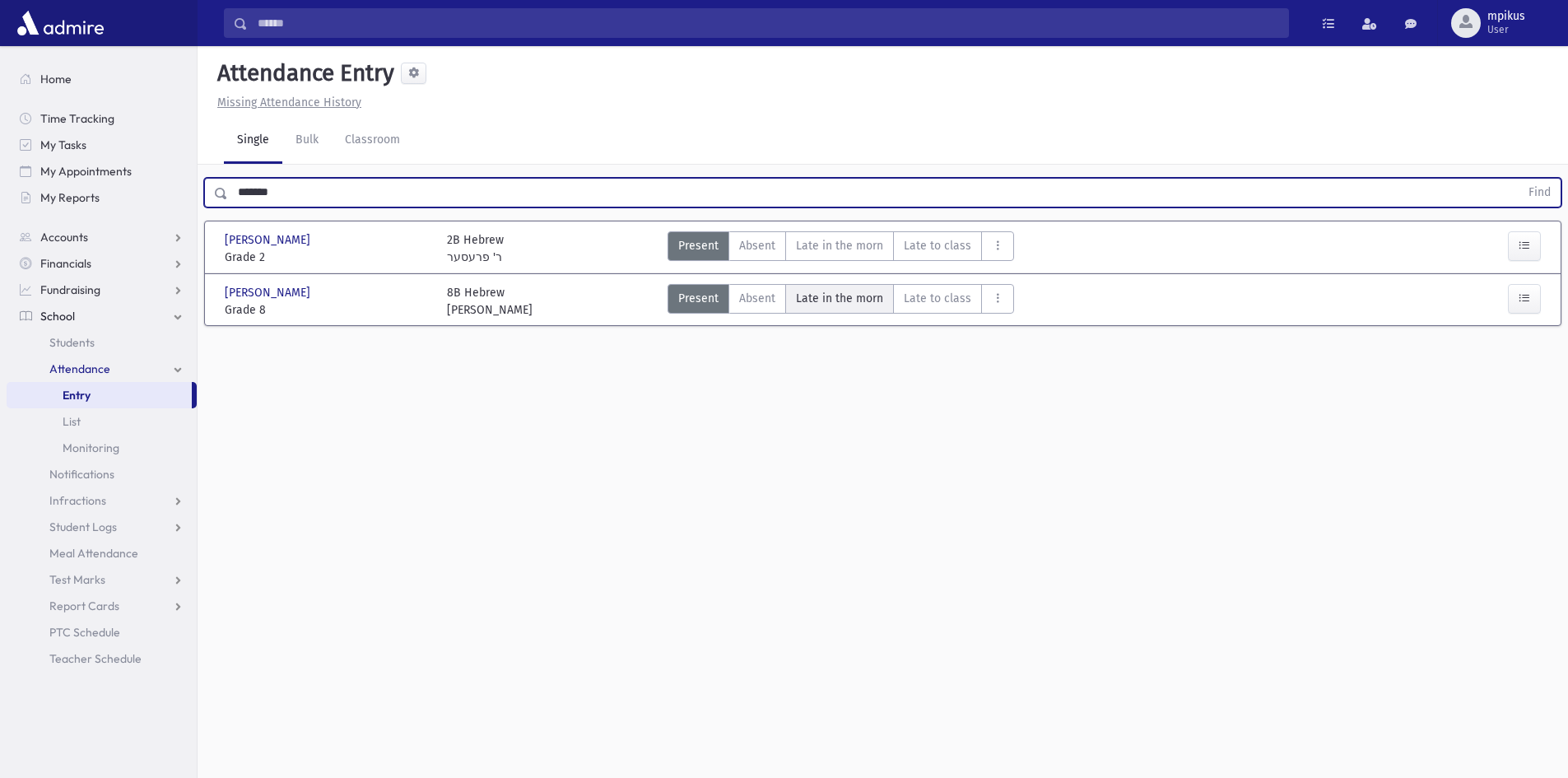
click at [839, 302] on span "Late in the morn" at bounding box center [839, 298] width 87 height 17
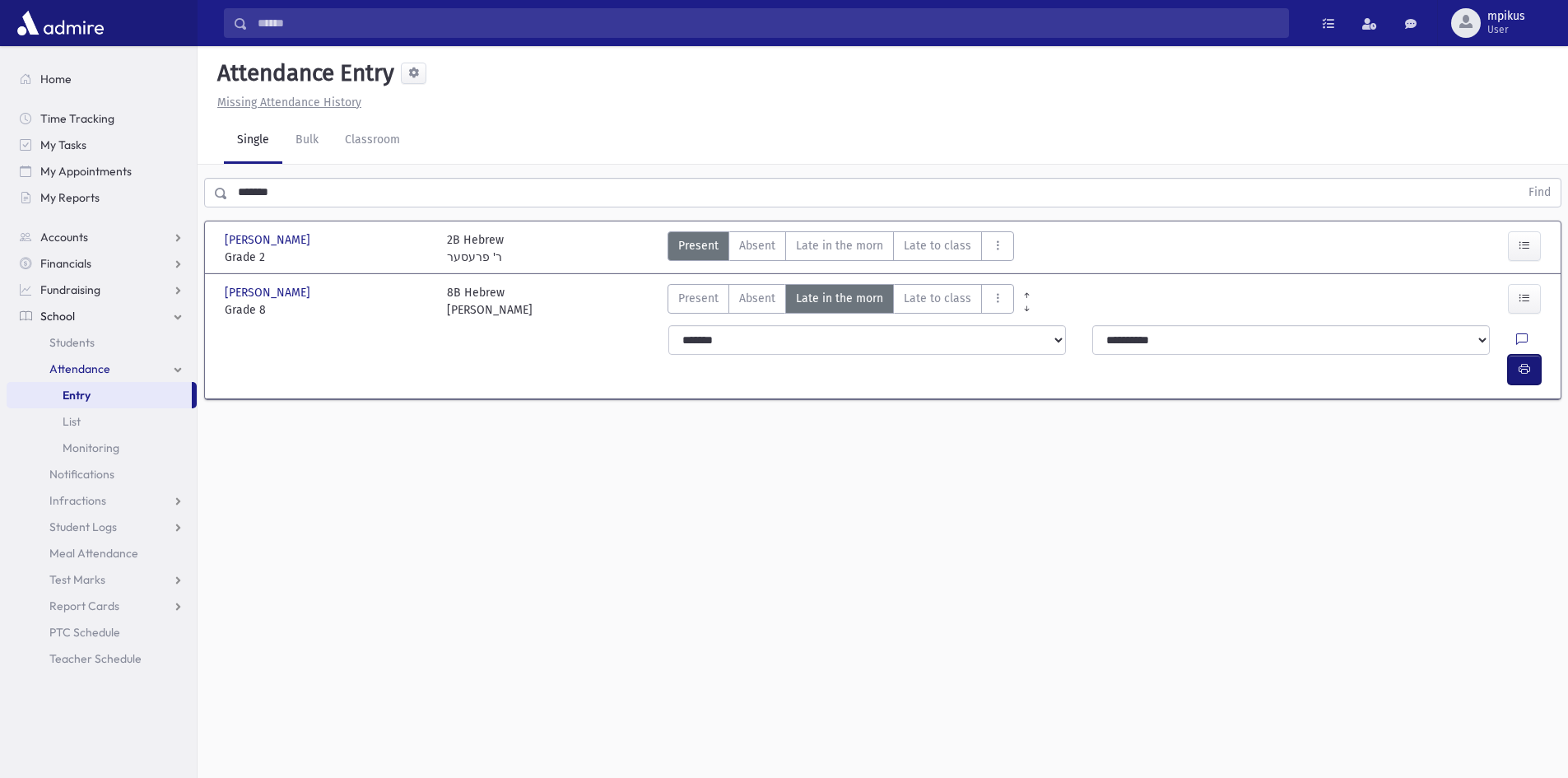
click at [1533, 354] on button "button" at bounding box center [1524, 369] width 33 height 29
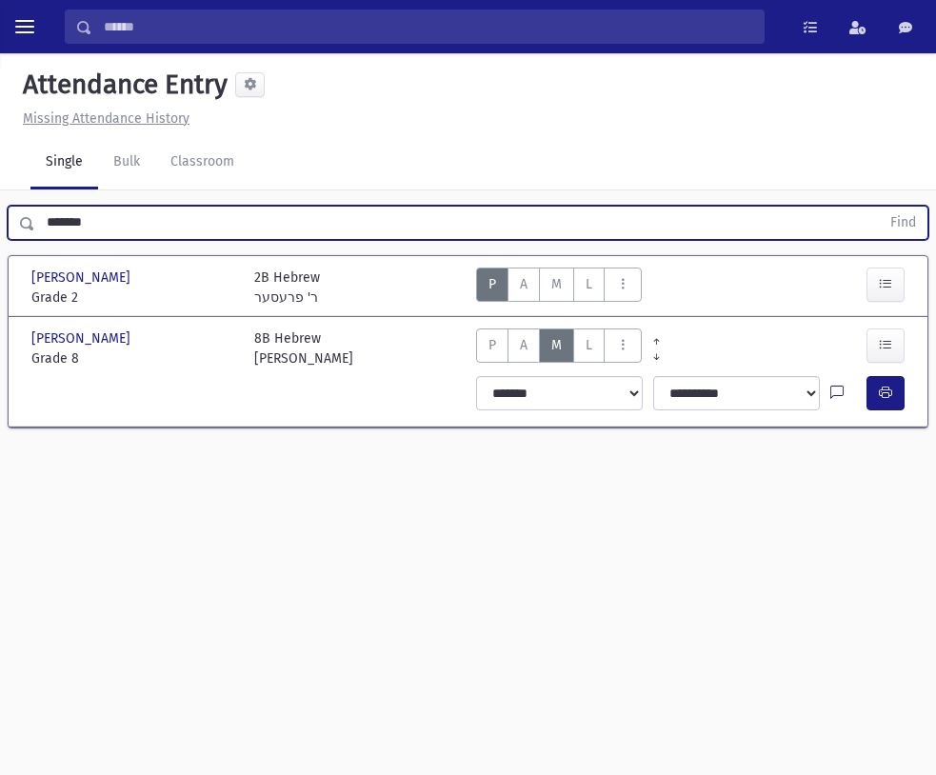
drag, startPoint x: 321, startPoint y: 217, endPoint x: 274, endPoint y: 215, distance: 46.7
click at [277, 219] on input "*******" at bounding box center [457, 223] width 845 height 34
click at [879, 207] on button "Find" at bounding box center [903, 223] width 49 height 32
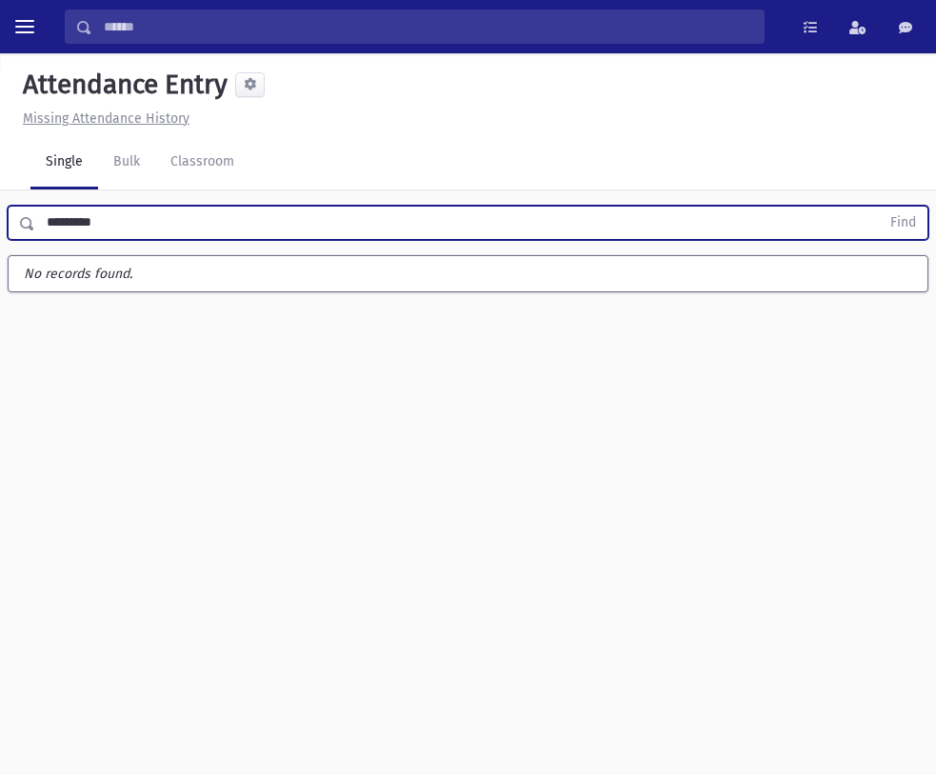
type input "*********"
click at [879, 207] on button "Find" at bounding box center [903, 223] width 49 height 32
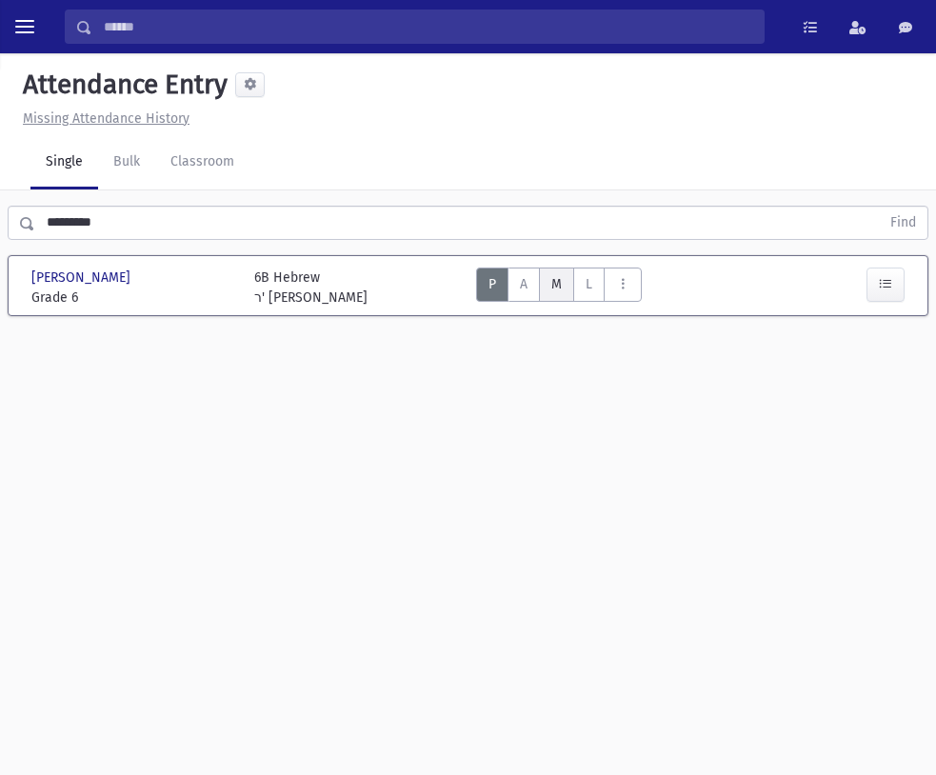
click at [0, 0] on span "Late in the morn" at bounding box center [0, 0] width 0 height 0
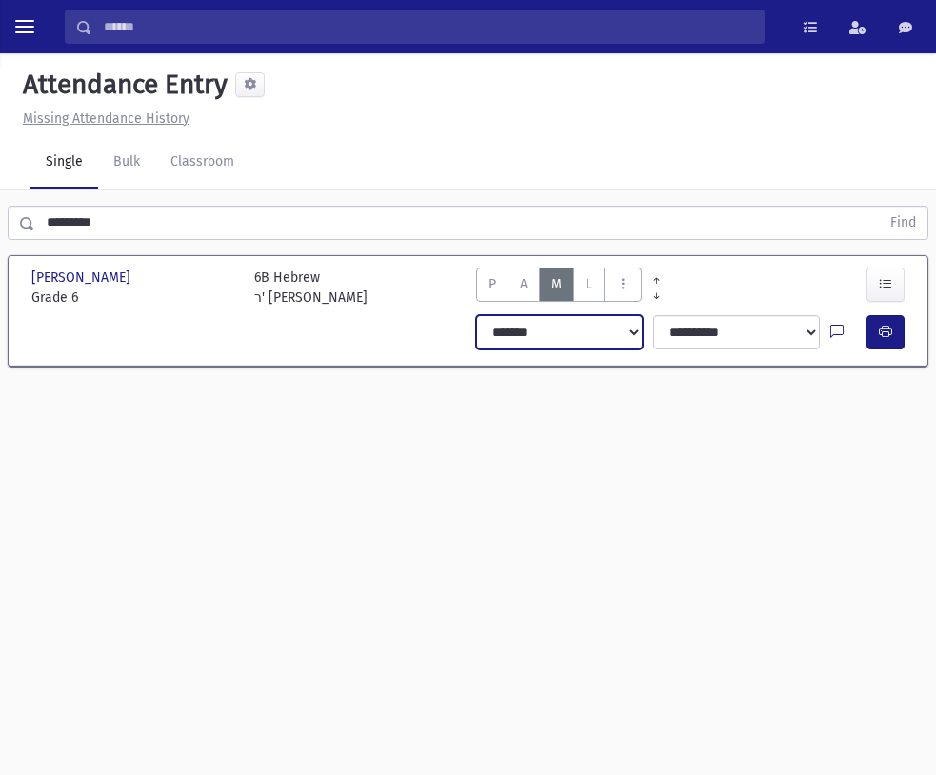
click at [586, 349] on select "**********" at bounding box center [560, 332] width 168 height 34
select select "*******"
click at [480, 334] on select "**********" at bounding box center [560, 332] width 168 height 34
click at [889, 349] on button "button" at bounding box center [886, 332] width 38 height 34
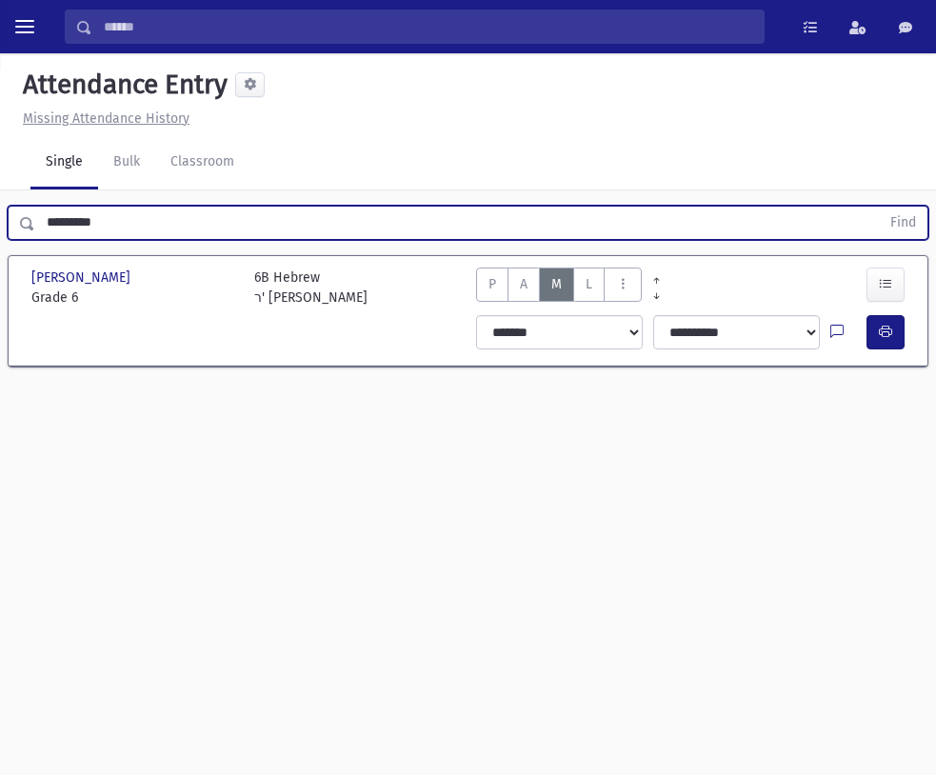
drag, startPoint x: 408, startPoint y: 212, endPoint x: -163, endPoint y: 181, distance: 571.2
click at [0, 181] on html "Search Results All Accounts My Accounts Opportunities Students" at bounding box center [468, 387] width 936 height 775
type input "********"
click at [879, 207] on button "Find" at bounding box center [903, 223] width 49 height 32
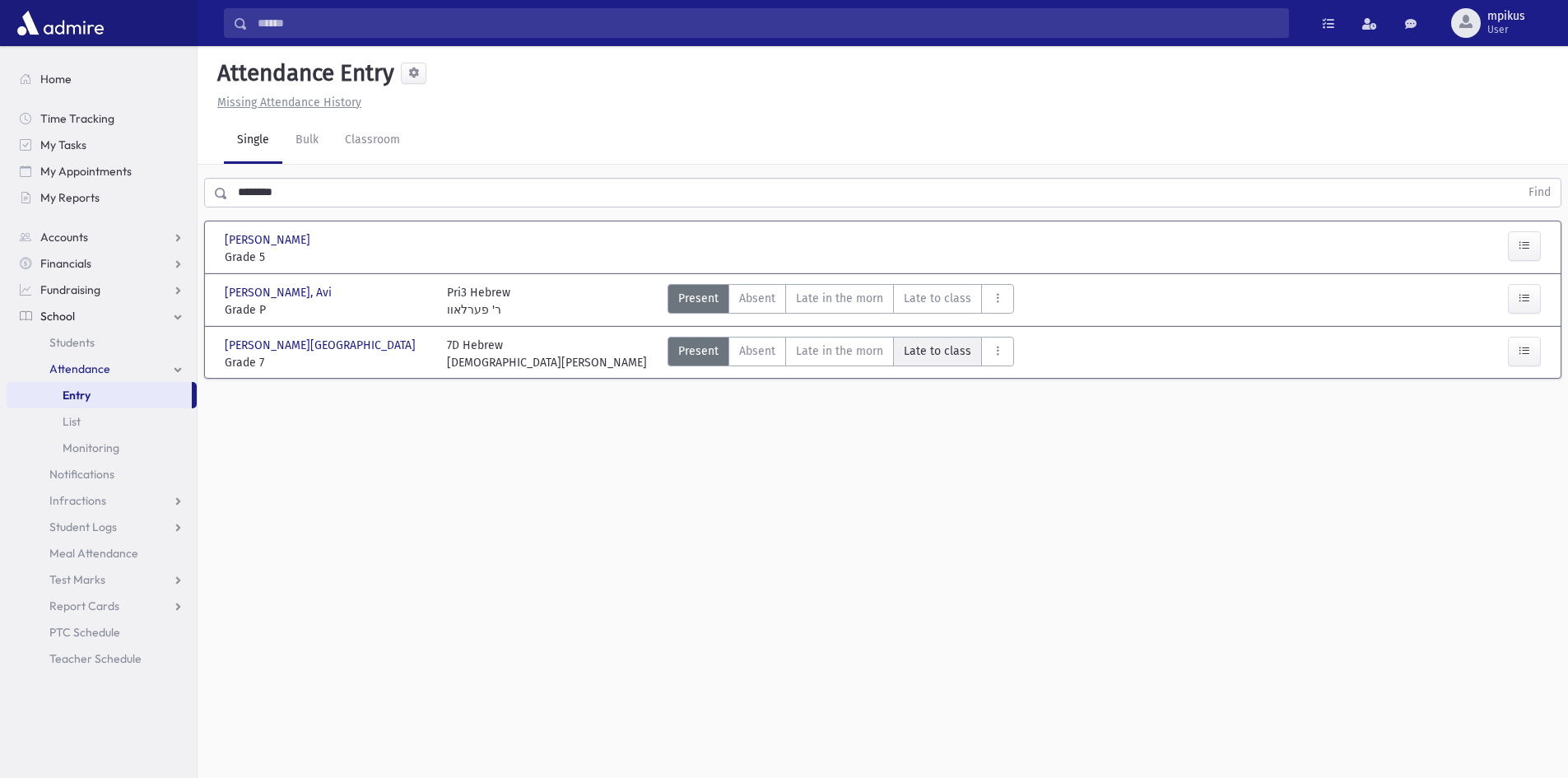
click at [925, 354] on span "Late to class" at bounding box center [938, 351] width 67 height 17
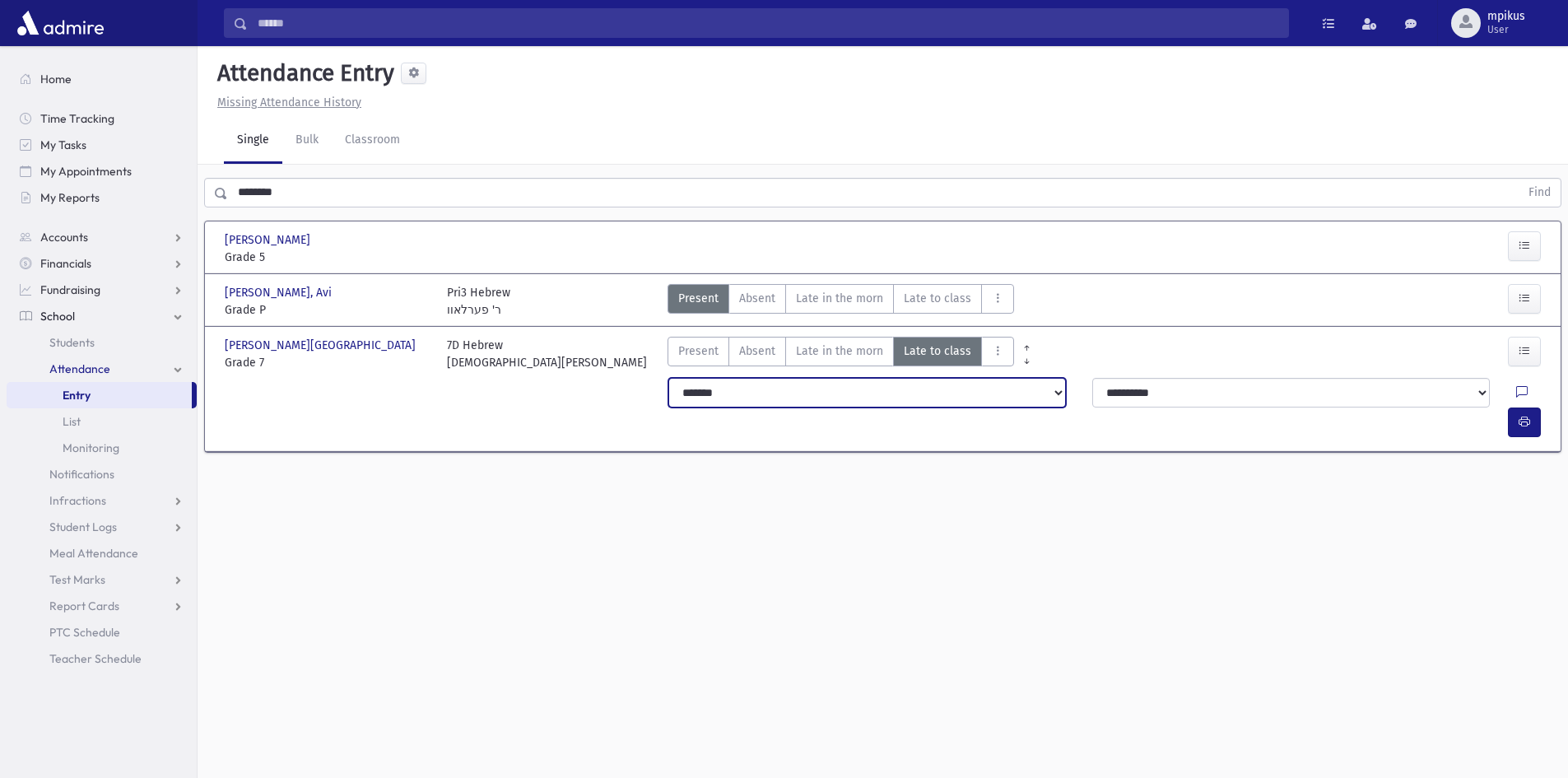
click at [921, 392] on select "**********" at bounding box center [867, 392] width 398 height 29
select select "*********"
click at [668, 378] on select "**********" at bounding box center [867, 392] width 398 height 29
click at [1511, 407] on button "button" at bounding box center [1524, 422] width 33 height 29
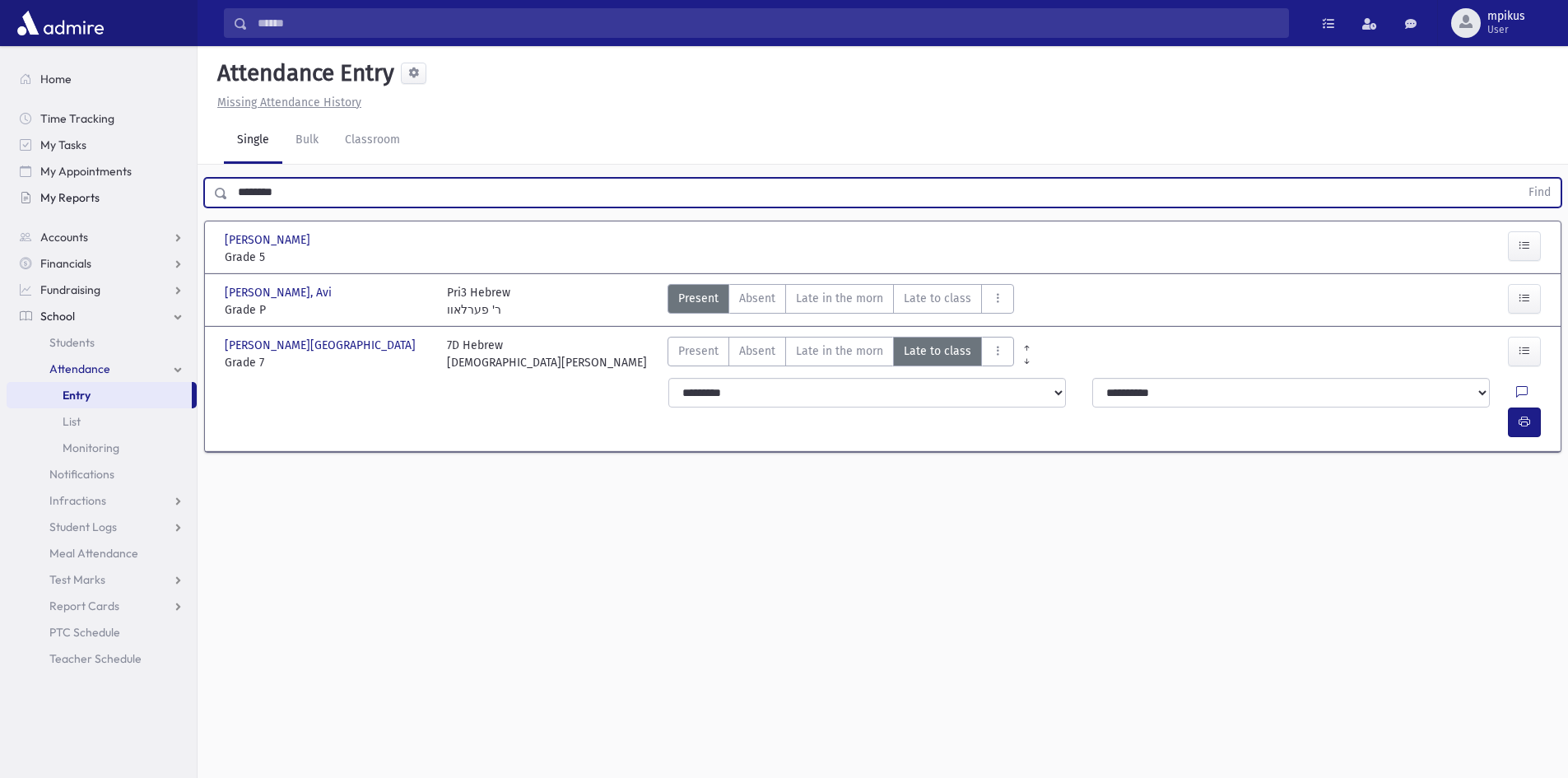
drag, startPoint x: 379, startPoint y: 199, endPoint x: 156, endPoint y: 188, distance: 223.3
click at [156, 188] on div "Search Results All Accounts" at bounding box center [784, 407] width 1568 height 815
type input "******"
click at [1519, 179] on button "Find" at bounding box center [1539, 193] width 42 height 28
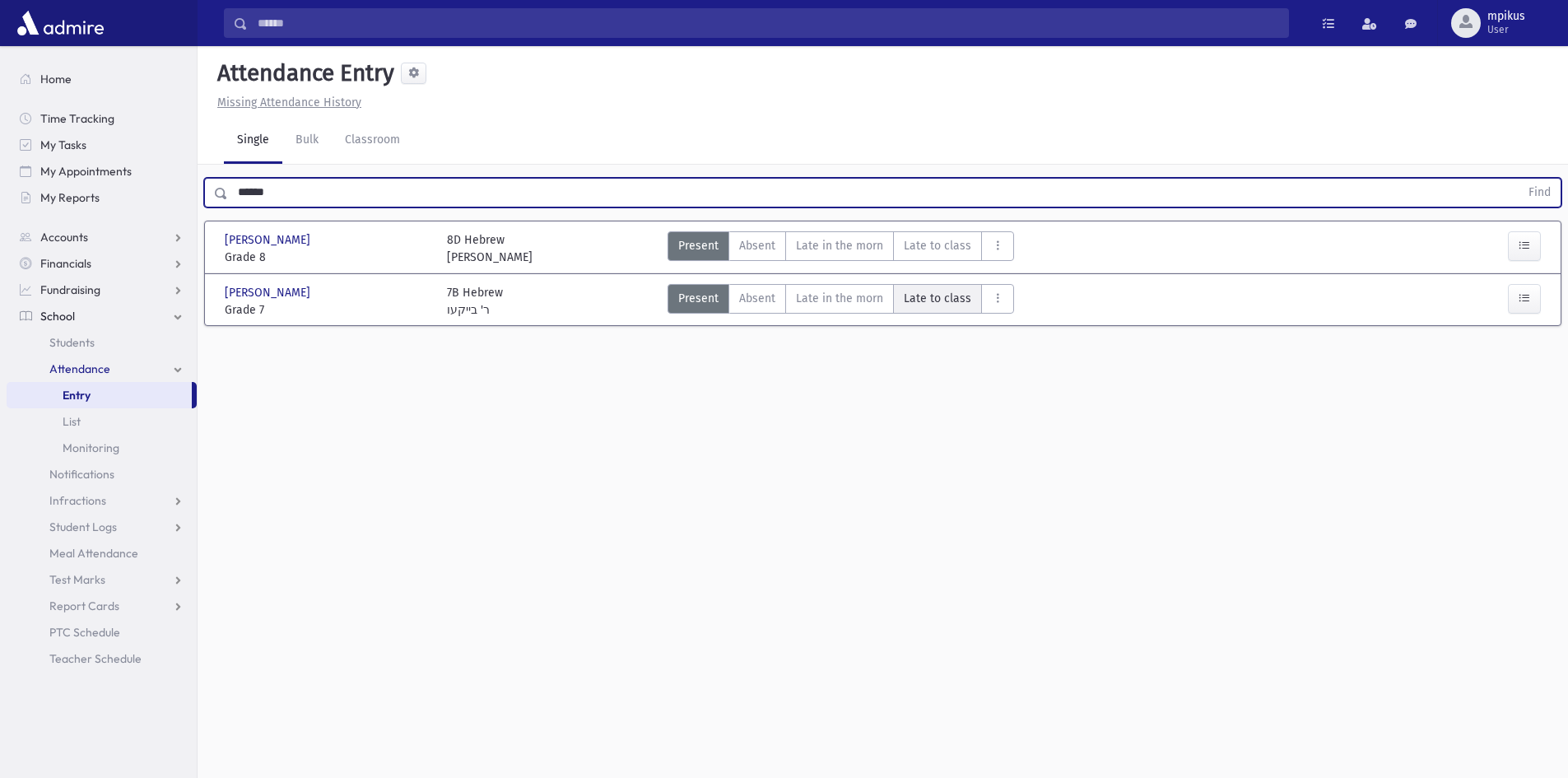
click at [952, 299] on span "Late to class" at bounding box center [938, 298] width 67 height 17
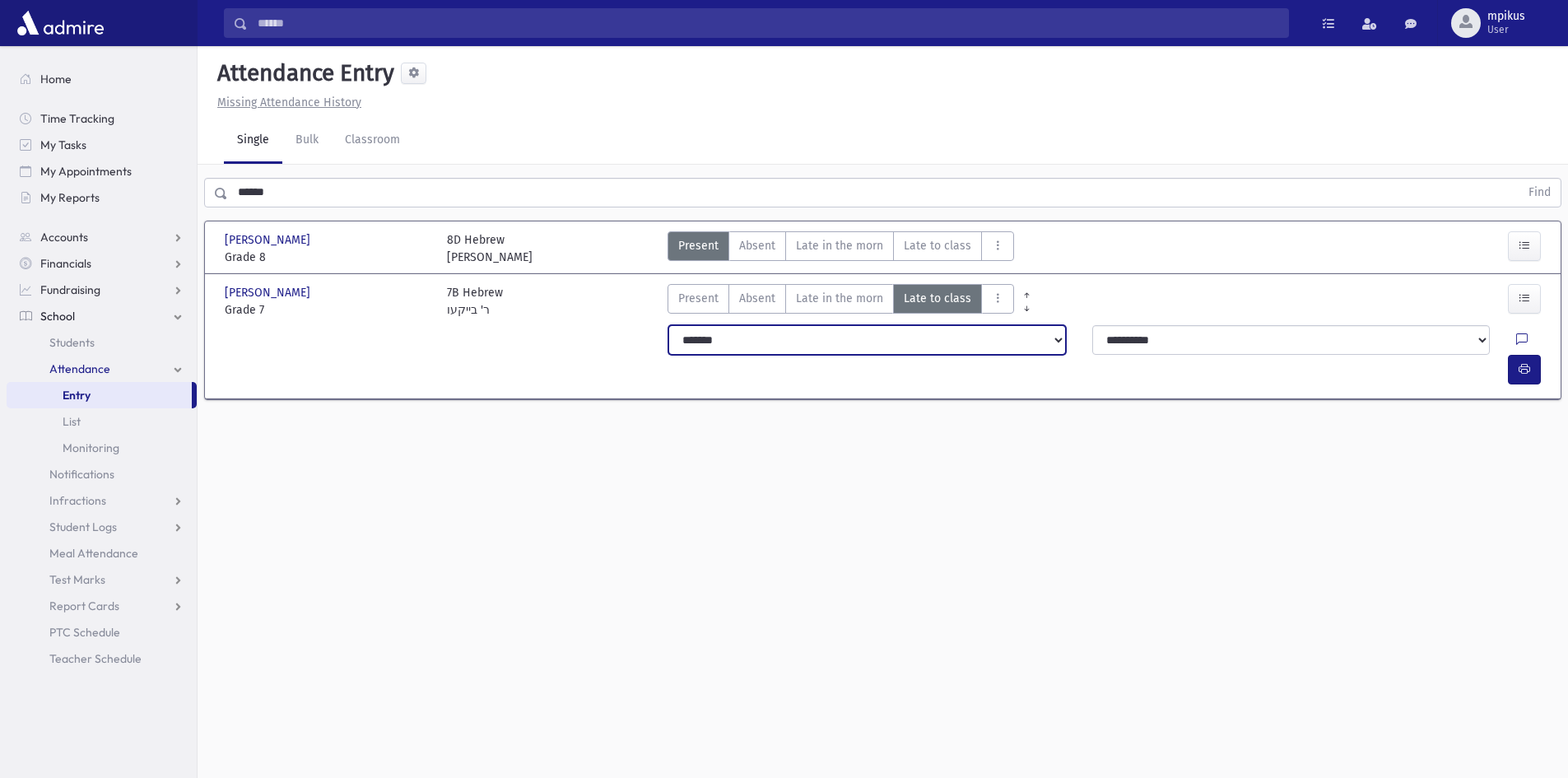
click at [935, 343] on select "**********" at bounding box center [867, 340] width 398 height 29
click at [668, 325] on select "**********" at bounding box center [867, 340] width 398 height 29
drag, startPoint x: 1511, startPoint y: 343, endPoint x: 1520, endPoint y: 342, distance: 9.1
click at [1520, 354] on button "button" at bounding box center [1524, 369] width 33 height 29
